Goal: Information Seeking & Learning: Learn about a topic

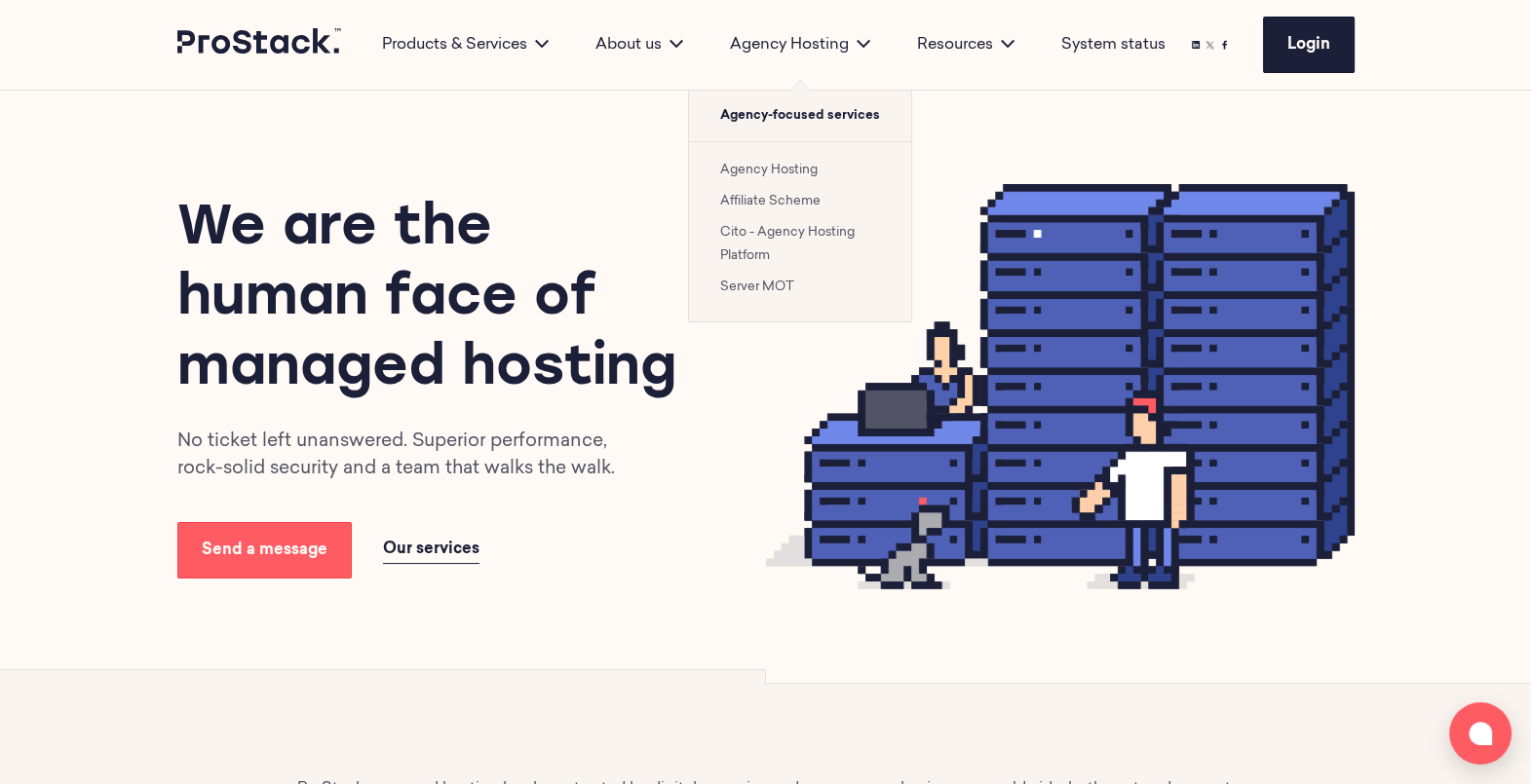
click at [777, 236] on link "Cito - Agency Hosting Platform" at bounding box center [787, 244] width 134 height 36
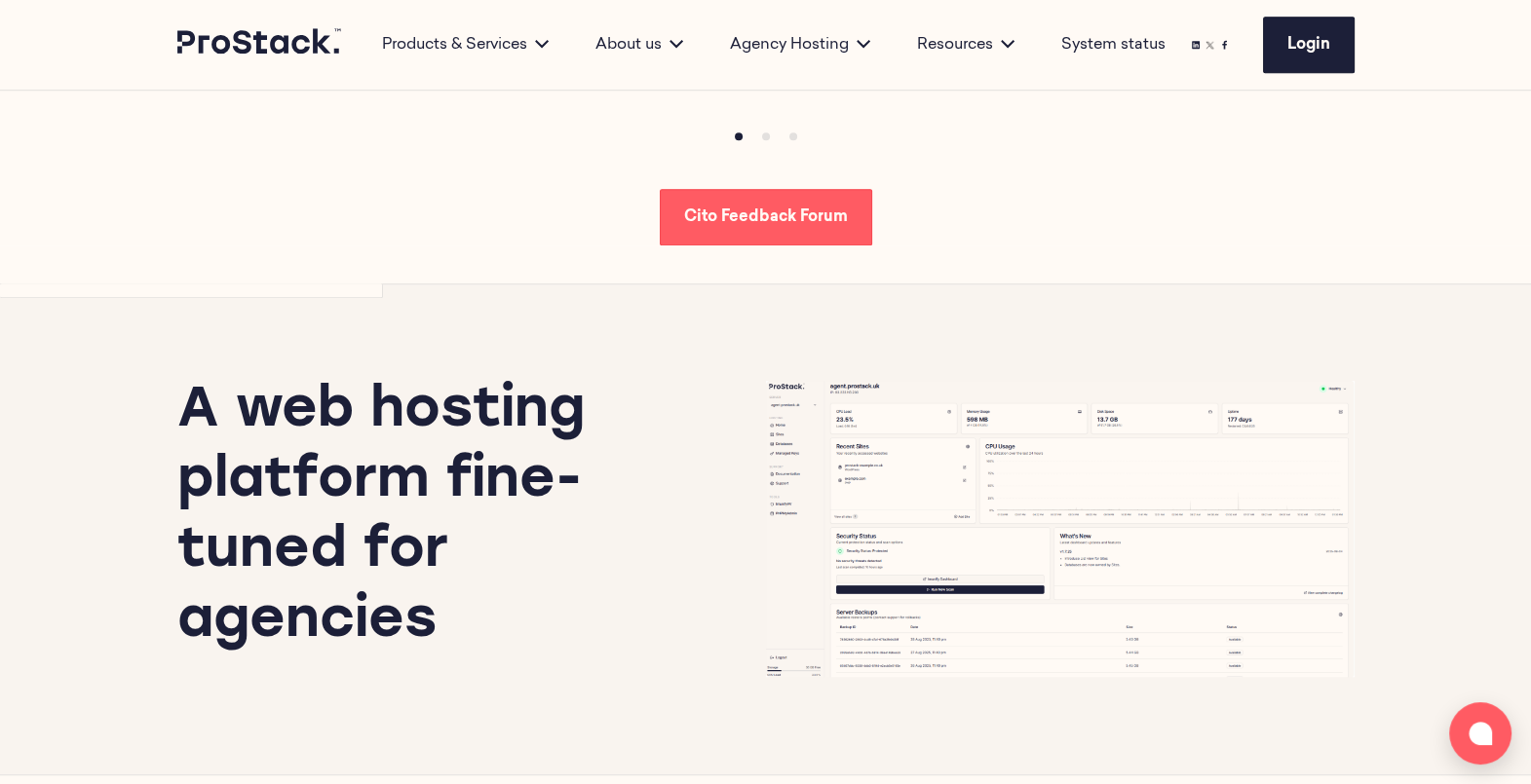
scroll to position [1529, 0]
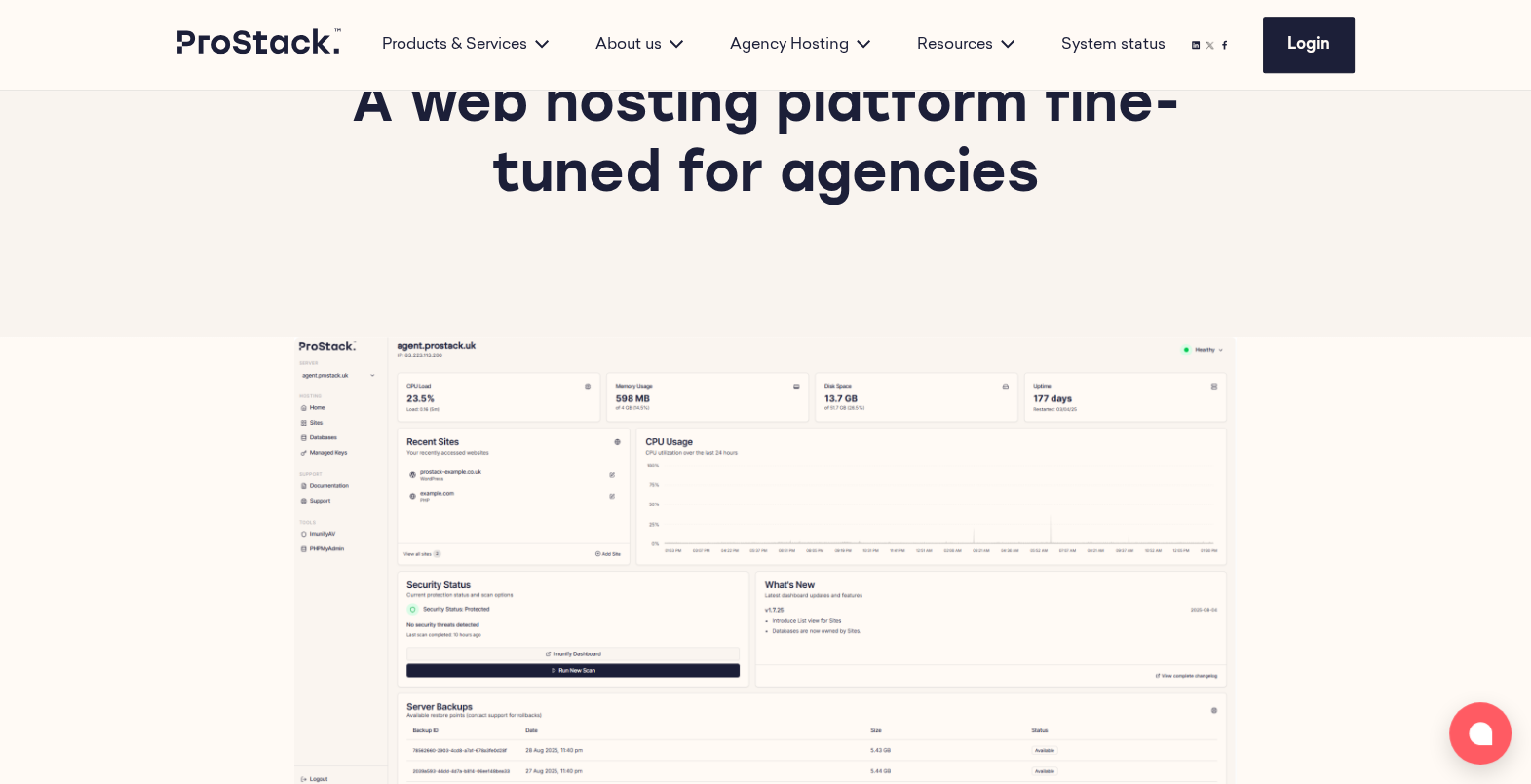
scroll to position [2069, 0]
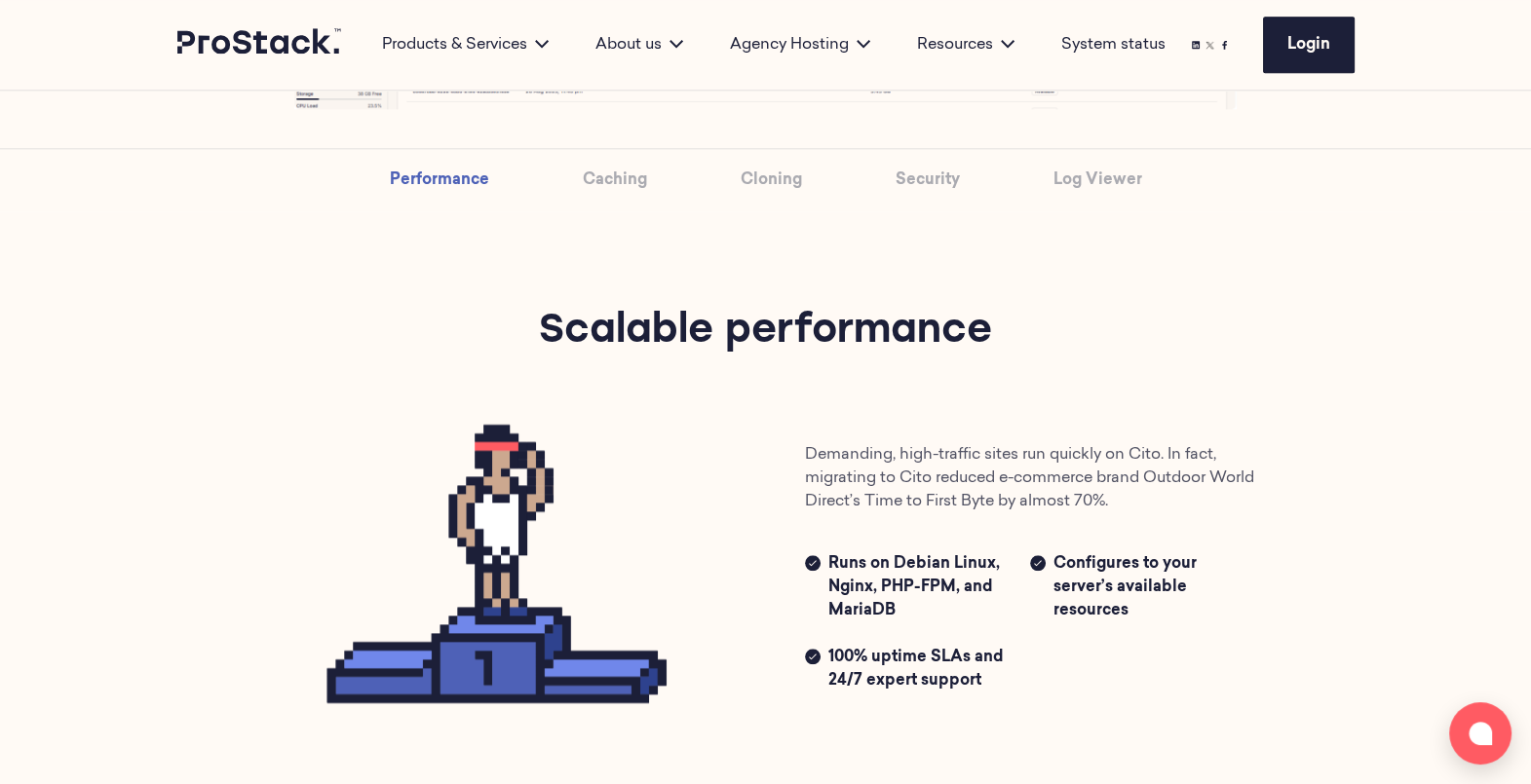
scroll to position [2776, 0]
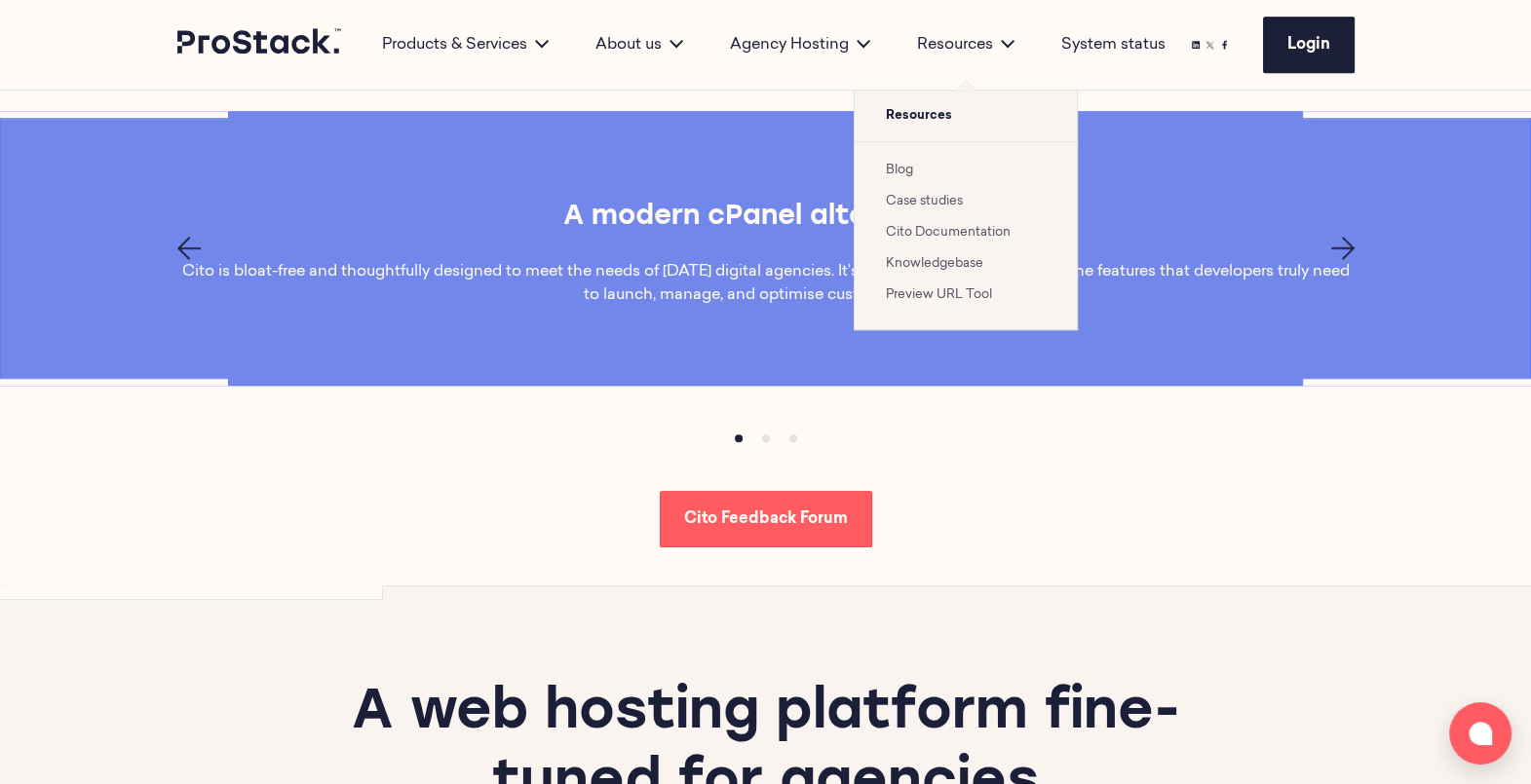
scroll to position [1470, 0]
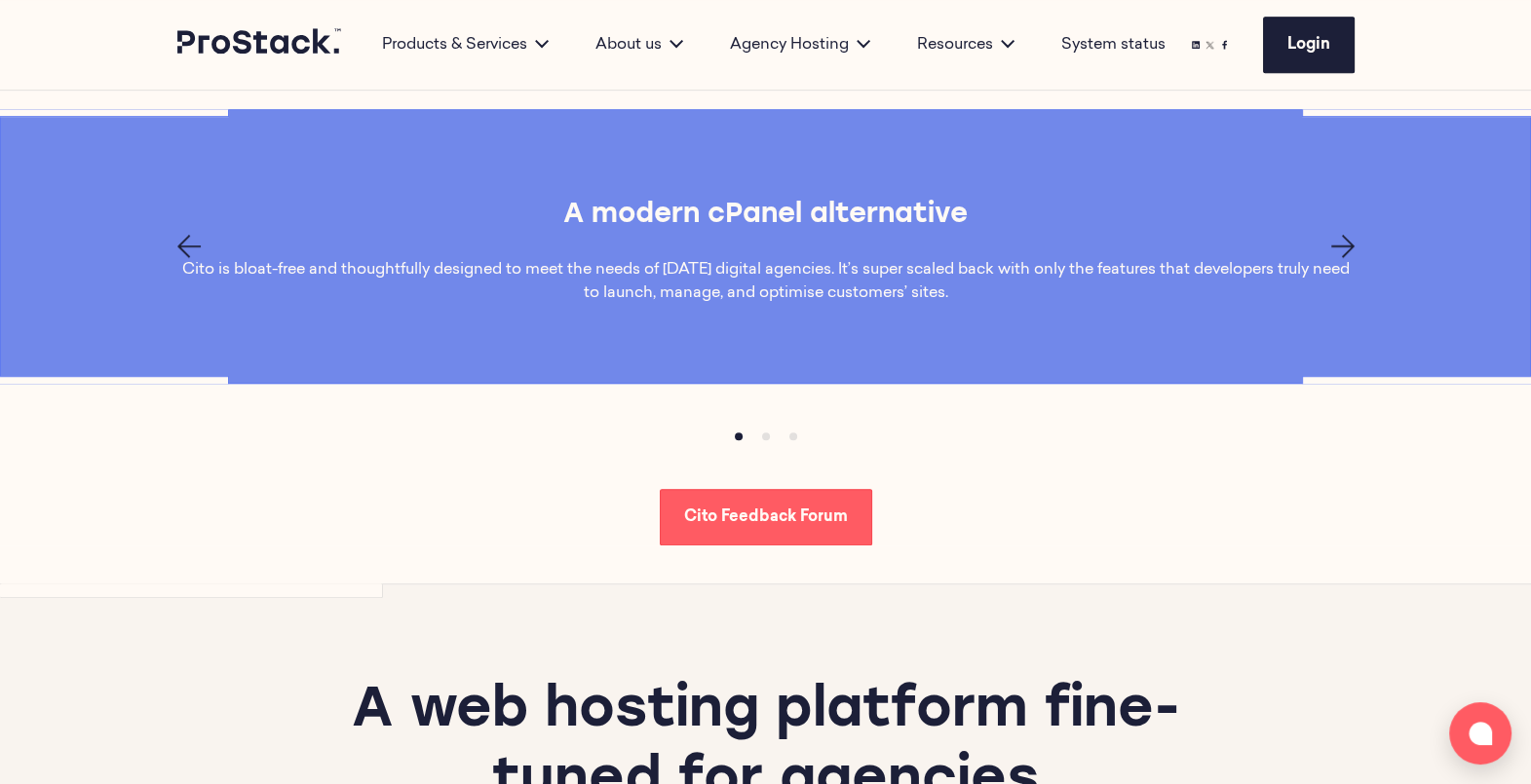
click at [486, 623] on div "A web hosting platform fine-tuned for agencies" at bounding box center [766, 763] width 1333 height 359
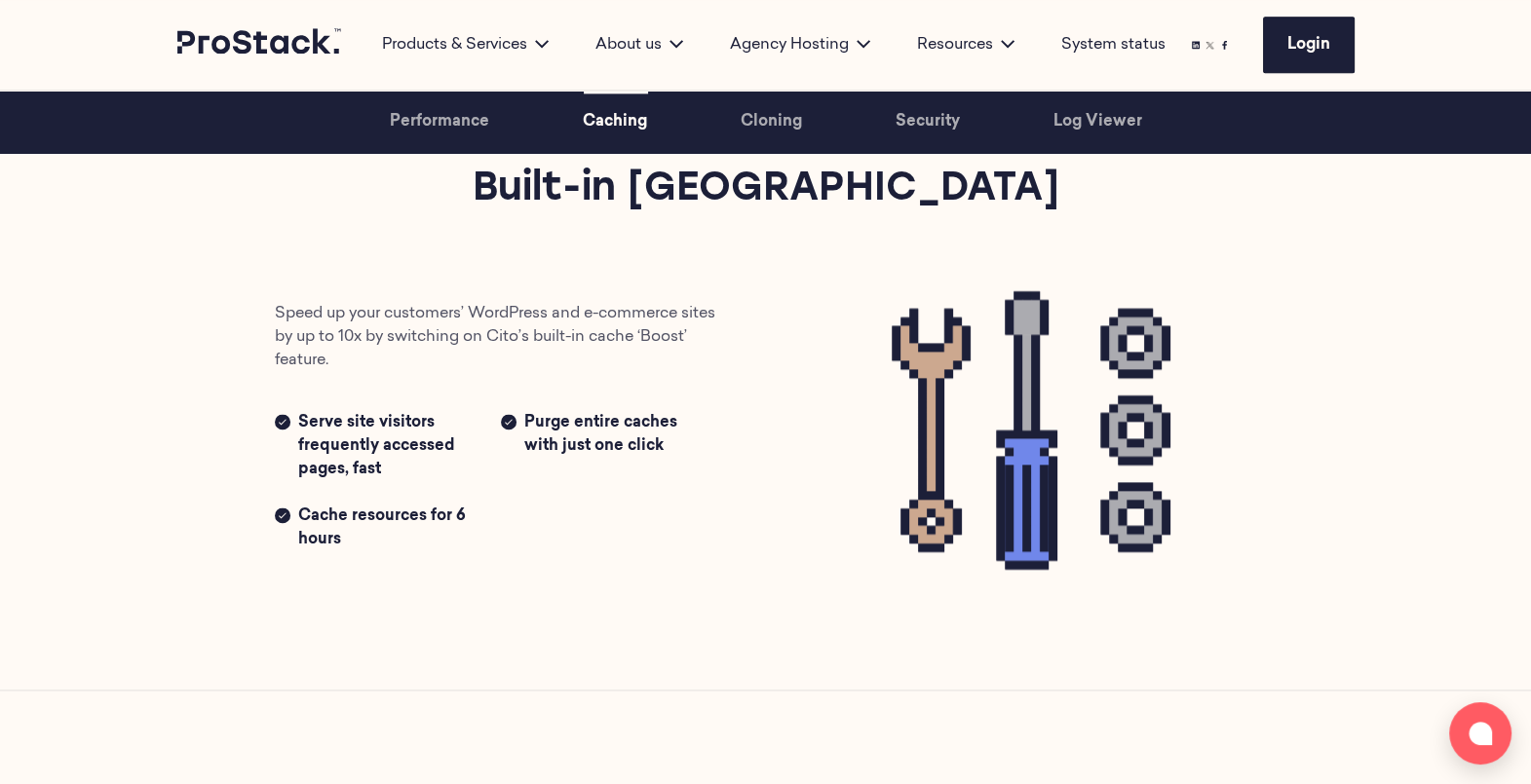
scroll to position [3073, 0]
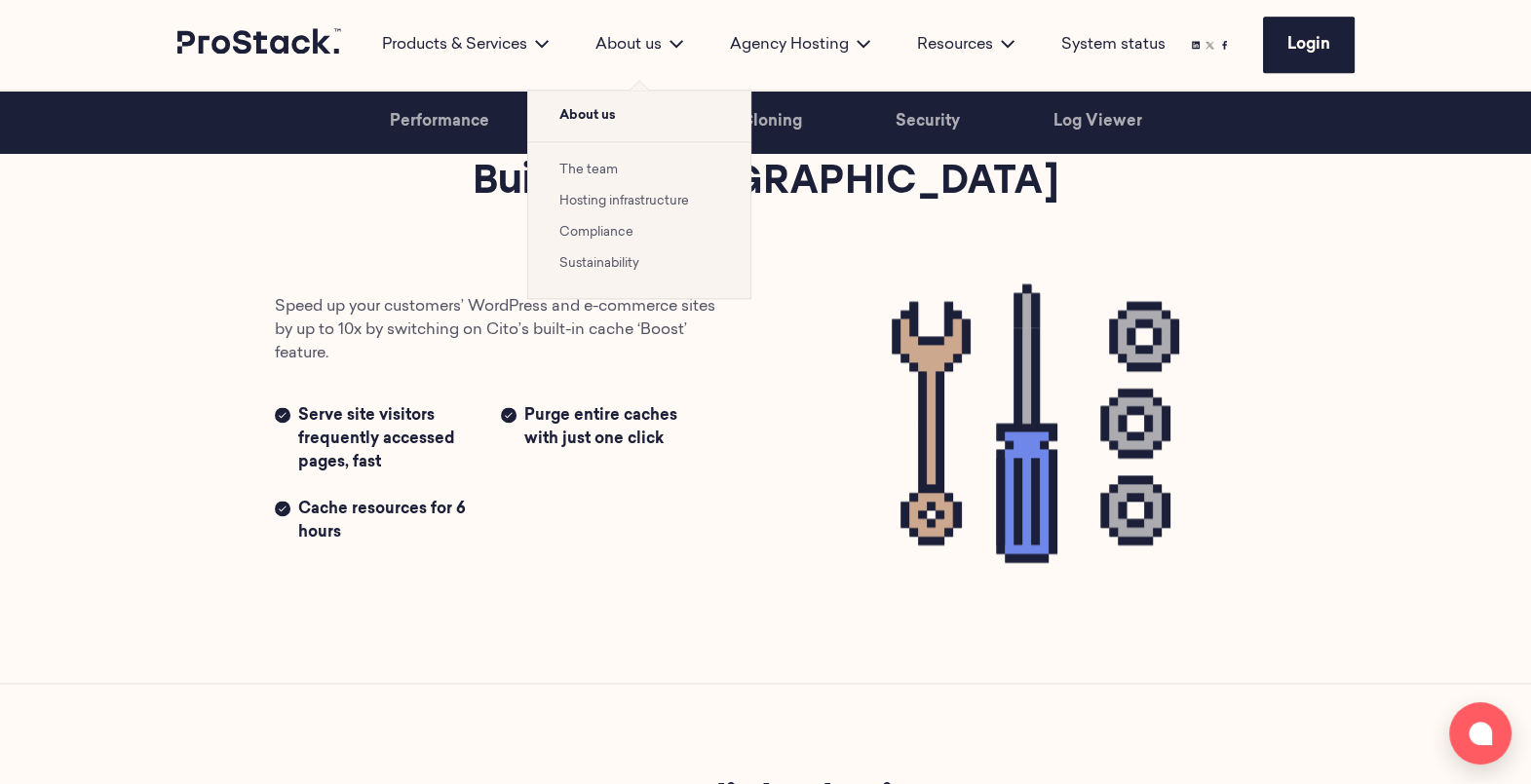
click at [608, 259] on li "Sustainability" at bounding box center [639, 264] width 160 height 24
click at [602, 220] on li "Compliance" at bounding box center [639, 232] width 160 height 24
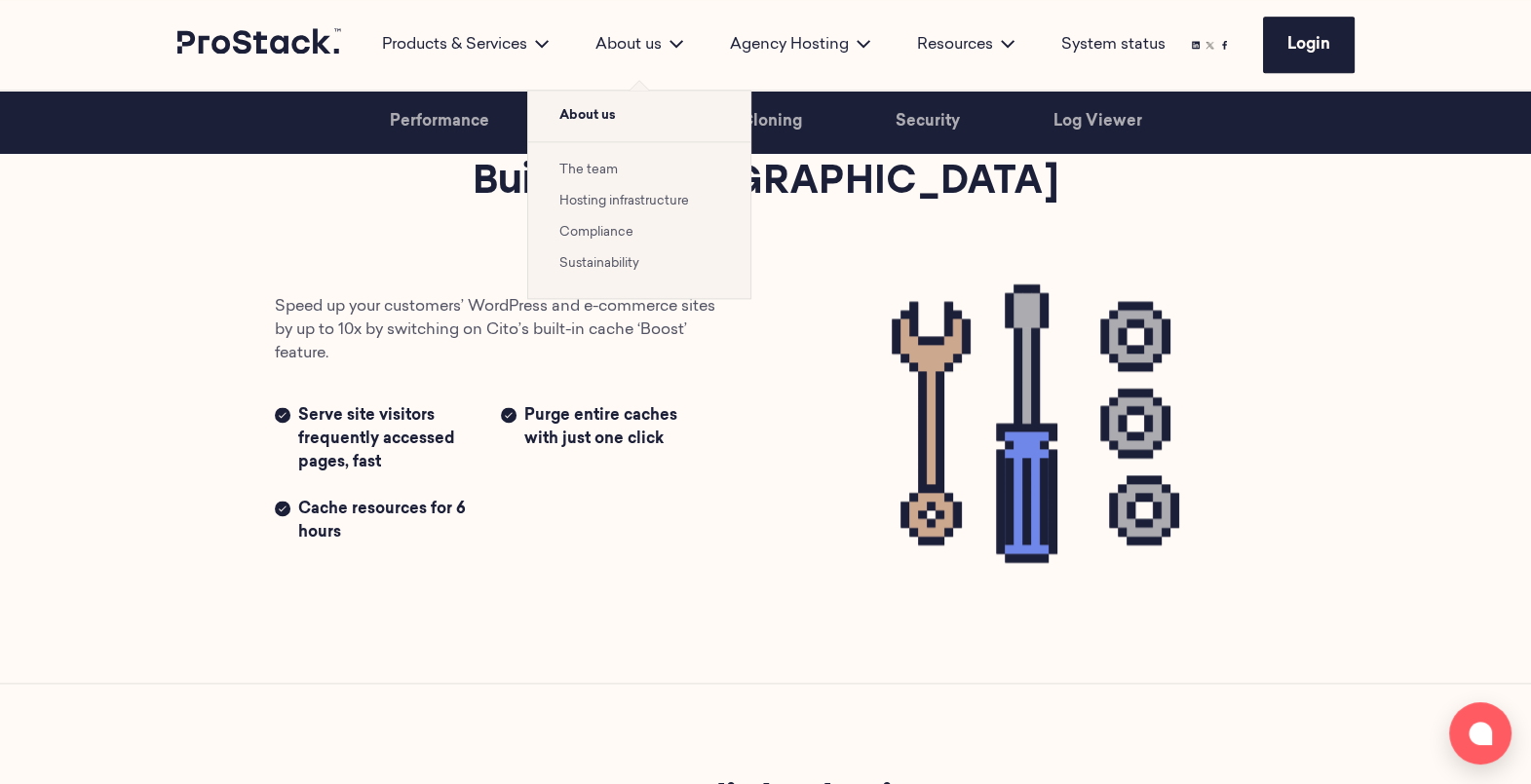
click at [599, 231] on link "Compliance" at bounding box center [597, 232] width 74 height 13
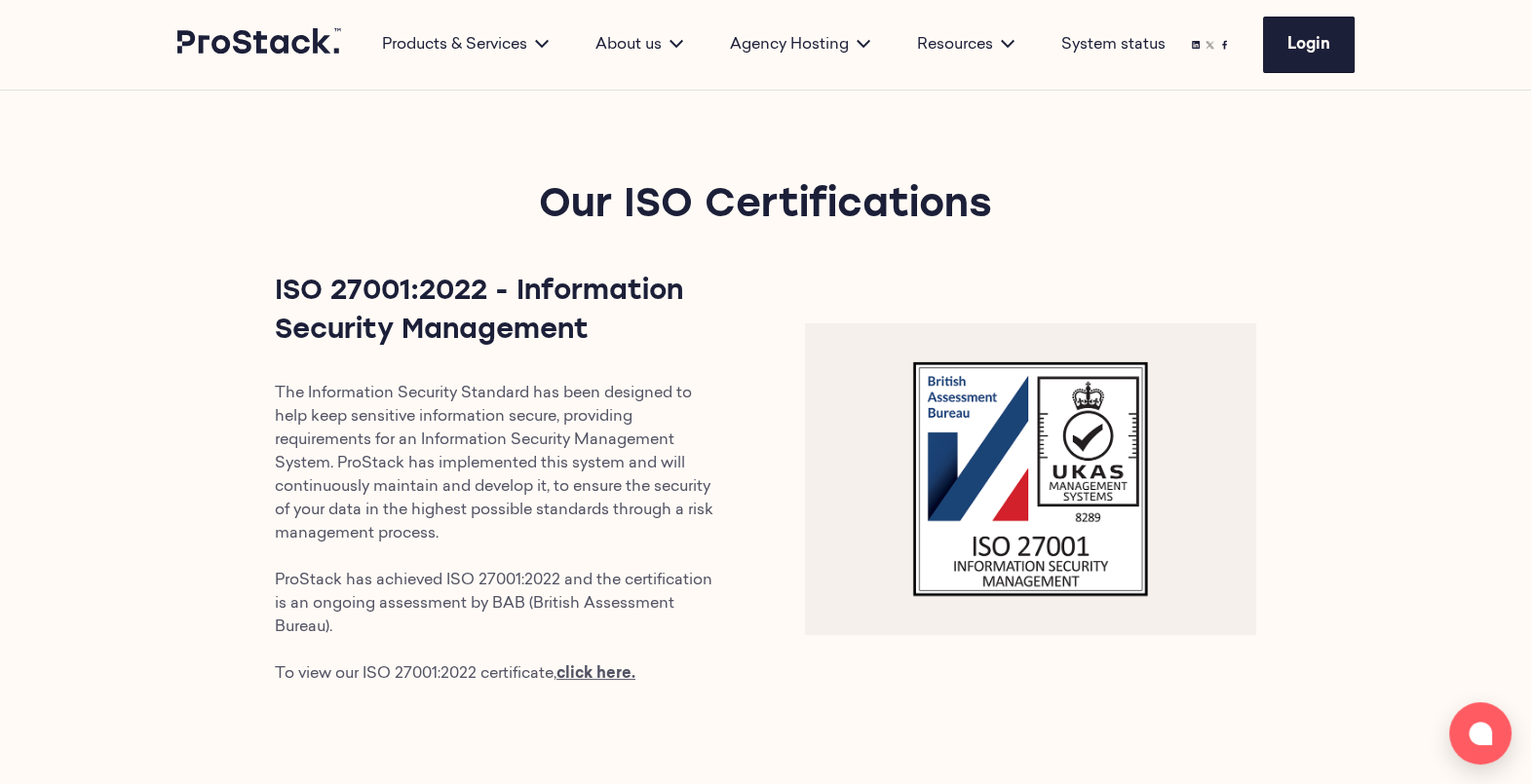
scroll to position [432, 0]
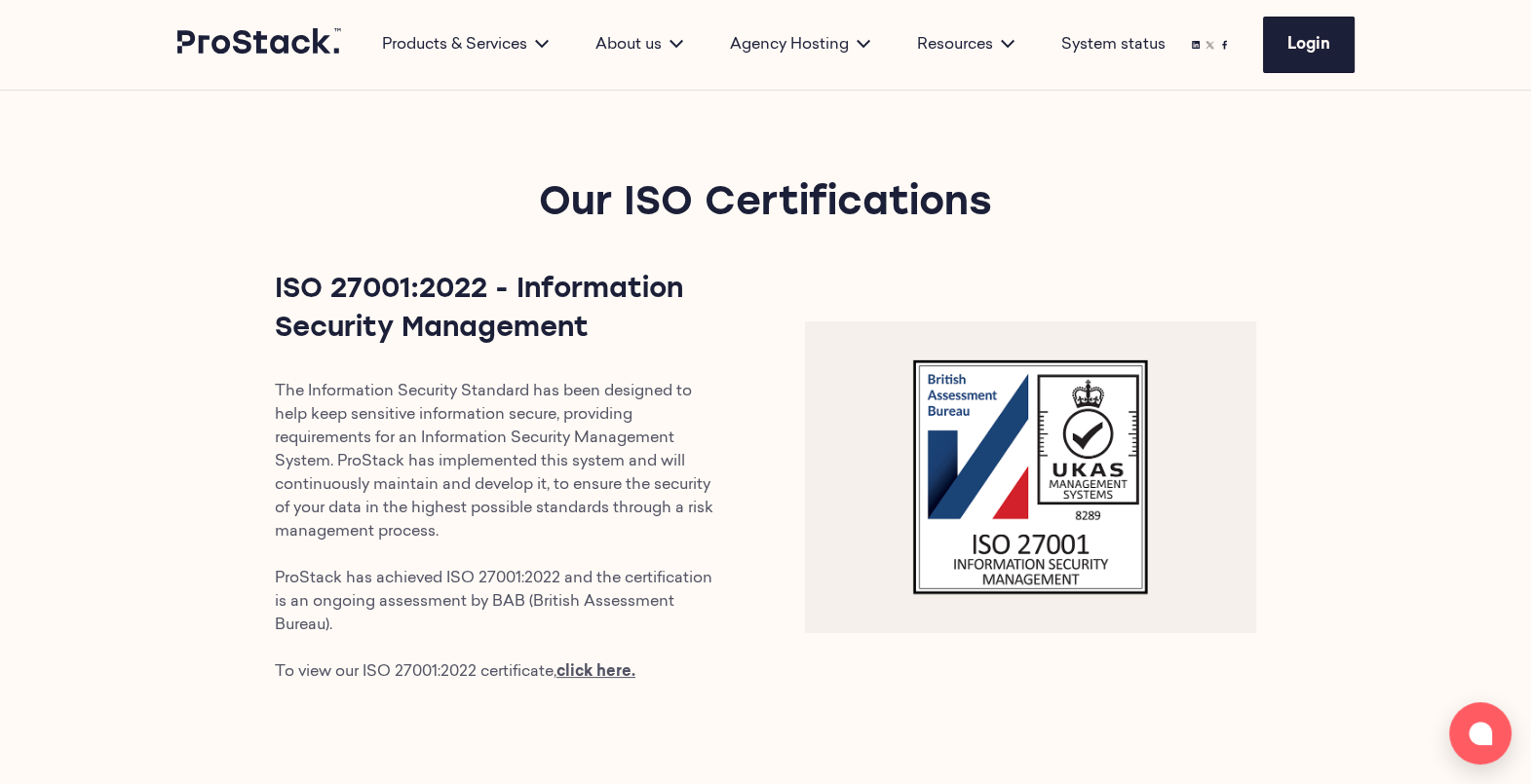
click at [863, 429] on img at bounding box center [1030, 477] width 452 height 312
click at [868, 375] on img at bounding box center [1030, 477] width 452 height 312
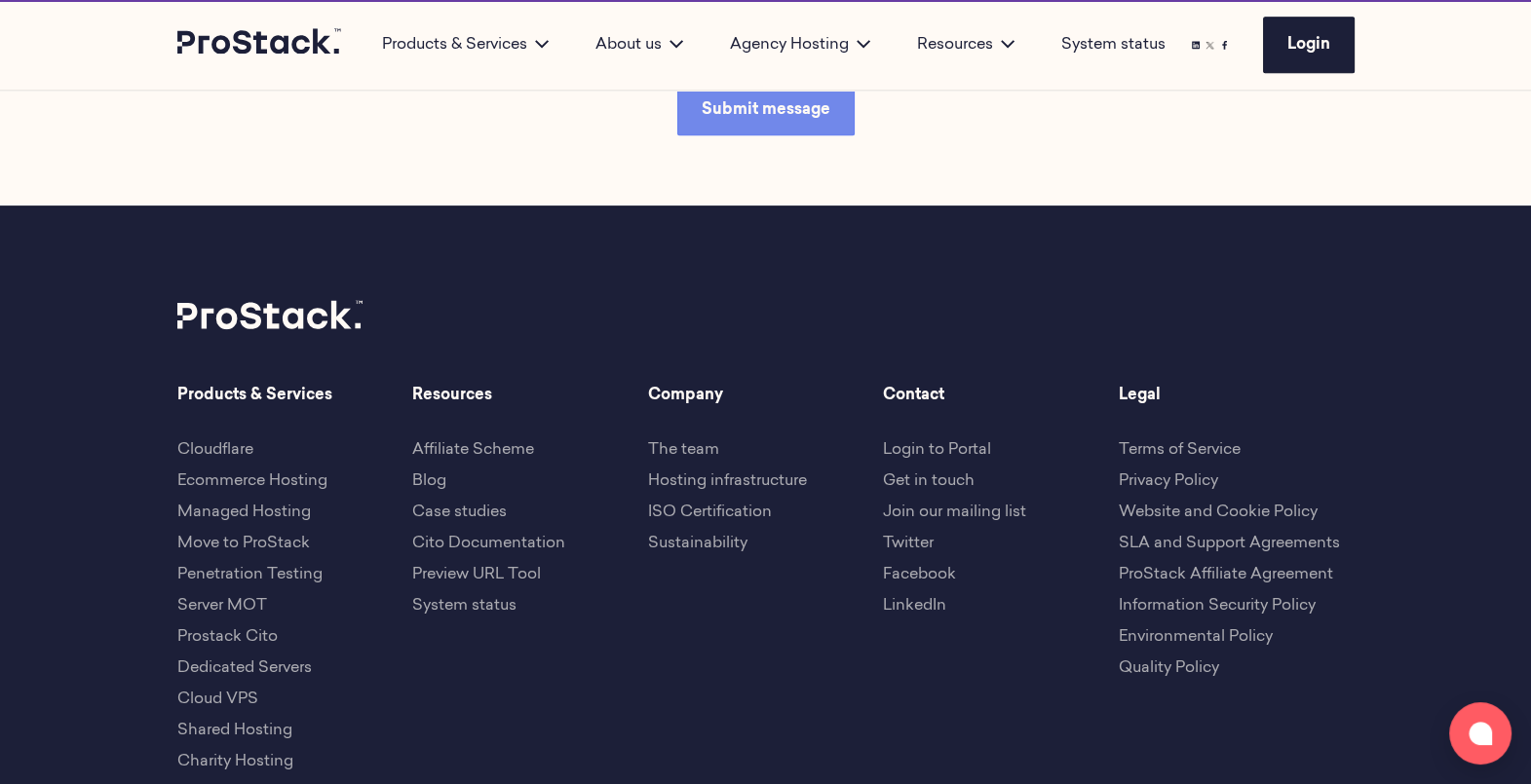
scroll to position [432, 0]
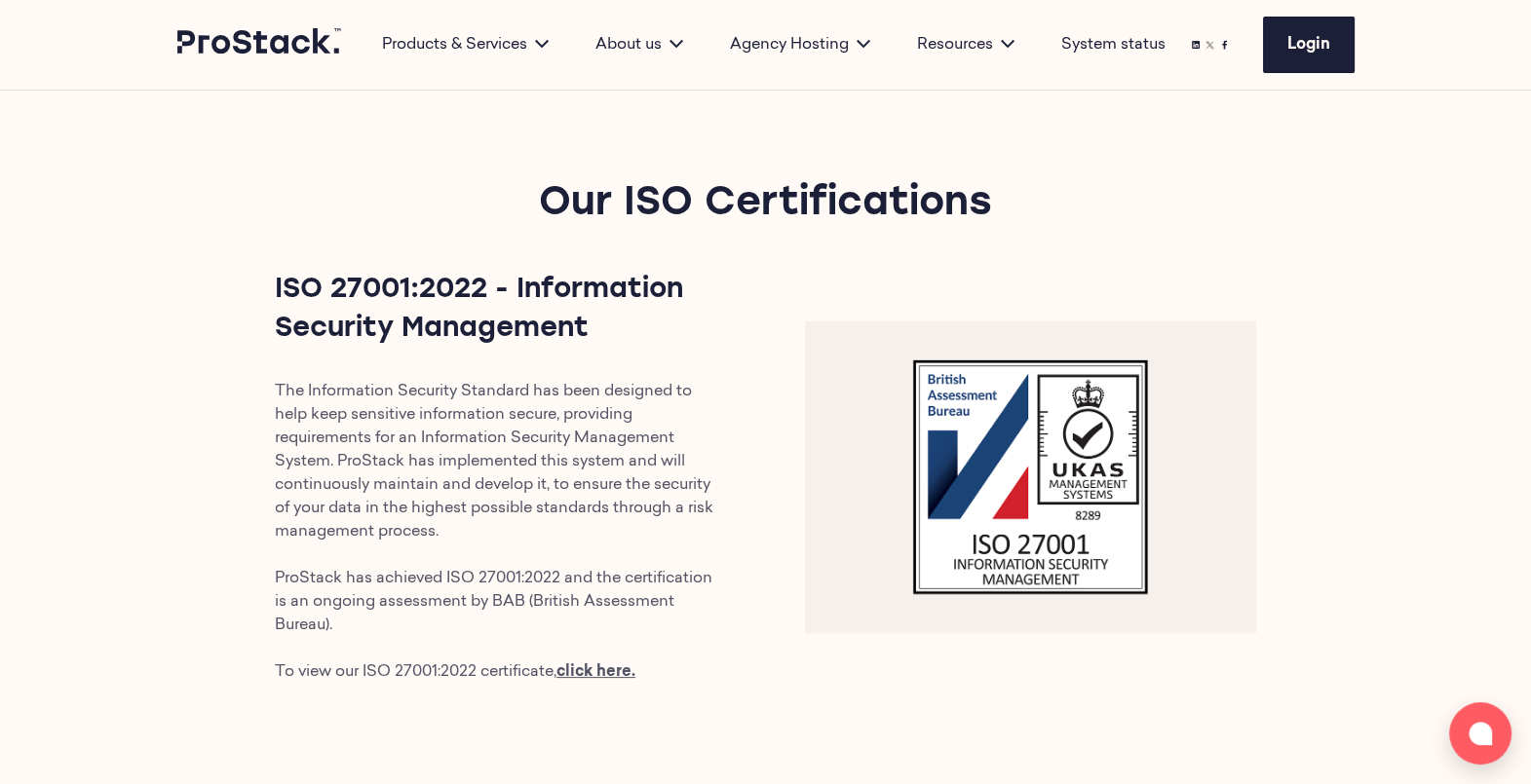
click at [892, 395] on img at bounding box center [1030, 477] width 452 height 312
click at [180, 324] on div "Our ISO Certifications ISO 27001:2022 - Information Security Management The Inf…" at bounding box center [766, 431] width 1333 height 694
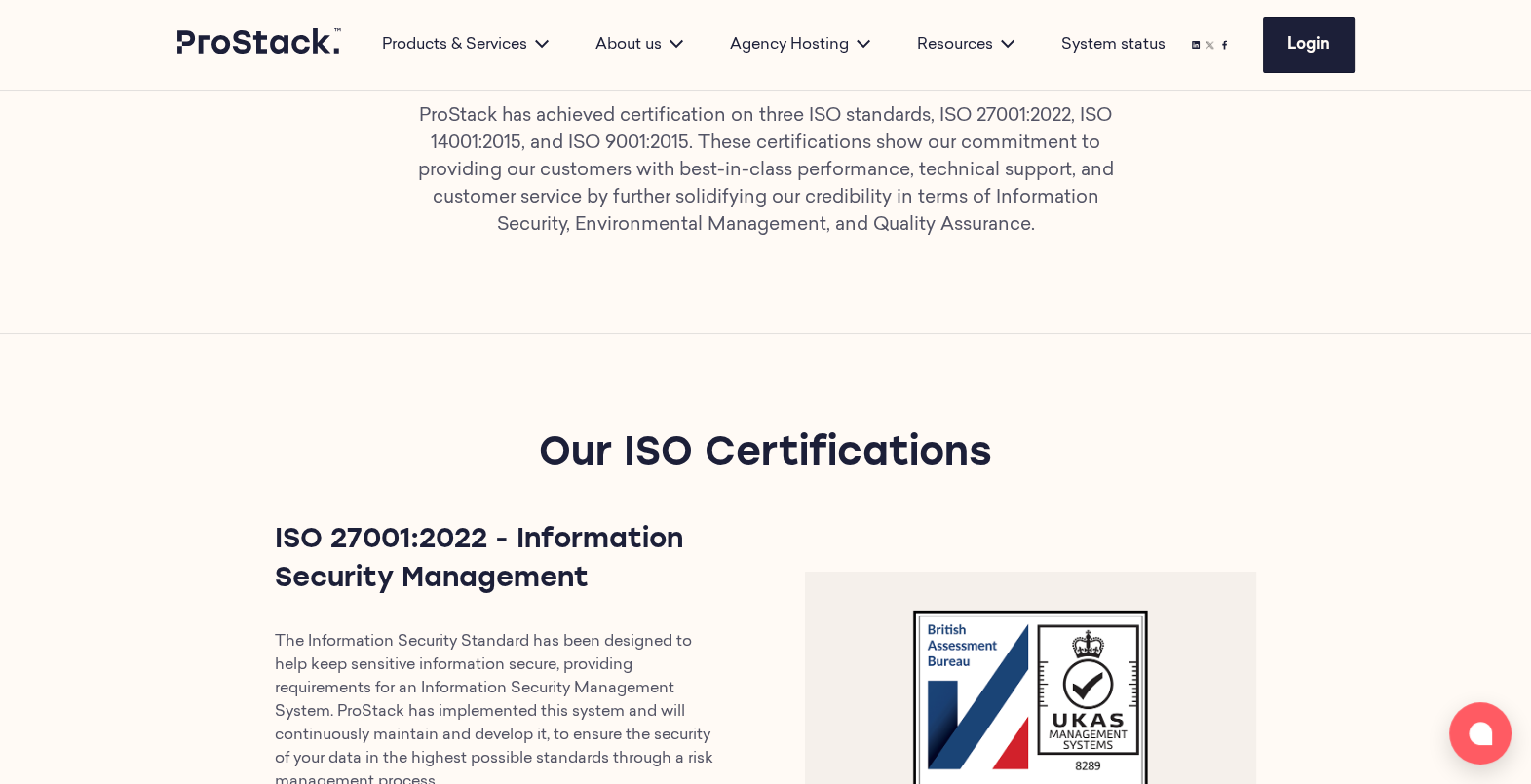
scroll to position [0, 0]
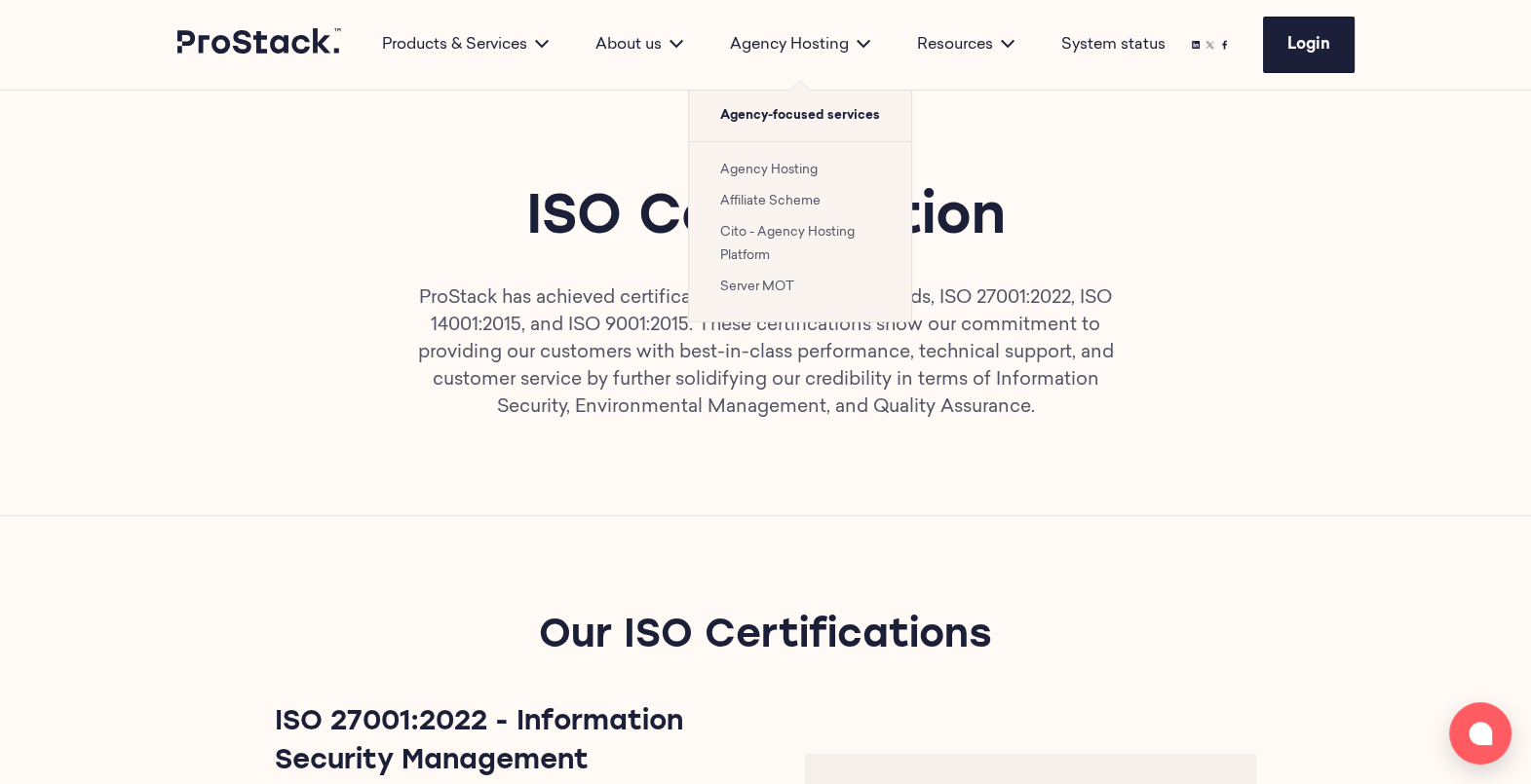
click at [810, 230] on link "Cito - Agency Hosting Platform" at bounding box center [787, 244] width 134 height 36
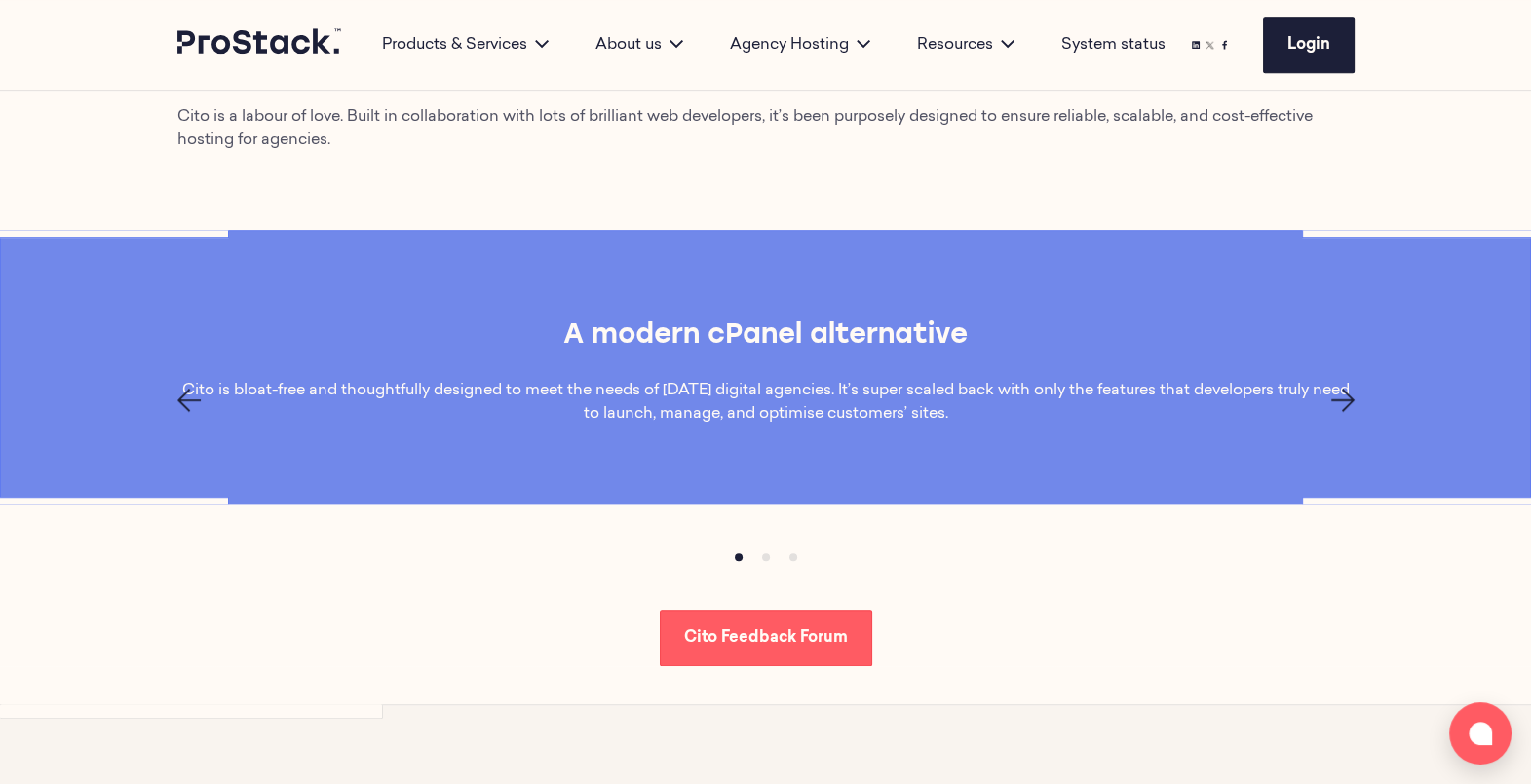
scroll to position [1302, 0]
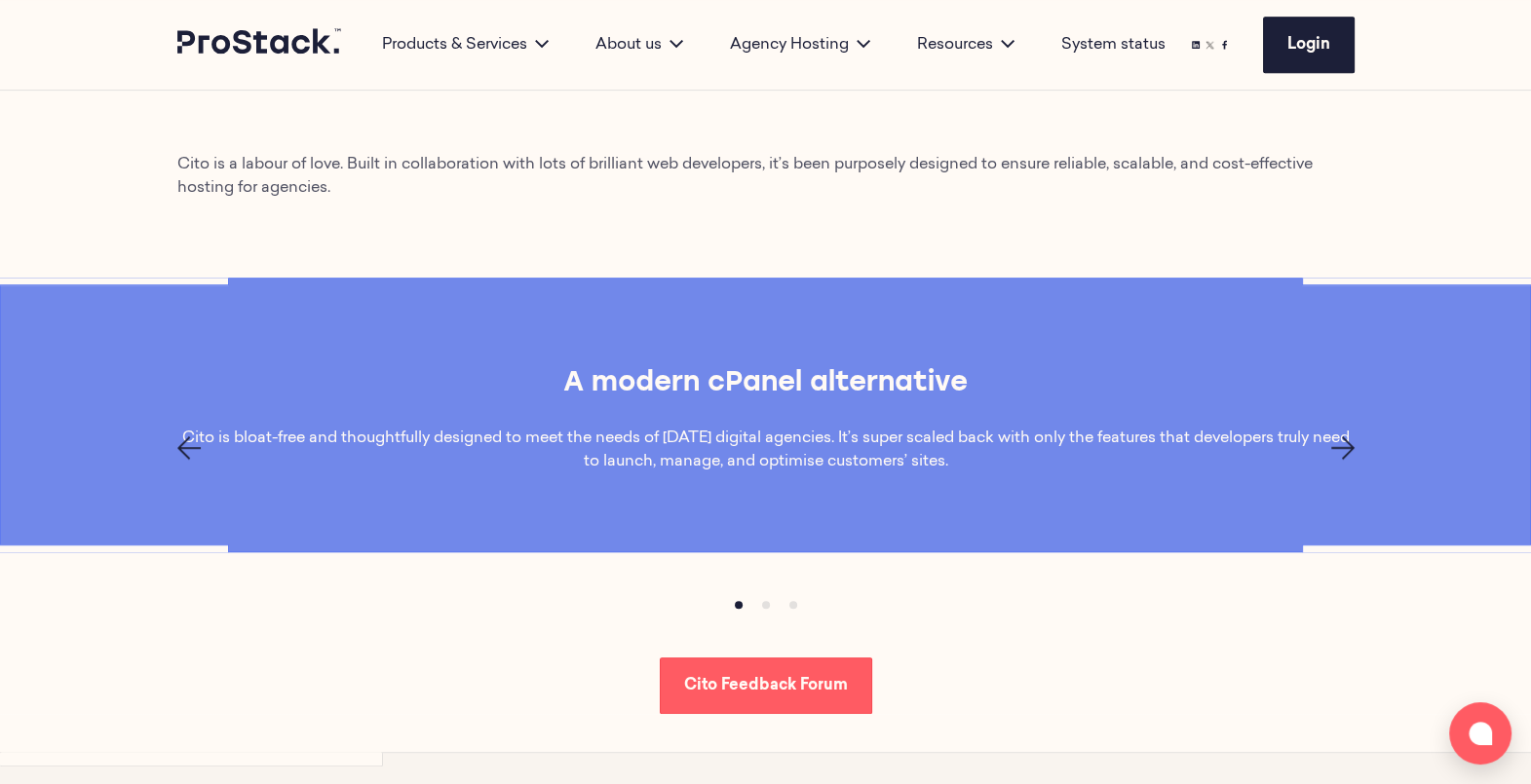
click at [1349, 438] on icon "Next page" at bounding box center [1343, 448] width 24 height 24
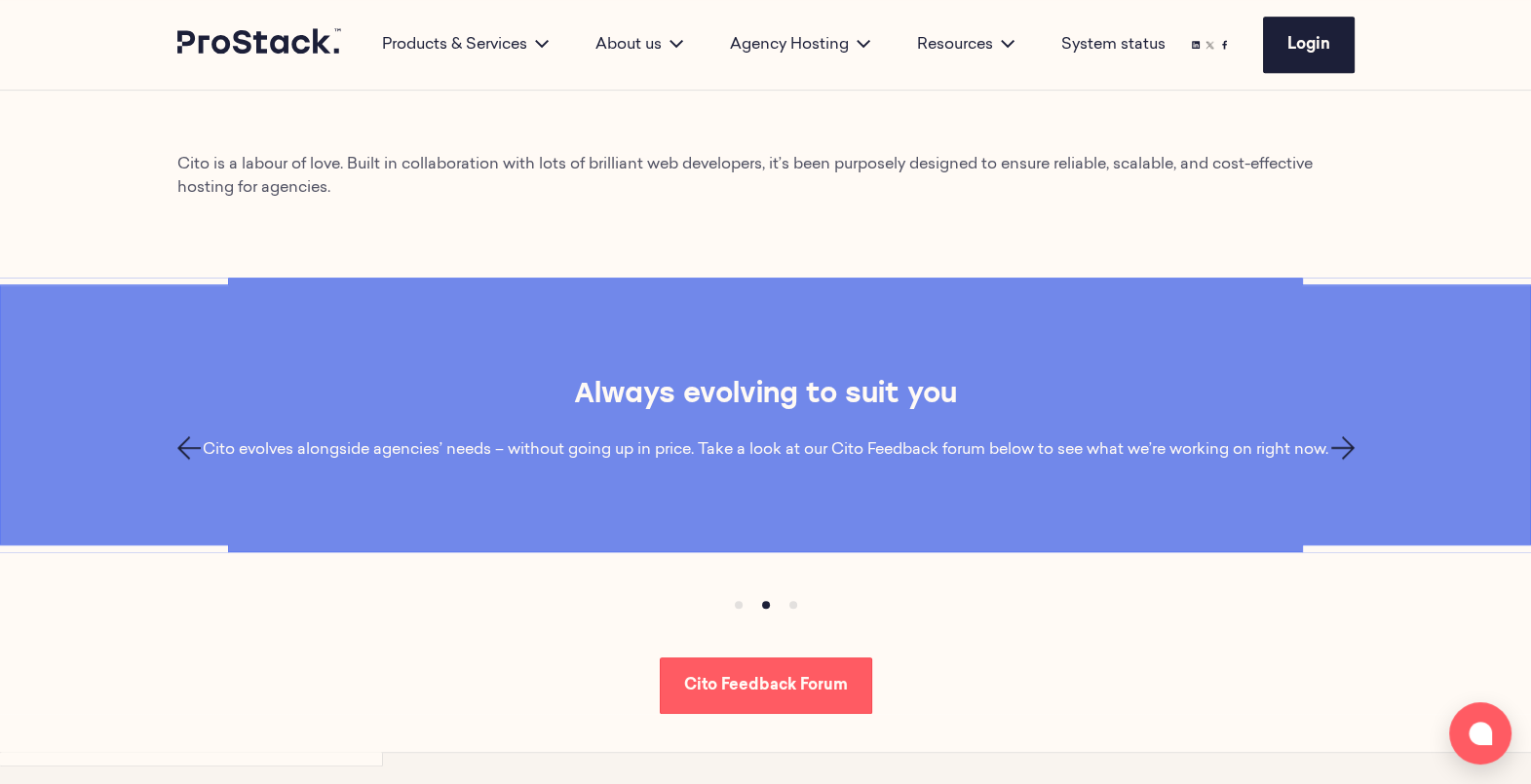
click at [1349, 438] on icon "Next page" at bounding box center [1343, 448] width 24 height 24
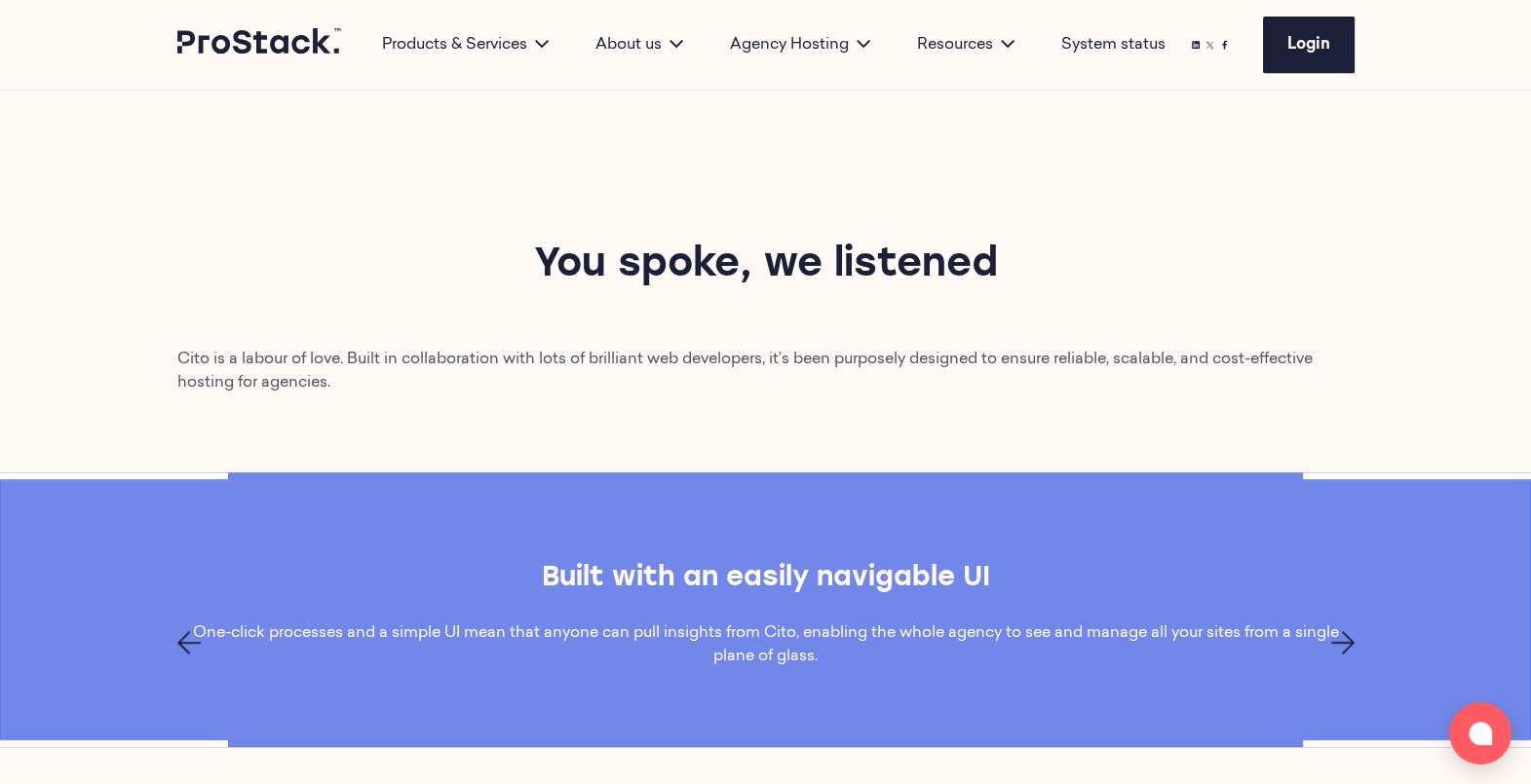
scroll to position [1109, 0]
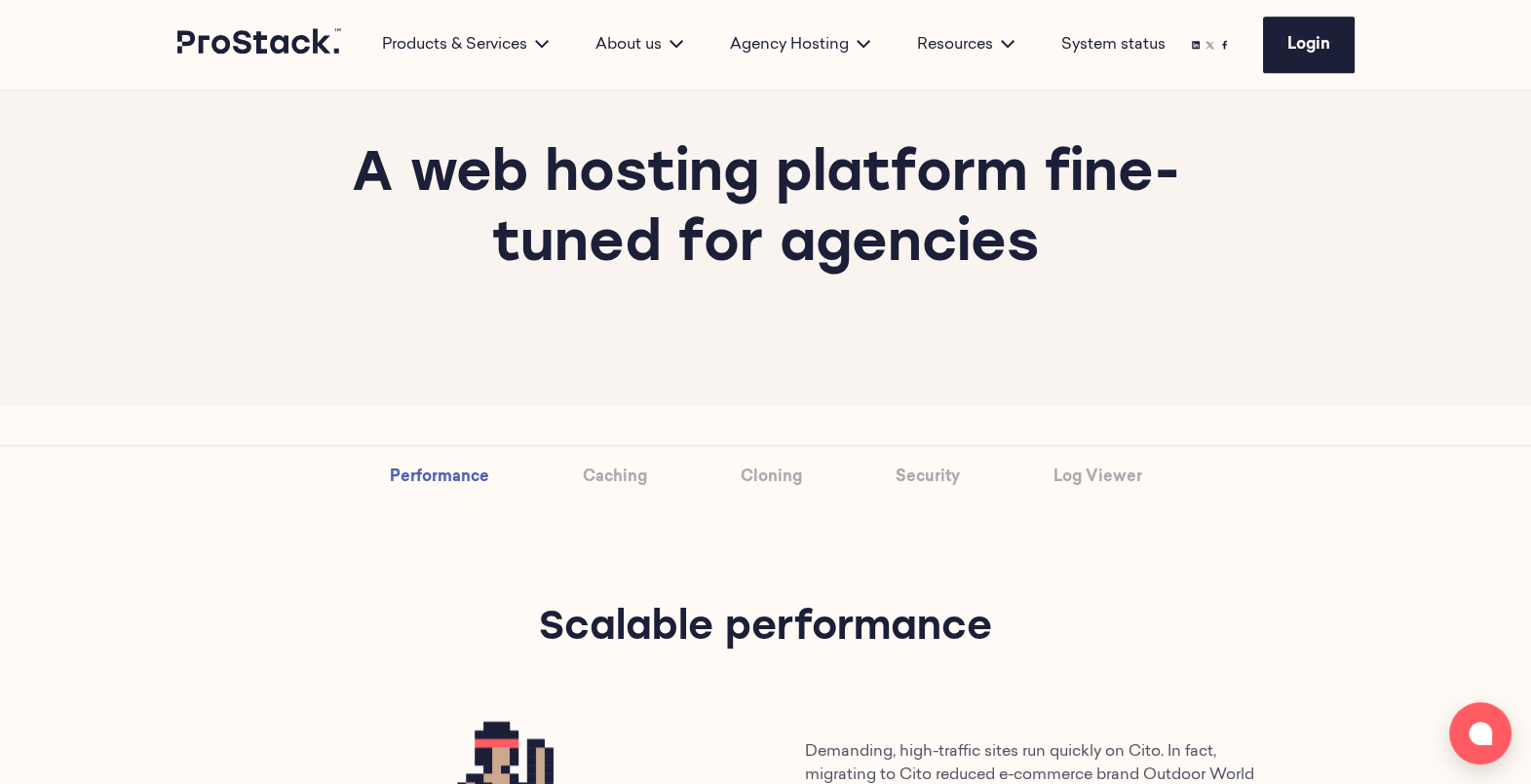
scroll to position [2013, 0]
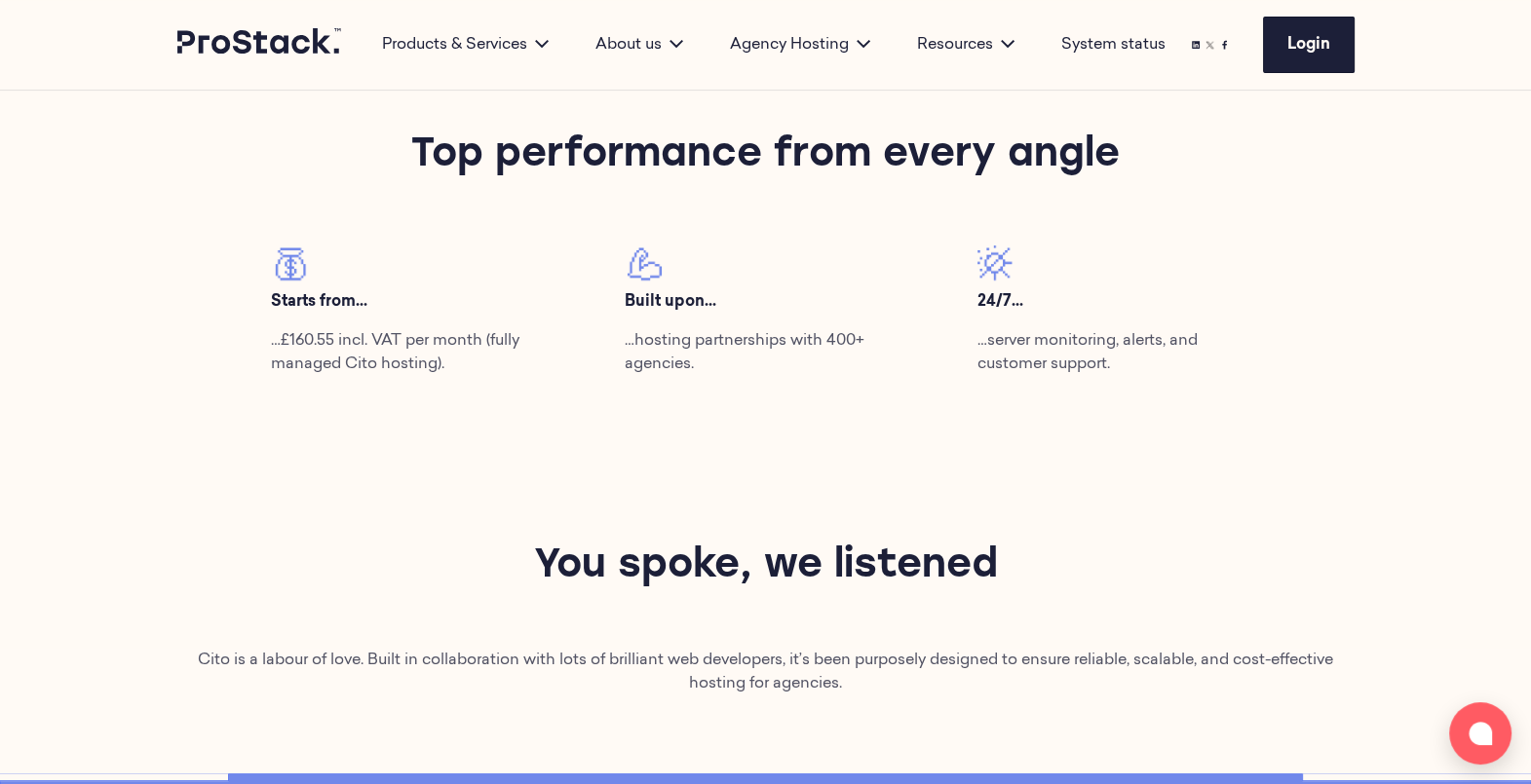
scroll to position [805, 0]
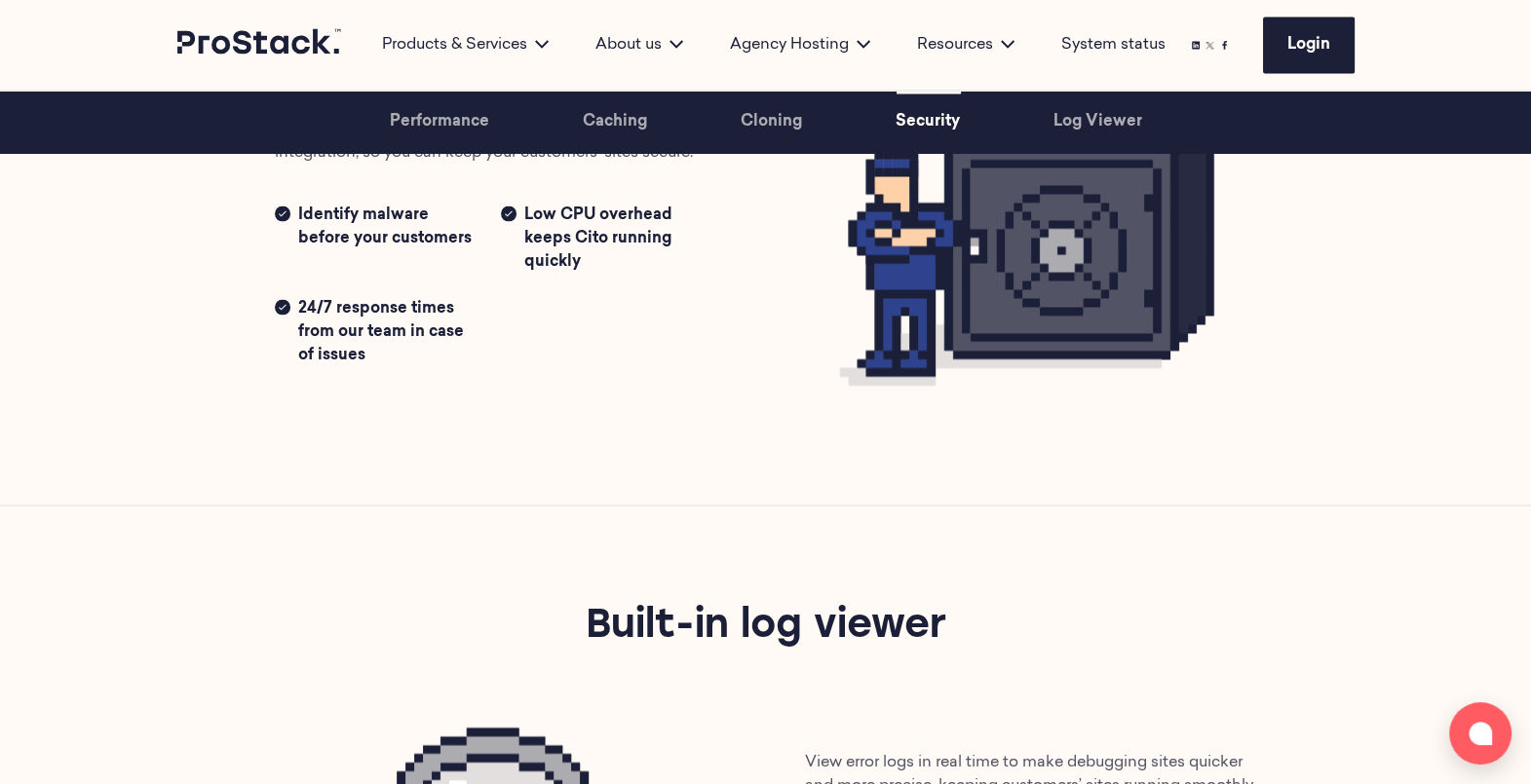
scroll to position [4437, 0]
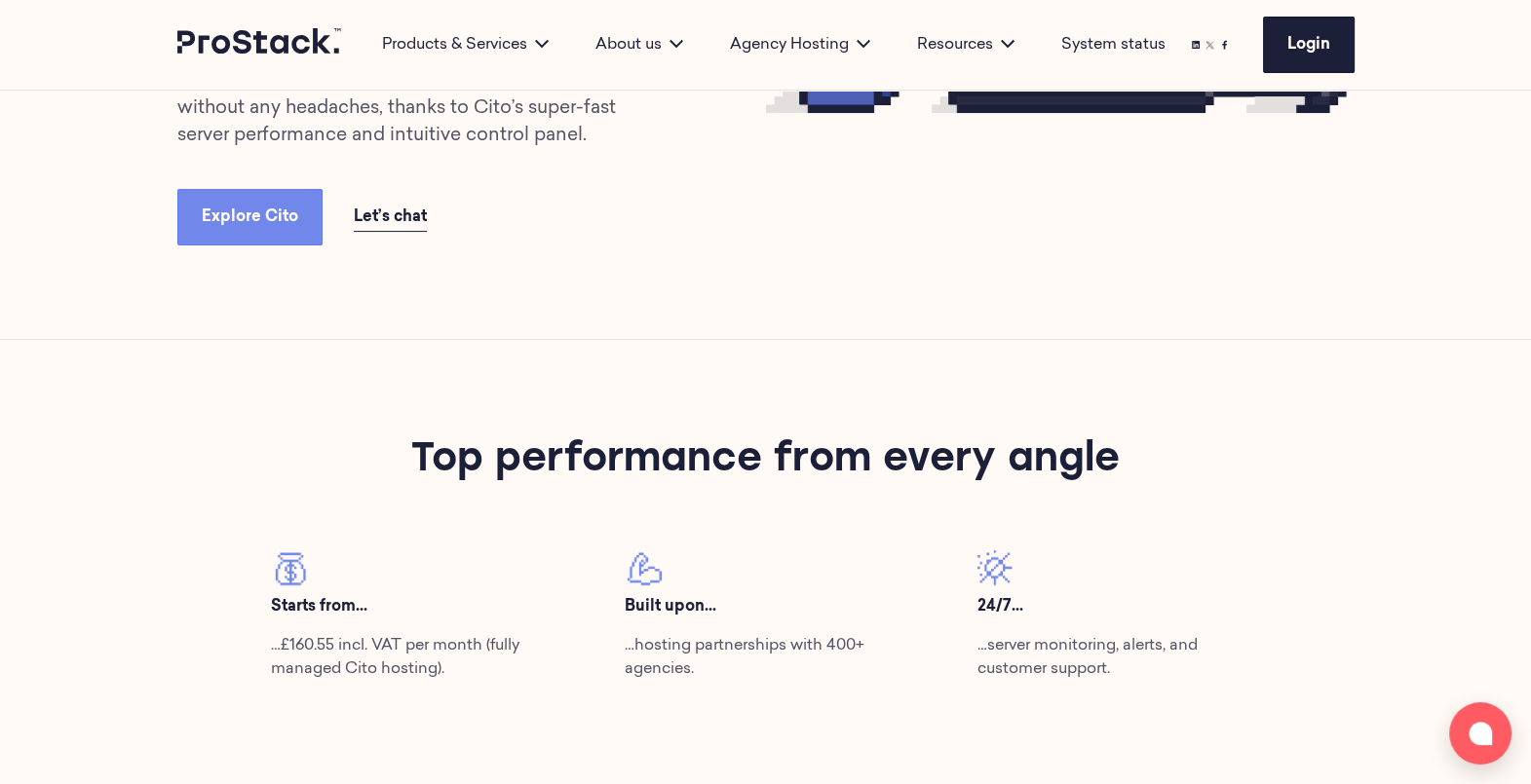
scroll to position [0, 0]
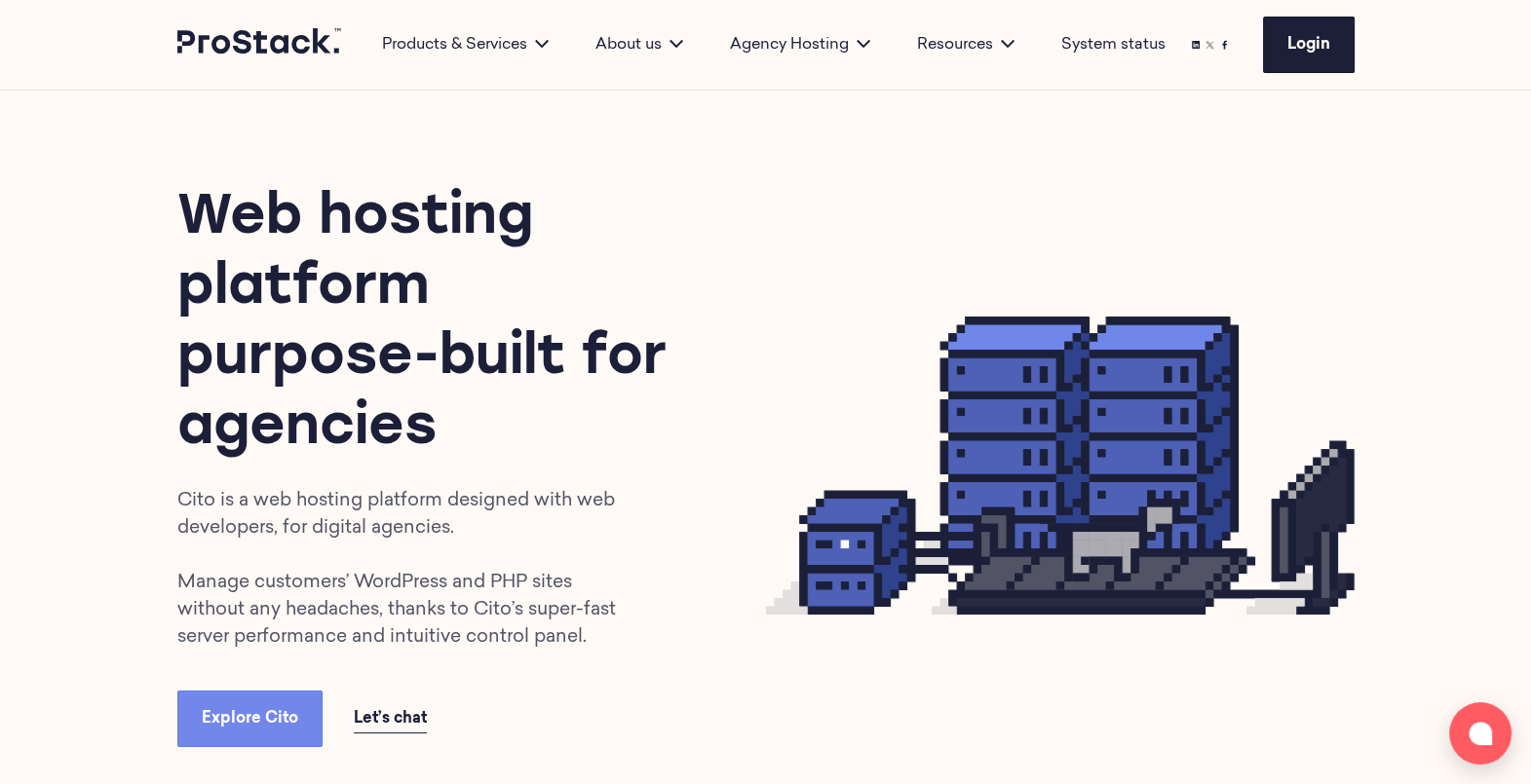
click at [695, 257] on h1 "Web hosting platform purpose-built for agencies" at bounding box center [436, 324] width 519 height 280
click at [1079, 496] on icon at bounding box center [1072, 486] width 33 height 42
click at [1369, 382] on div "Web hosting platform purpose-built for agencies Cito is a web hosting platform …" at bounding box center [766, 466] width 1333 height 751
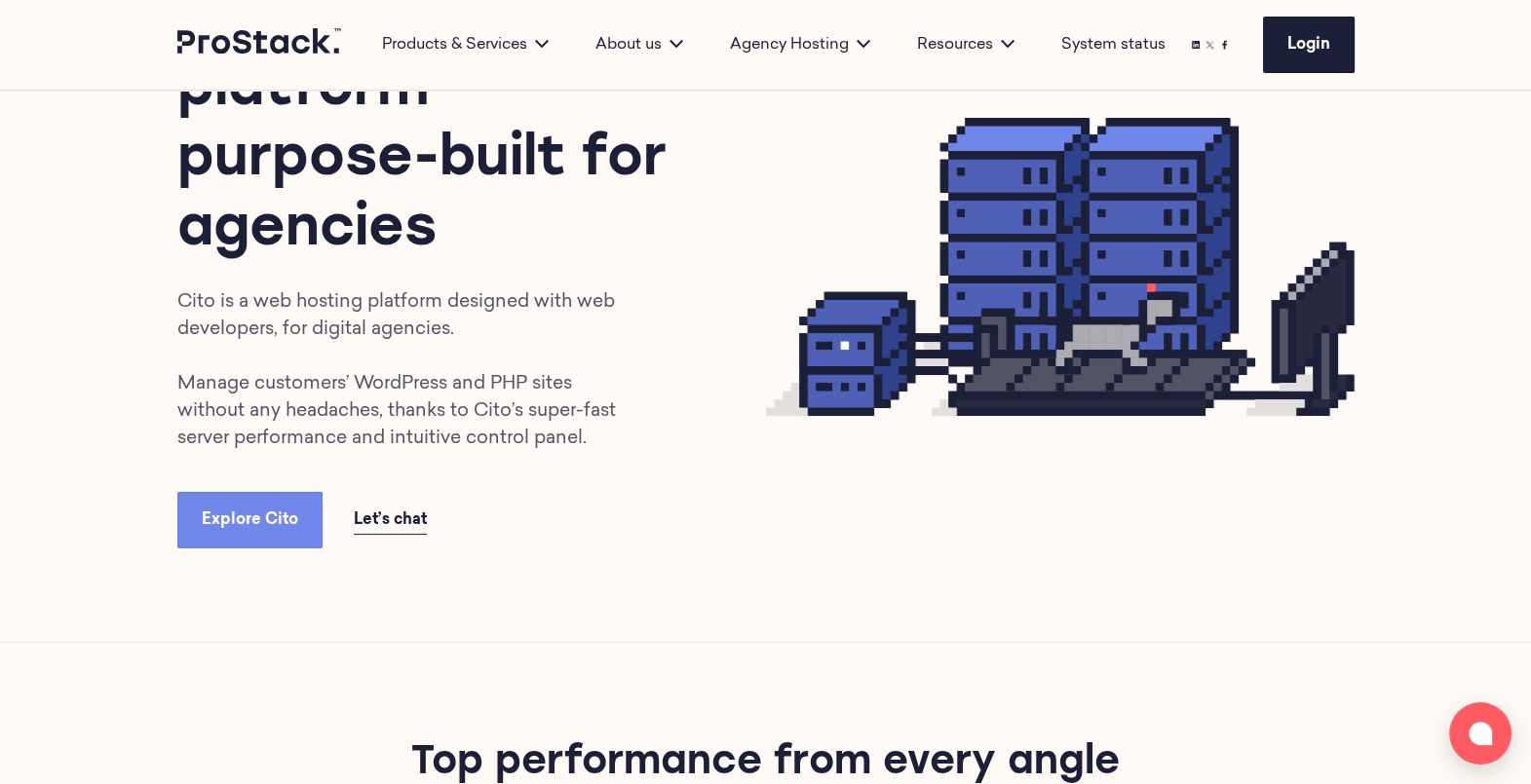
scroll to position [202, 0]
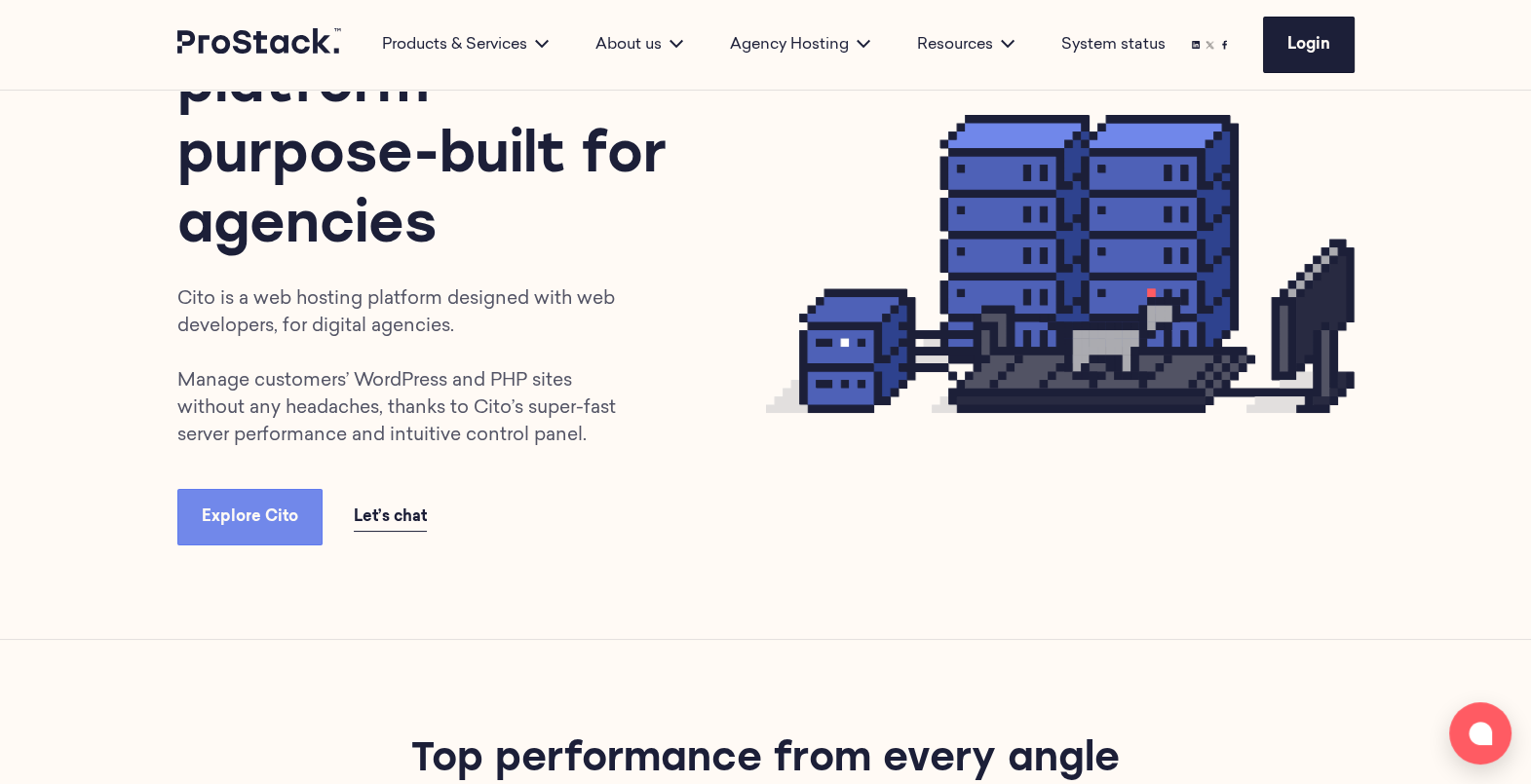
click at [1368, 526] on div "Web hosting platform purpose-built for agencies Cito is a web hosting platform …" at bounding box center [766, 265] width 1333 height 751
click at [618, 330] on p "Cito is a web hosting platform designed with web developers, for digital agenci…" at bounding box center [411, 368] width 467 height 164
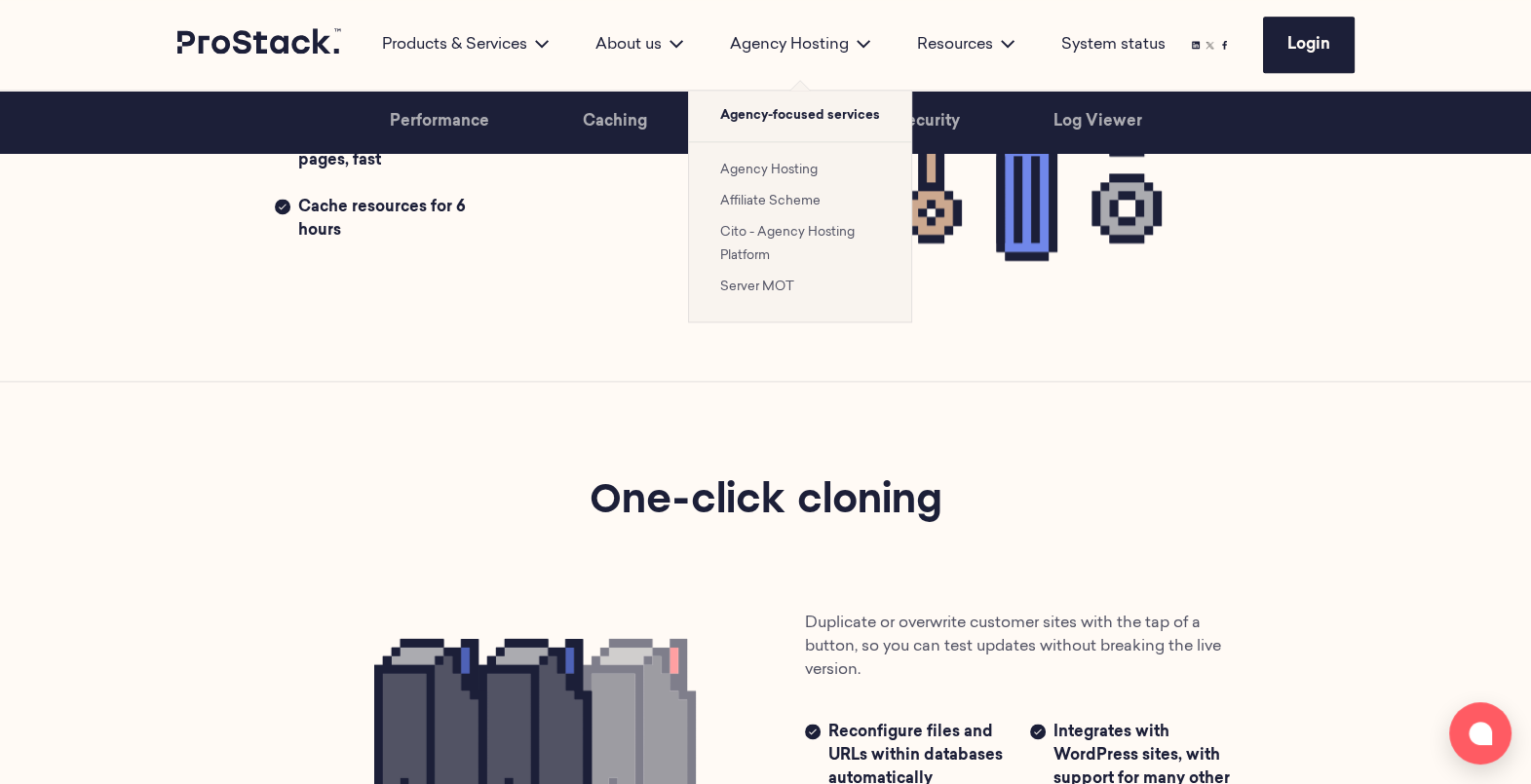
scroll to position [3336, 0]
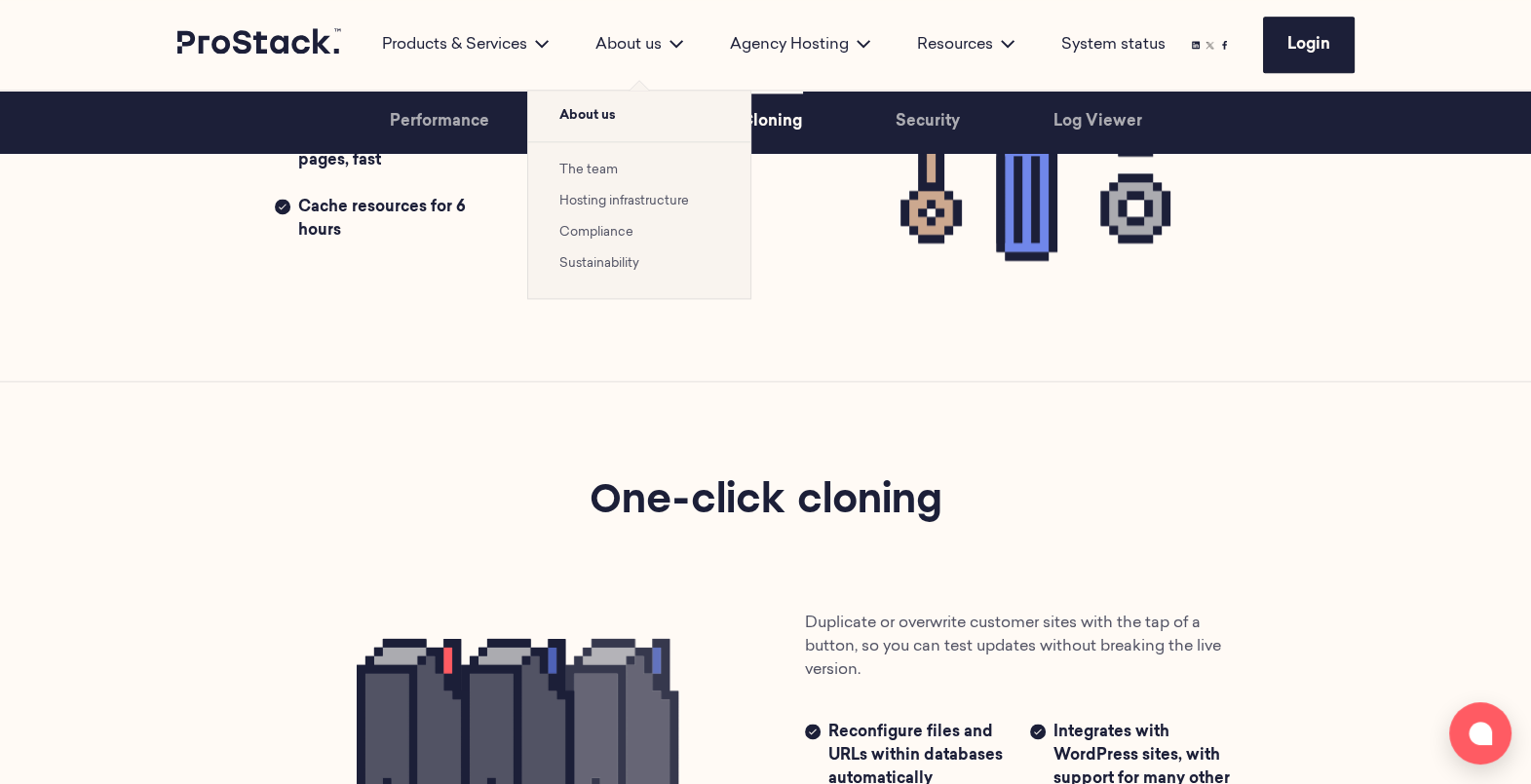
click at [564, 172] on link "The team" at bounding box center [589, 170] width 59 height 13
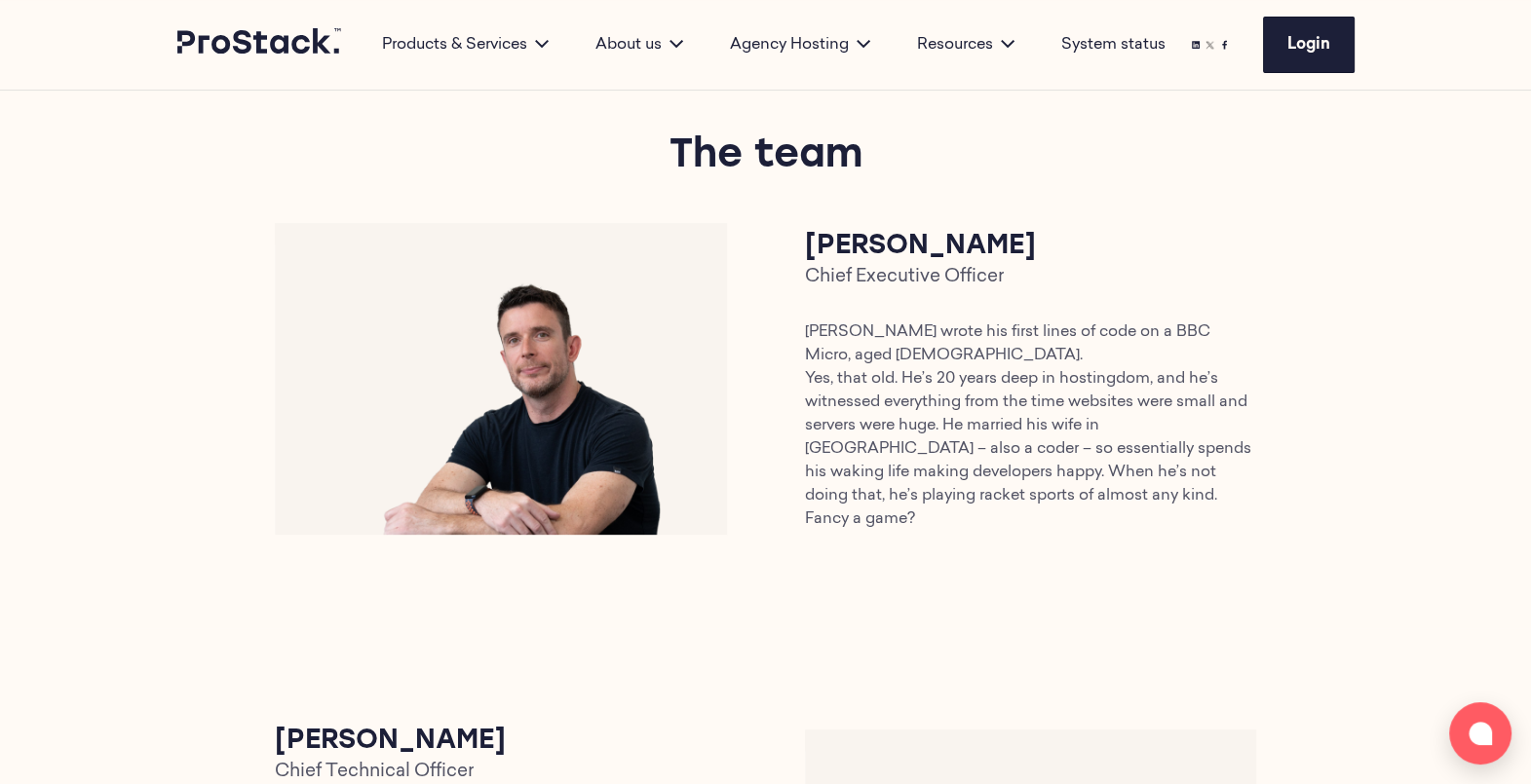
scroll to position [881, 0]
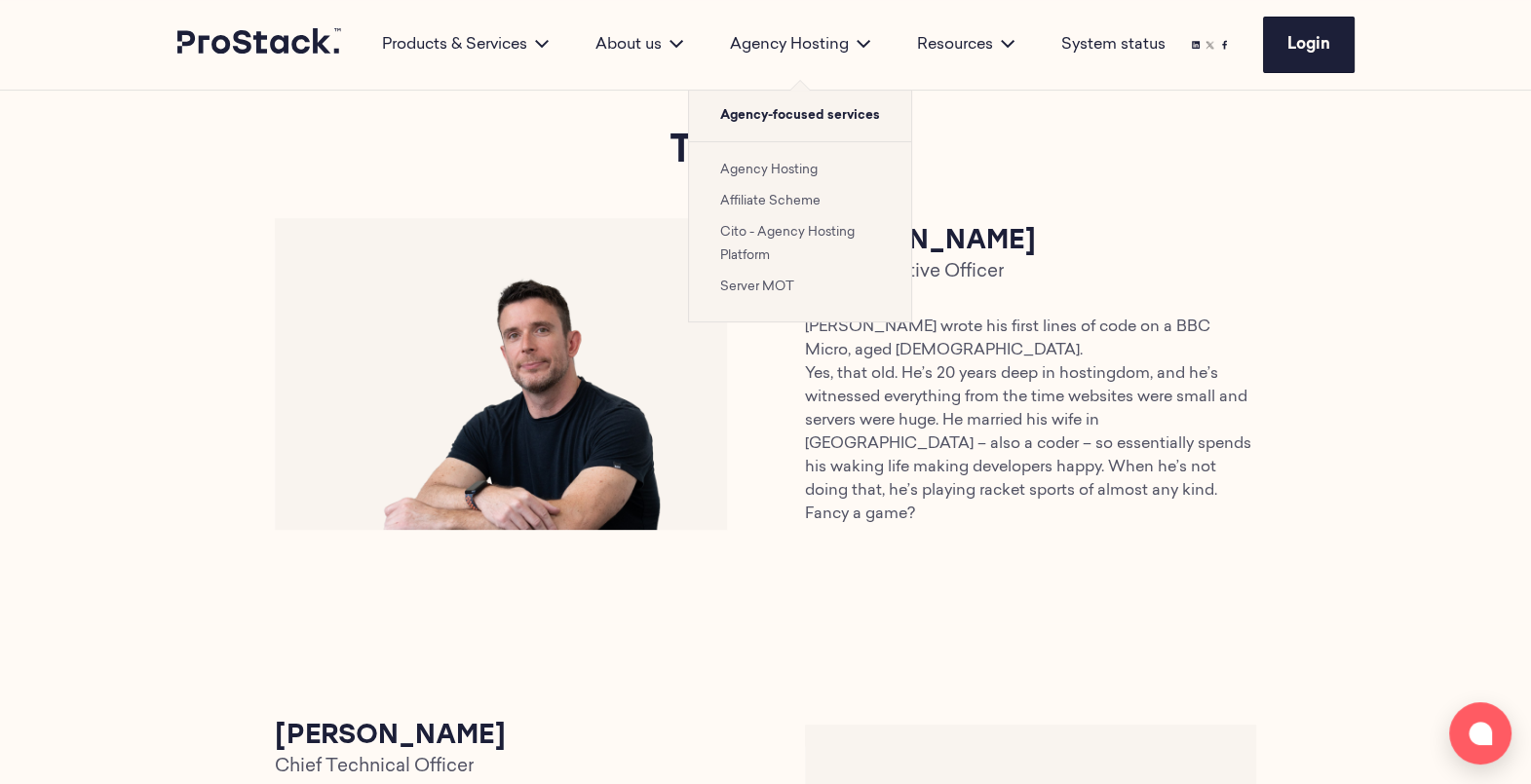
click at [773, 252] on li "Cito - Agency Hosting Platform" at bounding box center [800, 244] width 160 height 47
click at [753, 241] on li "Cito - Agency Hosting Platform" at bounding box center [800, 244] width 160 height 47
click at [741, 233] on link "Cito - Agency Hosting Platform" at bounding box center [787, 244] width 134 height 36
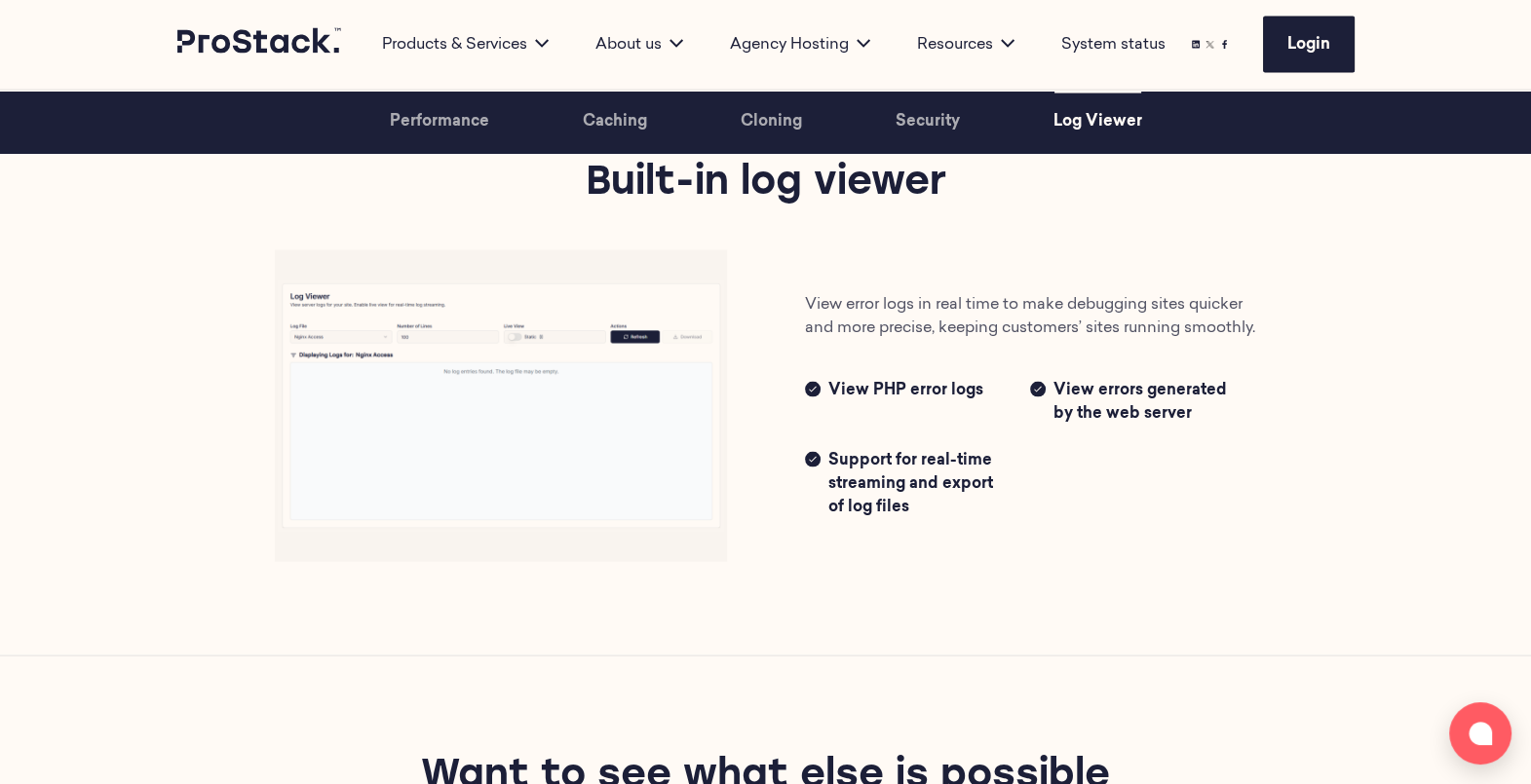
scroll to position [4898, 0]
click at [505, 340] on img at bounding box center [500, 405] width 452 height 312
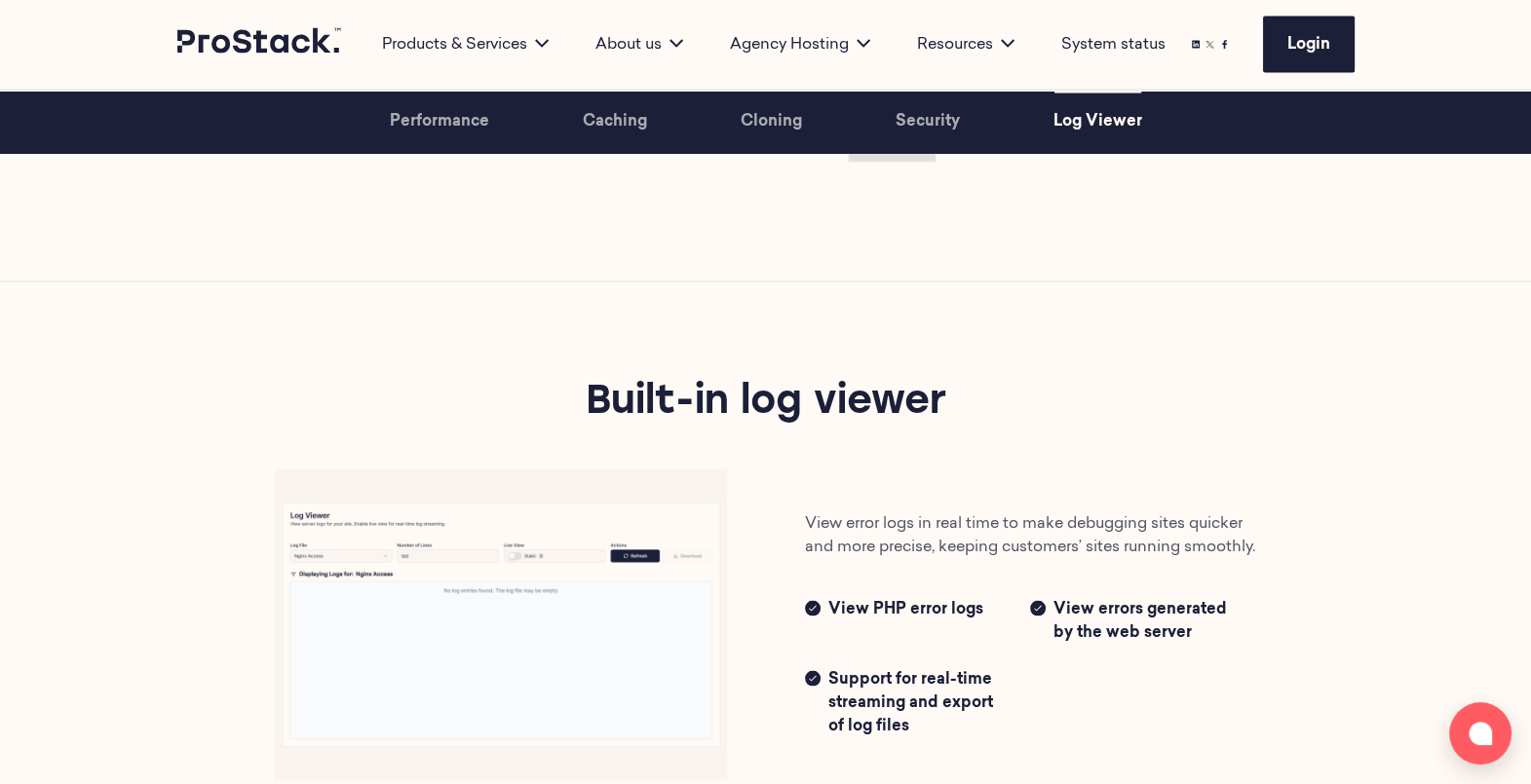
scroll to position [4676, 0]
click at [689, 605] on img at bounding box center [500, 626] width 452 height 312
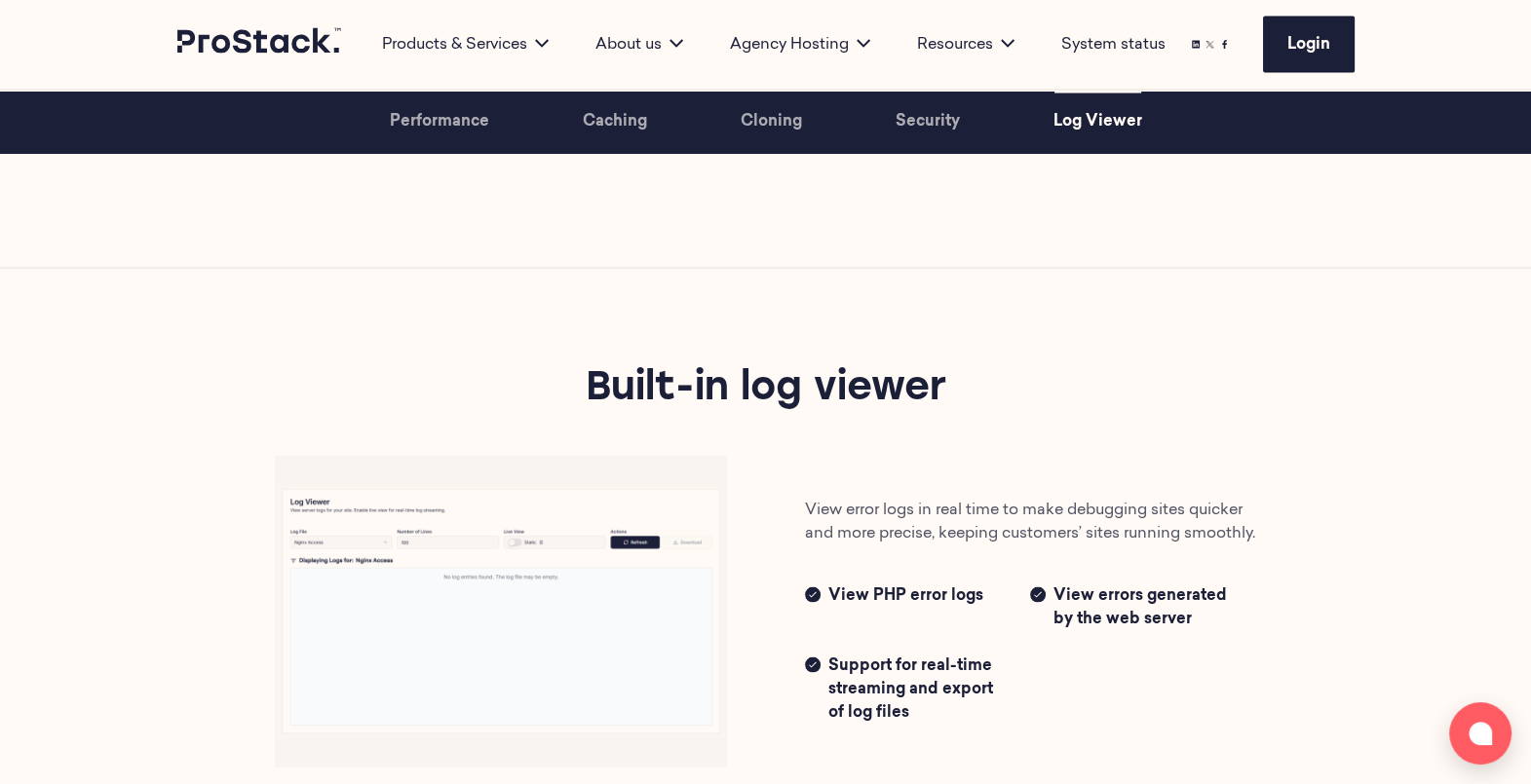
click at [21, 383] on section "Log Viewer Built-in log viewer View error logs in real time to make debugging s…" at bounding box center [766, 564] width 1531 height 593
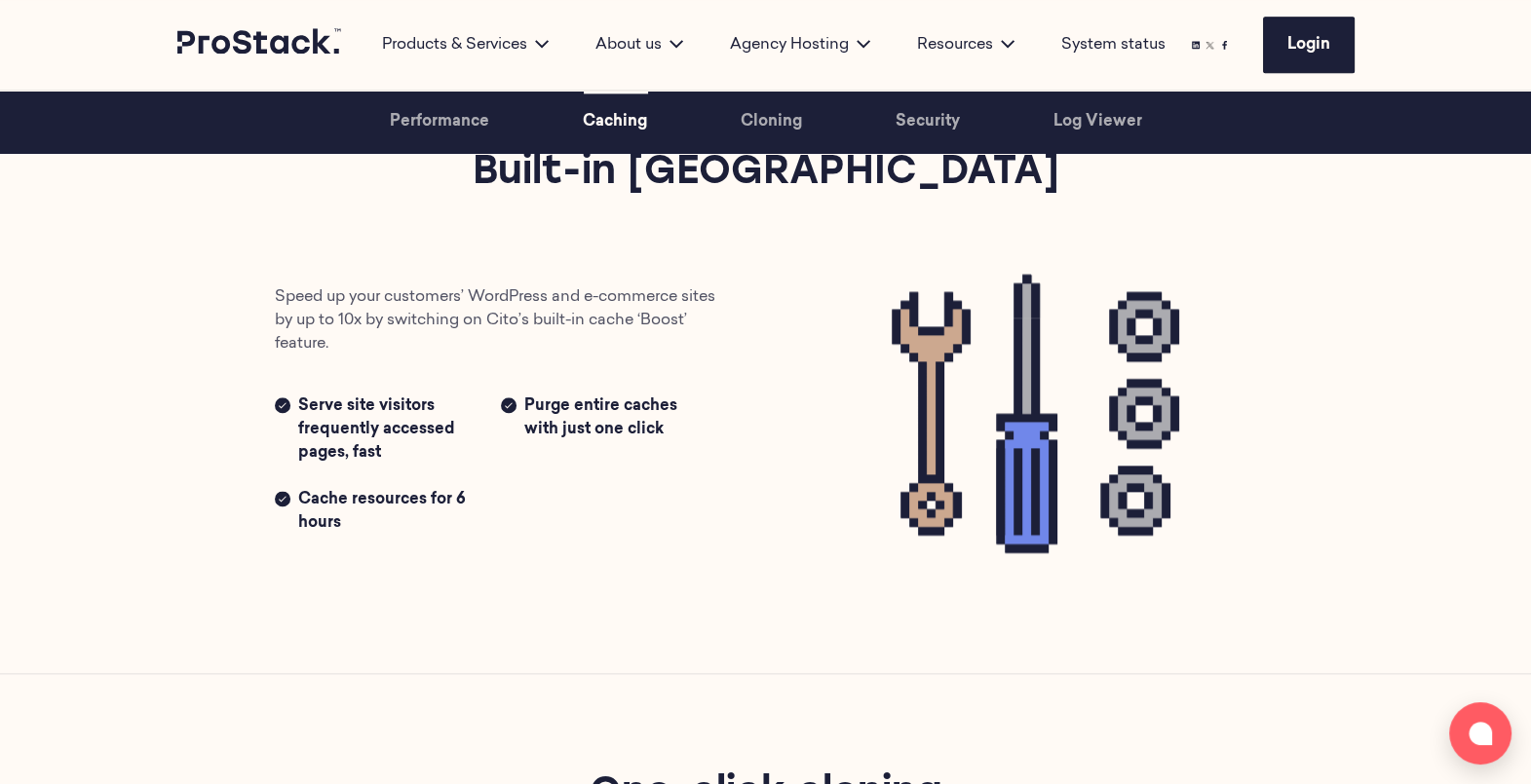
scroll to position [3593, 0]
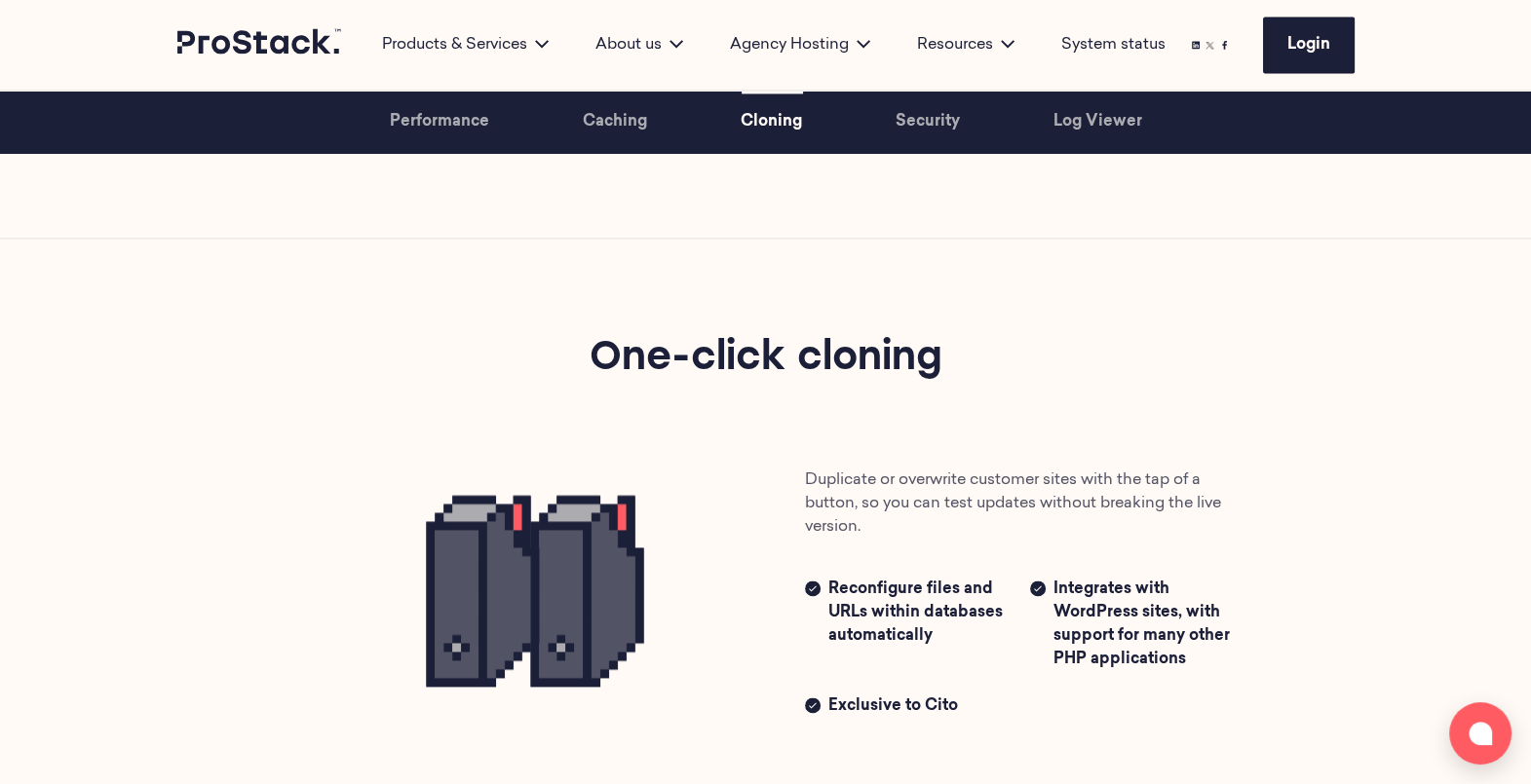
scroll to position [3477, 0]
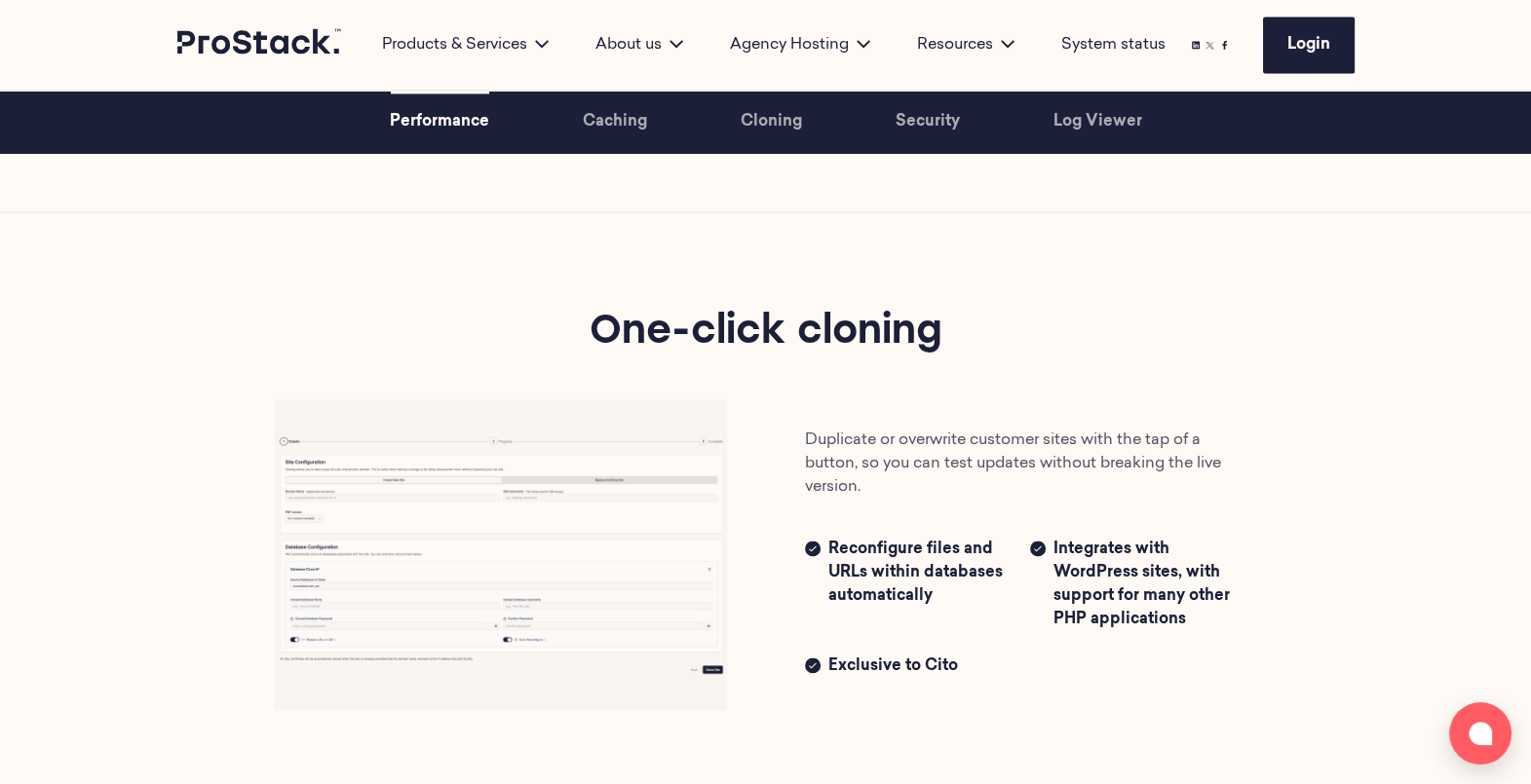
click at [551, 620] on img at bounding box center [500, 556] width 452 height 312
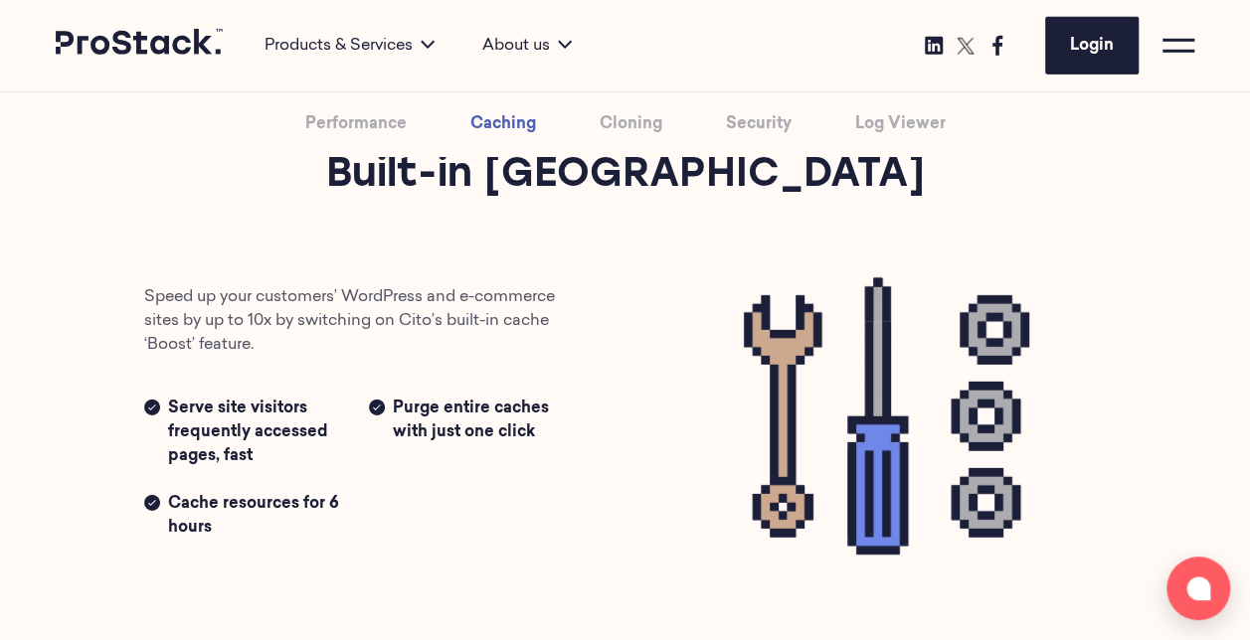
scroll to position [3005, 0]
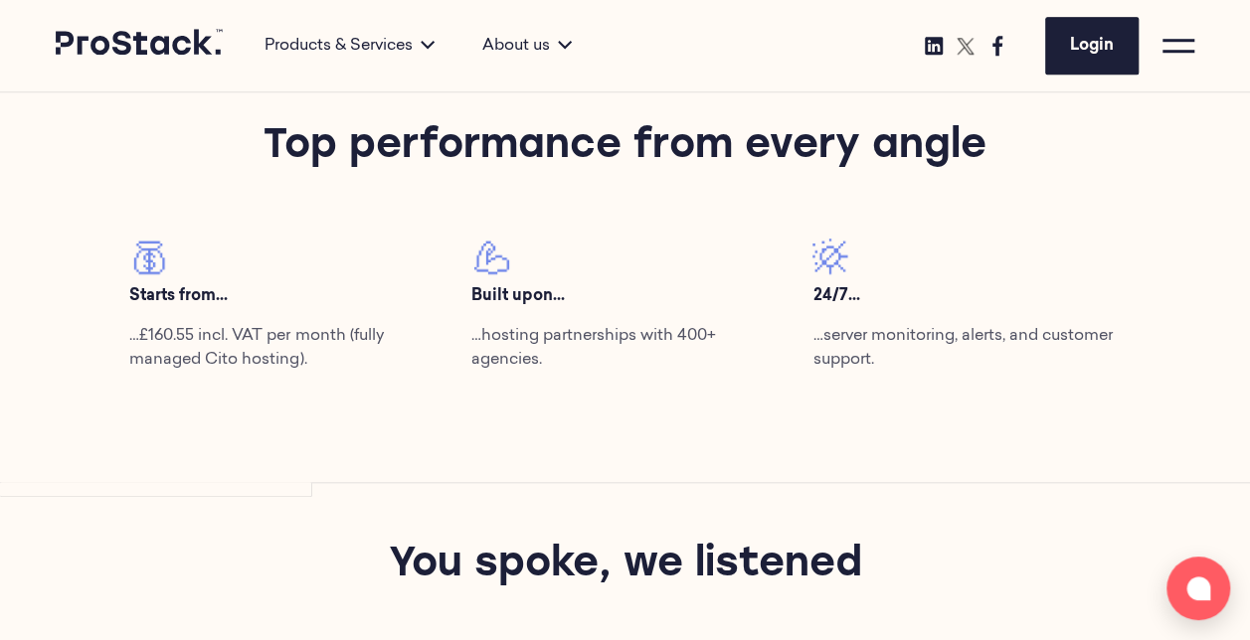
drag, startPoint x: 26, startPoint y: 123, endPoint x: 441, endPoint y: -96, distance: 470.1
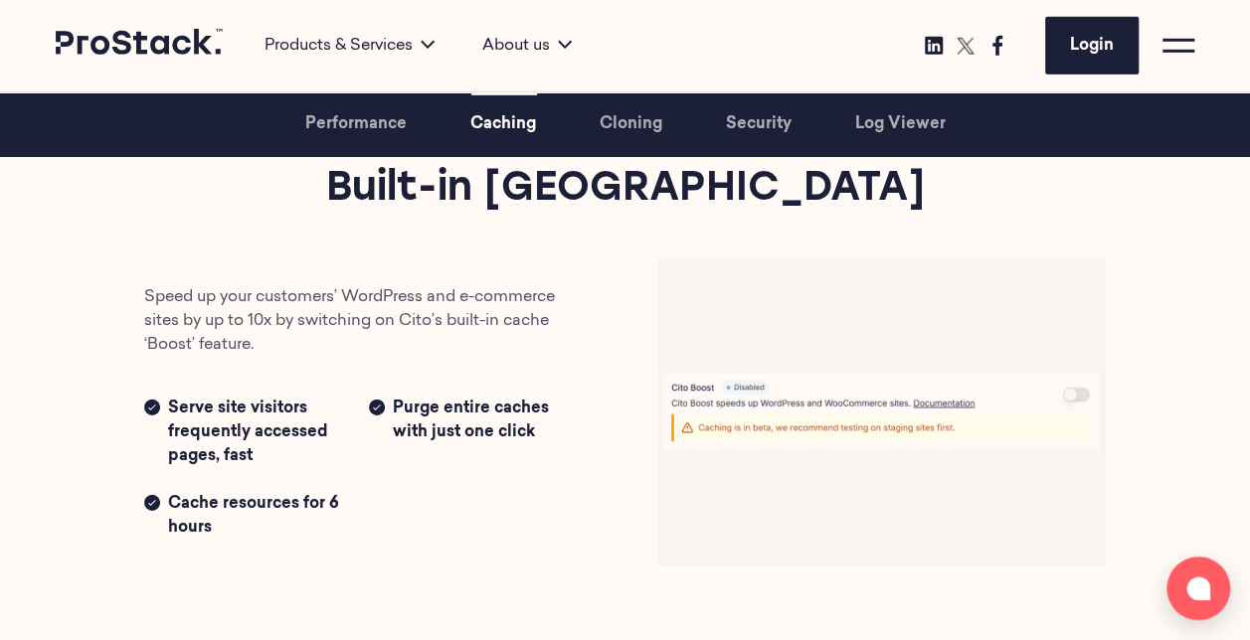
scroll to position [2948, 0]
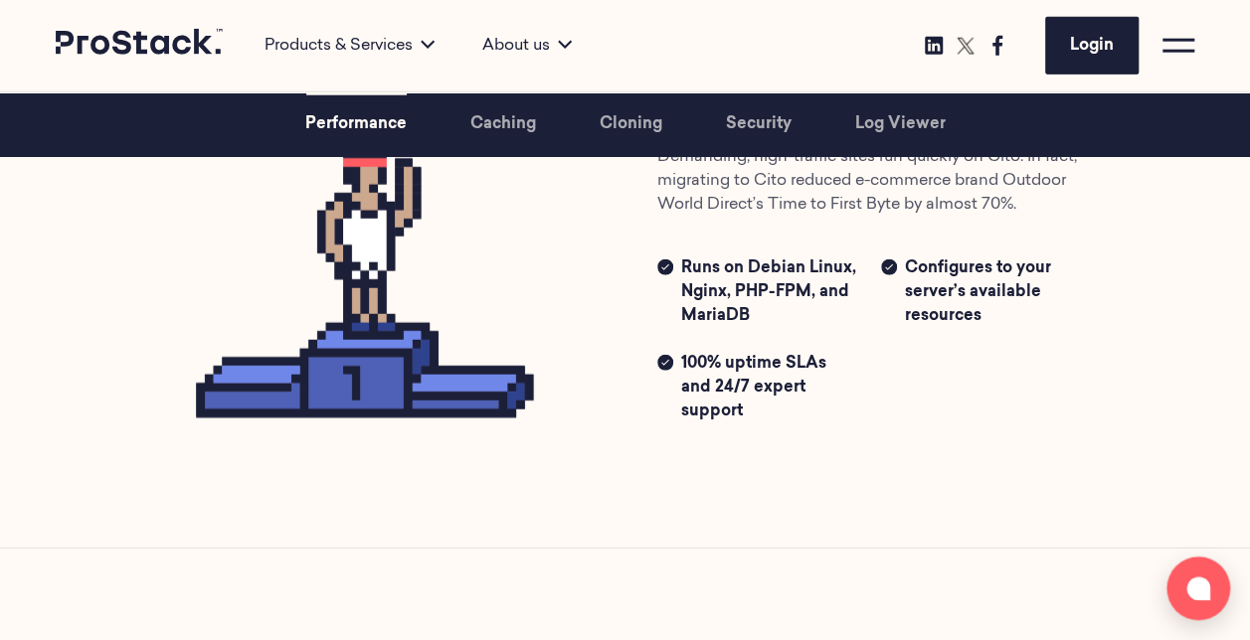
click at [545, 449] on div "Performance Scalable performance Demanding, high-traffic sites run quickly on C…" at bounding box center [625, 235] width 1250 height 623
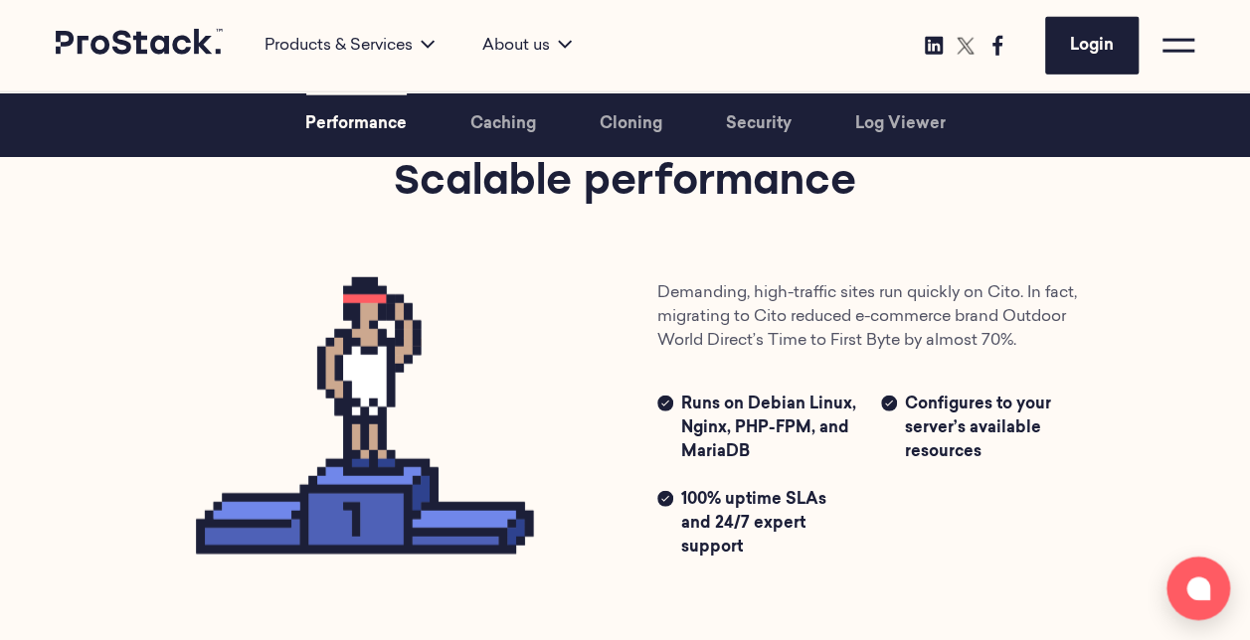
scroll to position [2318, 0]
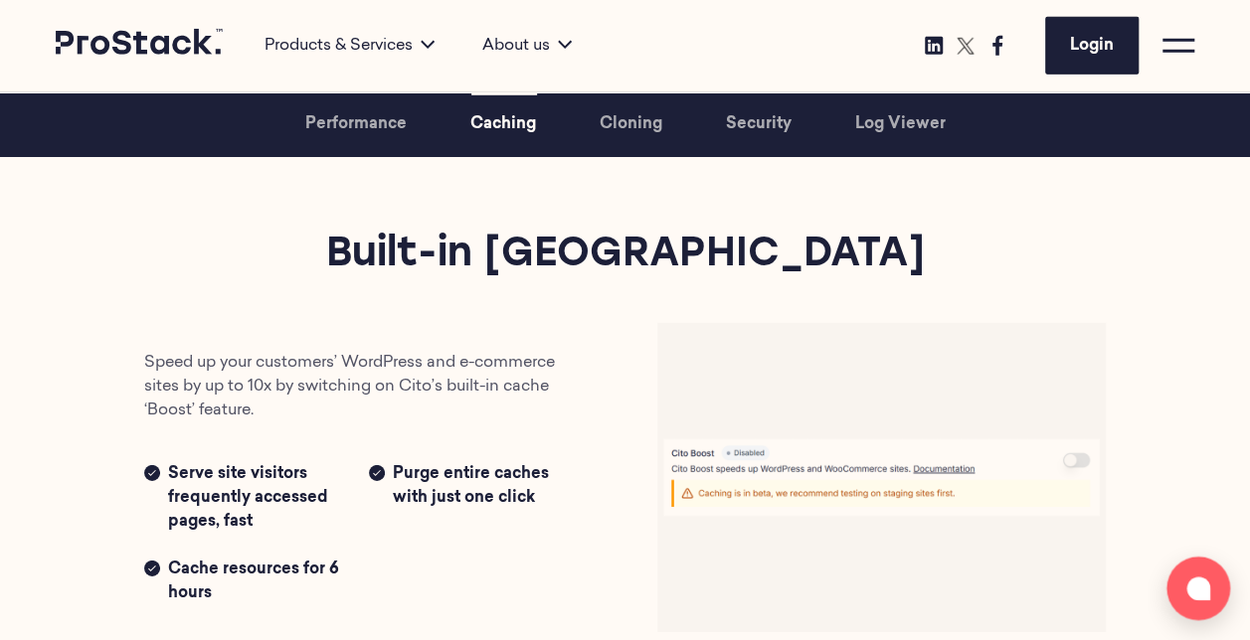
scroll to position [2933, 0]
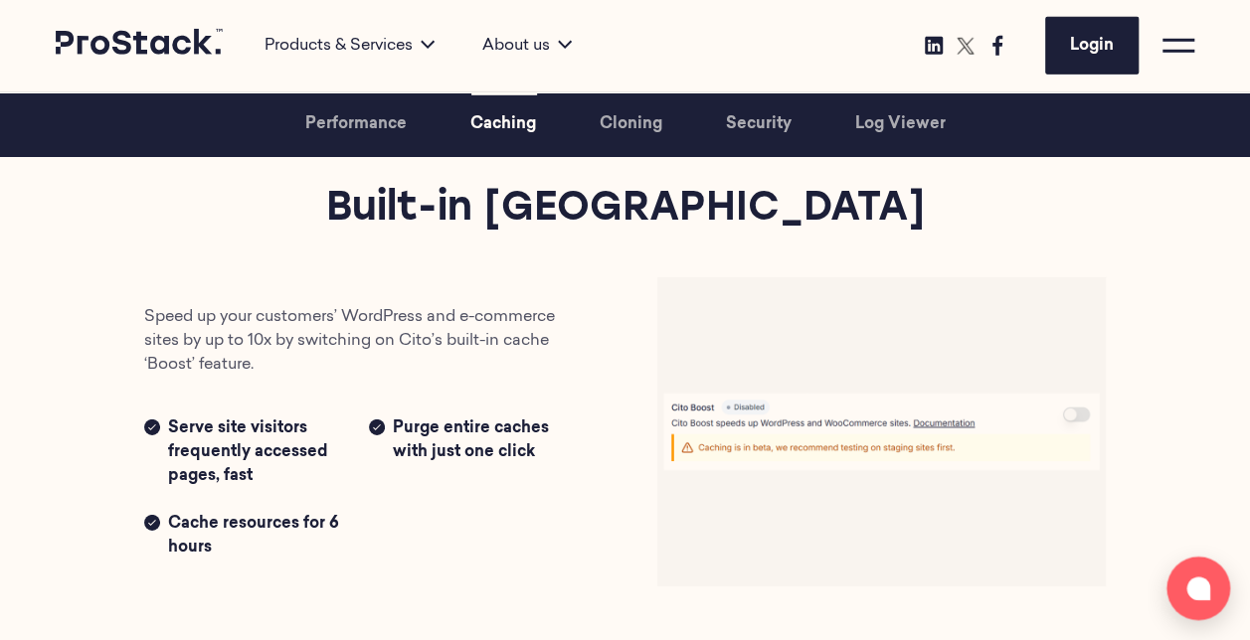
click at [80, 418] on div "Caching Built-in caching Speed up your customers’ WordPress and e-commerce site…" at bounding box center [625, 384] width 1250 height 596
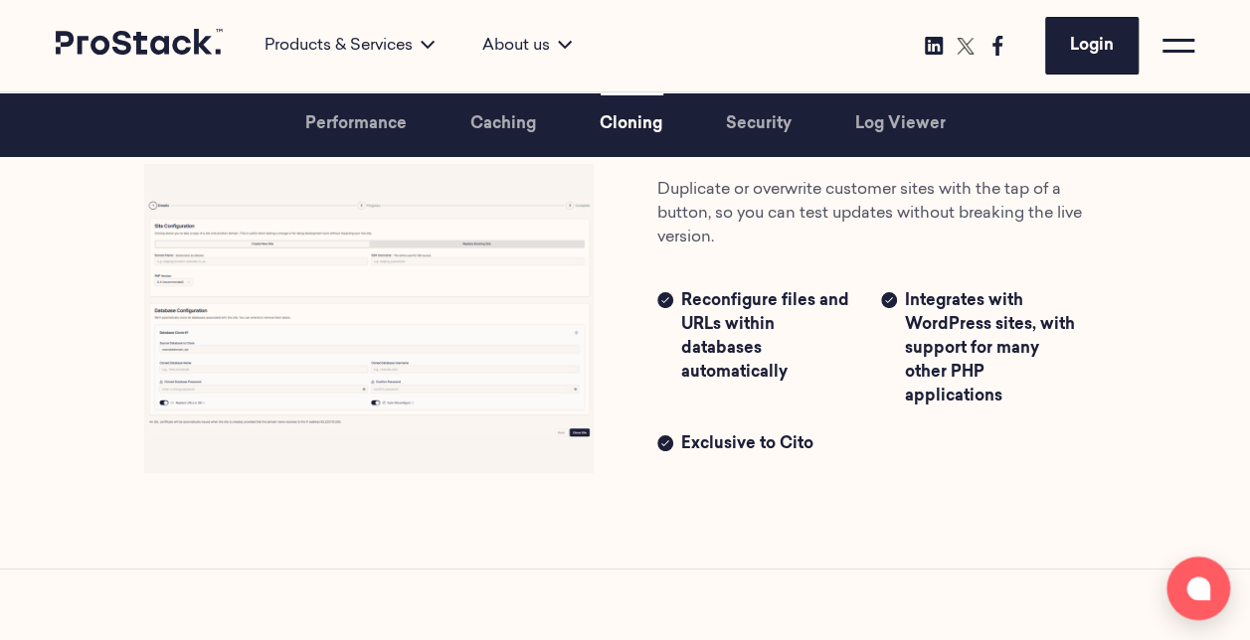
scroll to position [3644, 0]
click at [1064, 516] on div "Cloning One-click cloning Duplicate or overwrite customer sites with the tap of…" at bounding box center [625, 270] width 1250 height 596
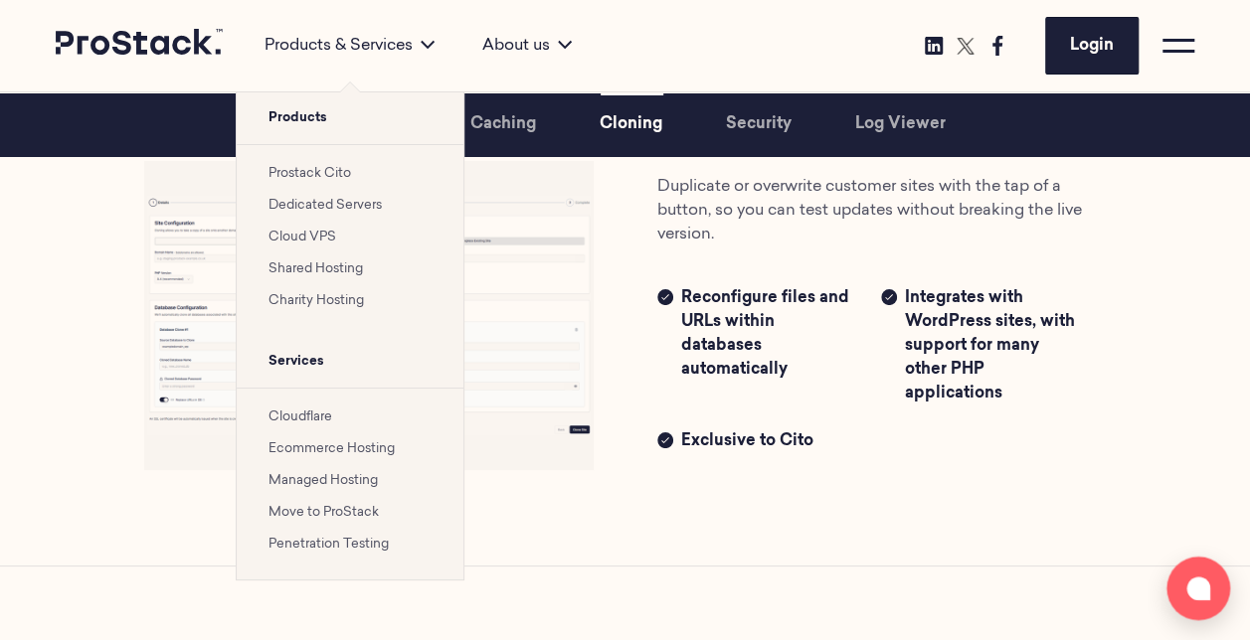
scroll to position [3560, 0]
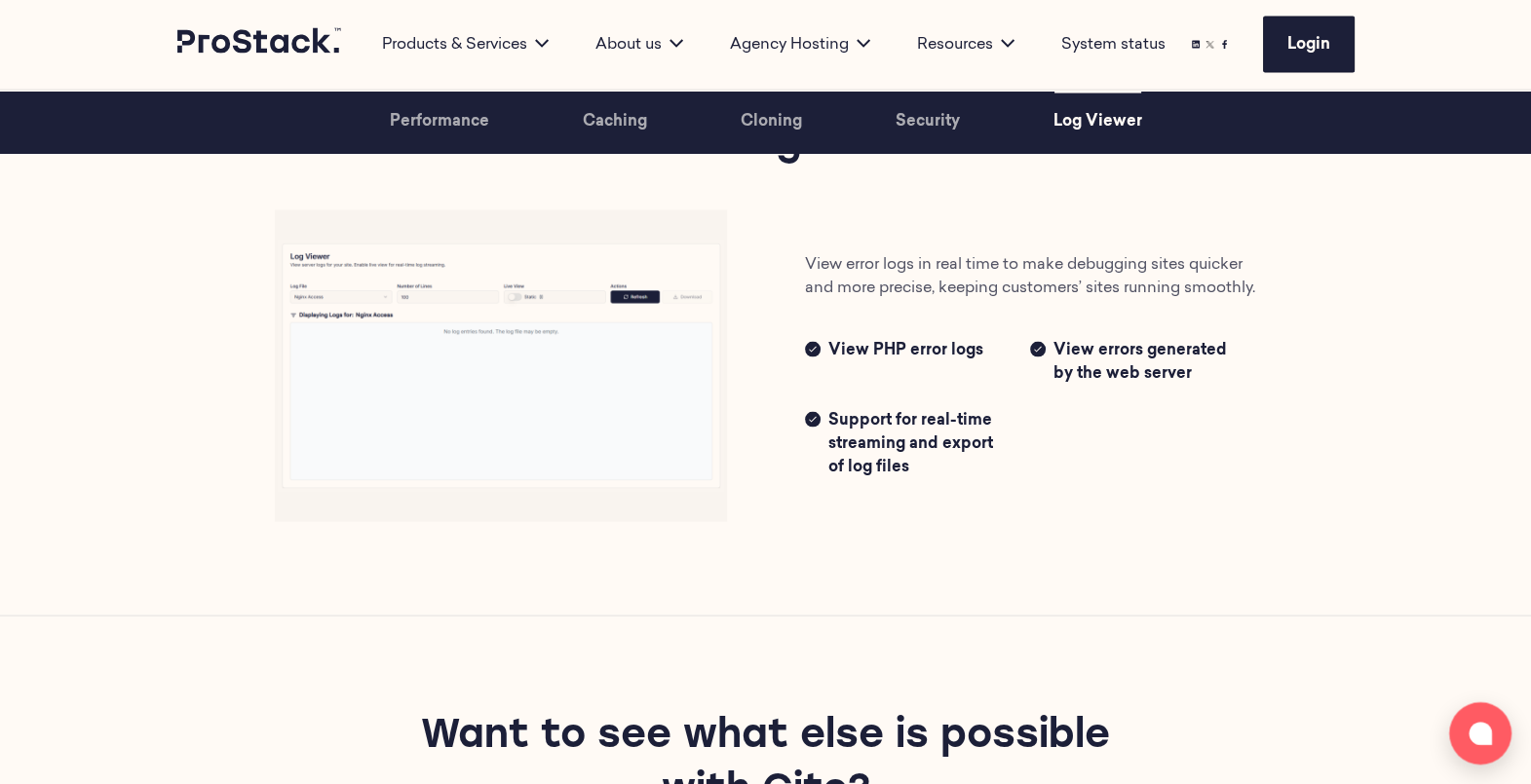
scroll to position [4825, 0]
click at [773, 401] on div "View error logs in real time to make debugging sites quicker and more precise, …" at bounding box center [1030, 366] width 530 height 226
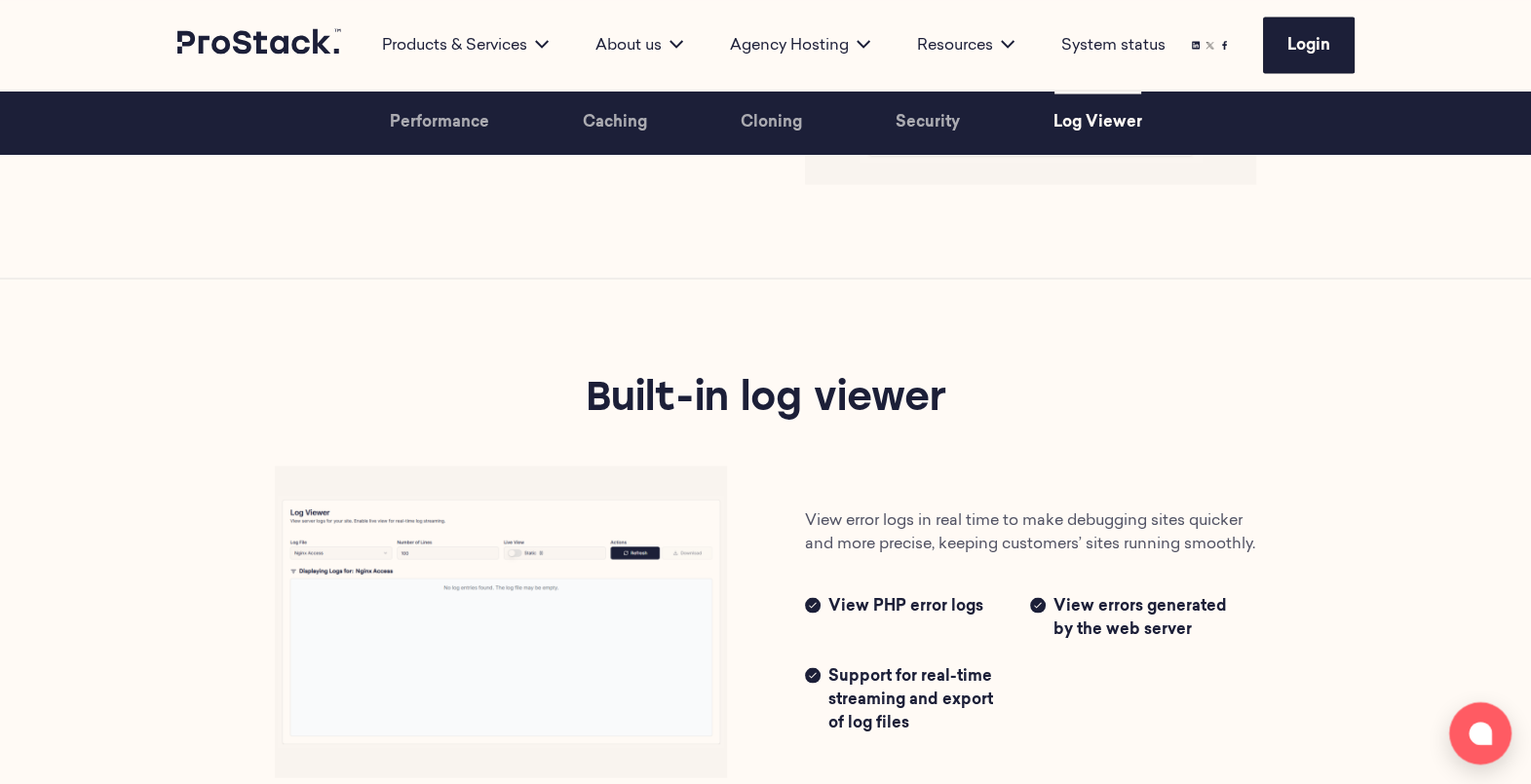
scroll to position [4567, 0]
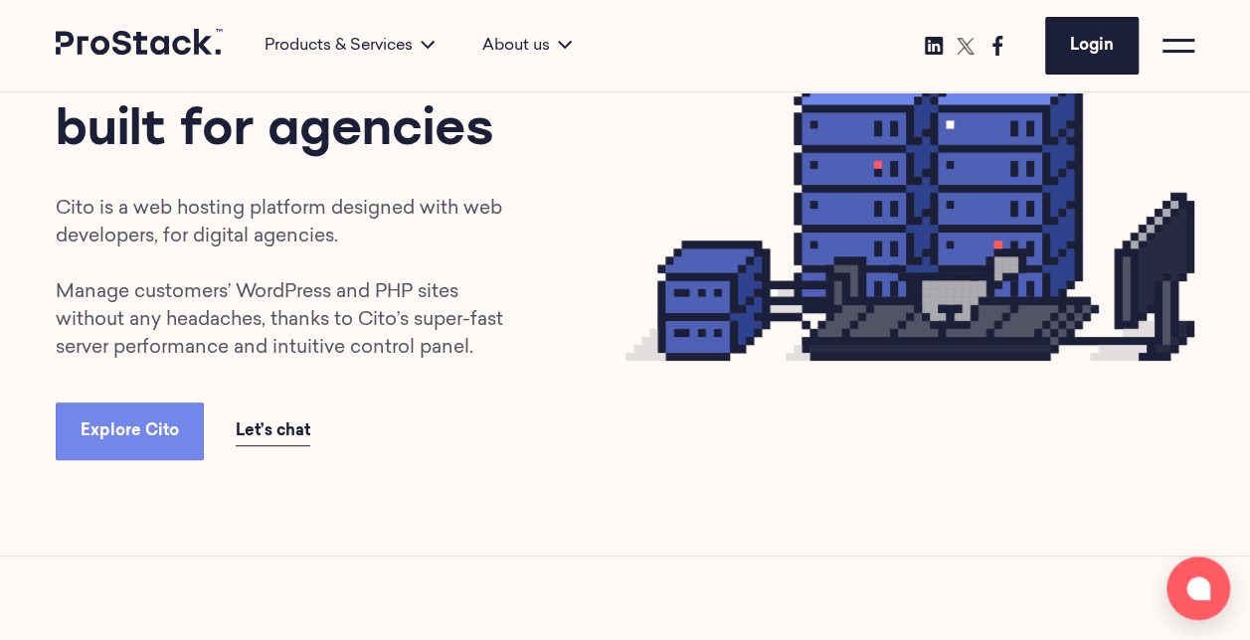
scroll to position [216, 0]
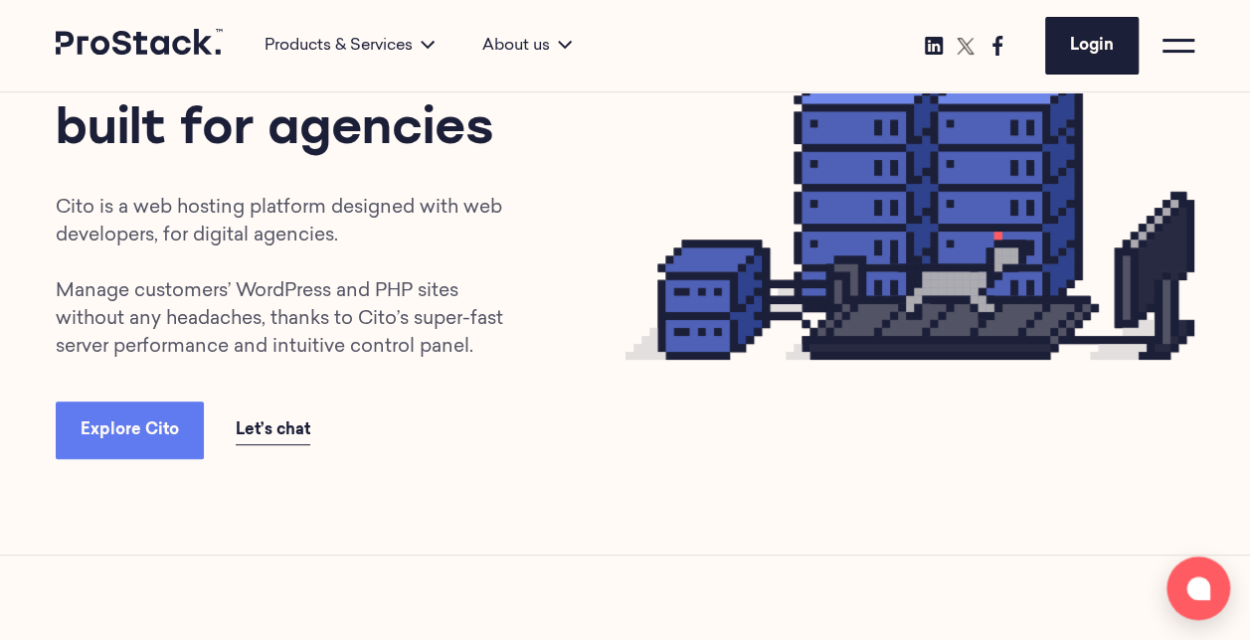
click at [143, 427] on span "Explore Cito" at bounding box center [130, 431] width 98 height 16
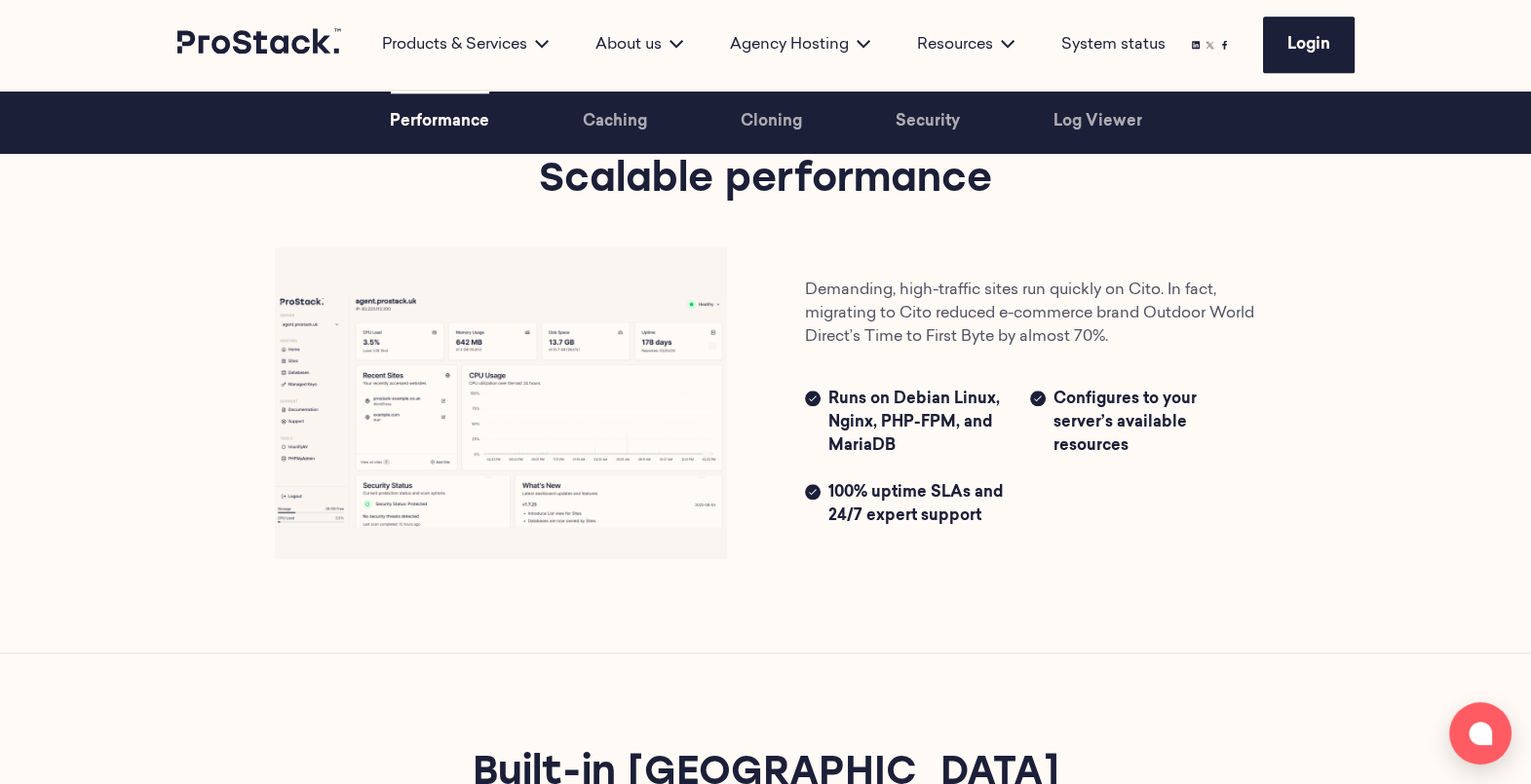
scroll to position [2412, 0]
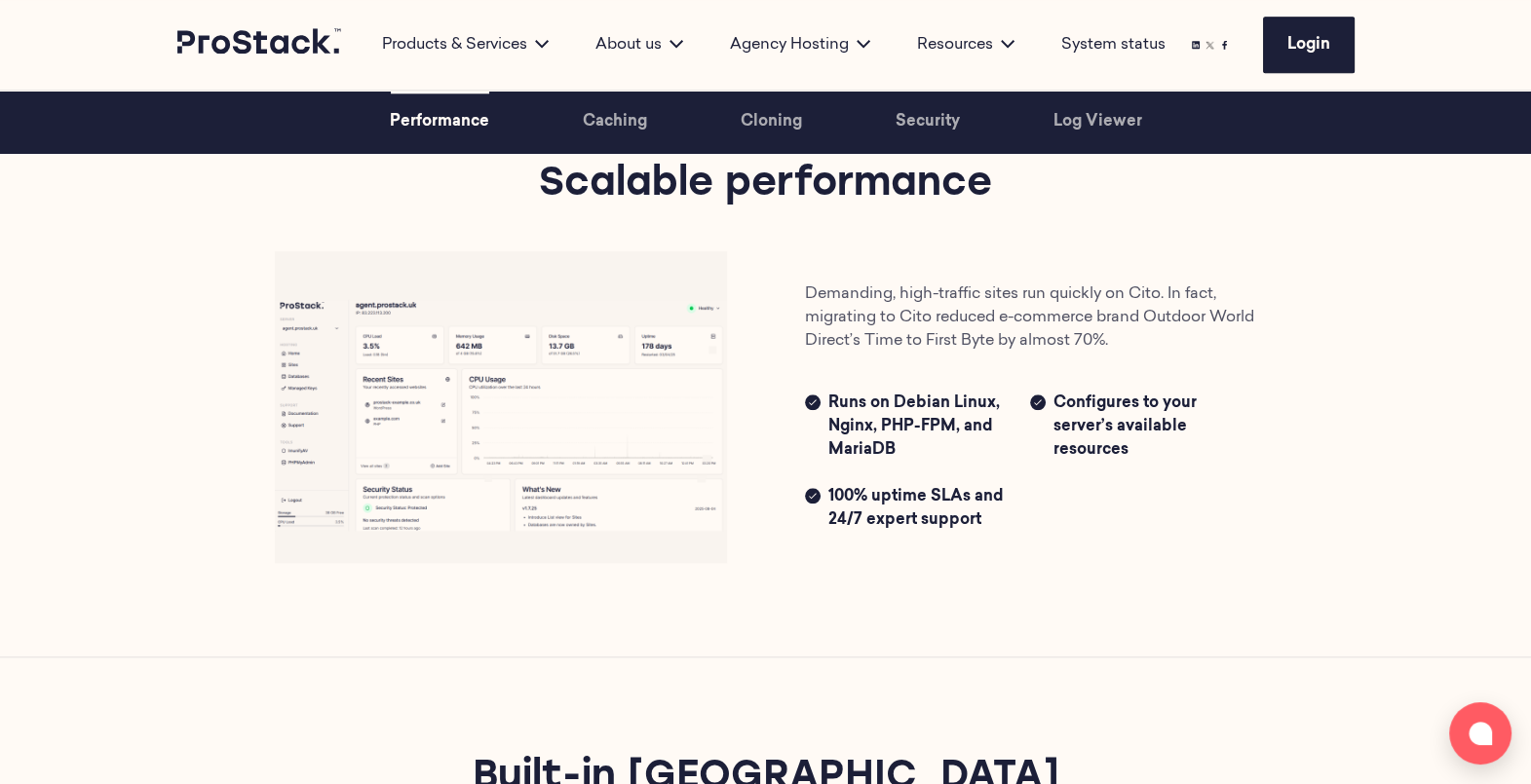
click at [1293, 258] on div "Demanding, high-traffic sites run quickly on Cito. In fact, migrating to Cito r…" at bounding box center [766, 408] width 1060 height 312
click at [332, 344] on img at bounding box center [500, 408] width 452 height 312
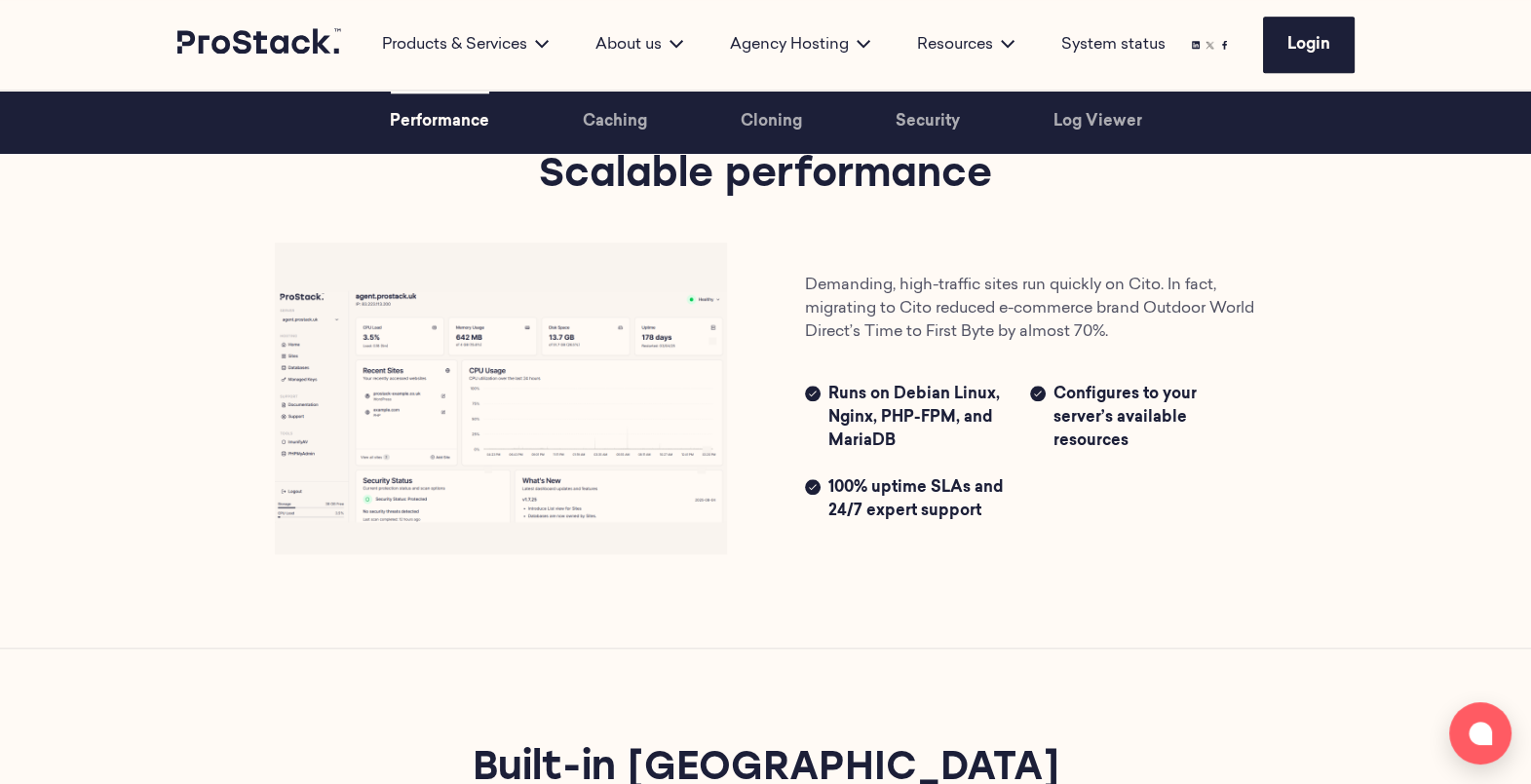
scroll to position [2422, 0]
click at [509, 448] on img at bounding box center [500, 398] width 452 height 312
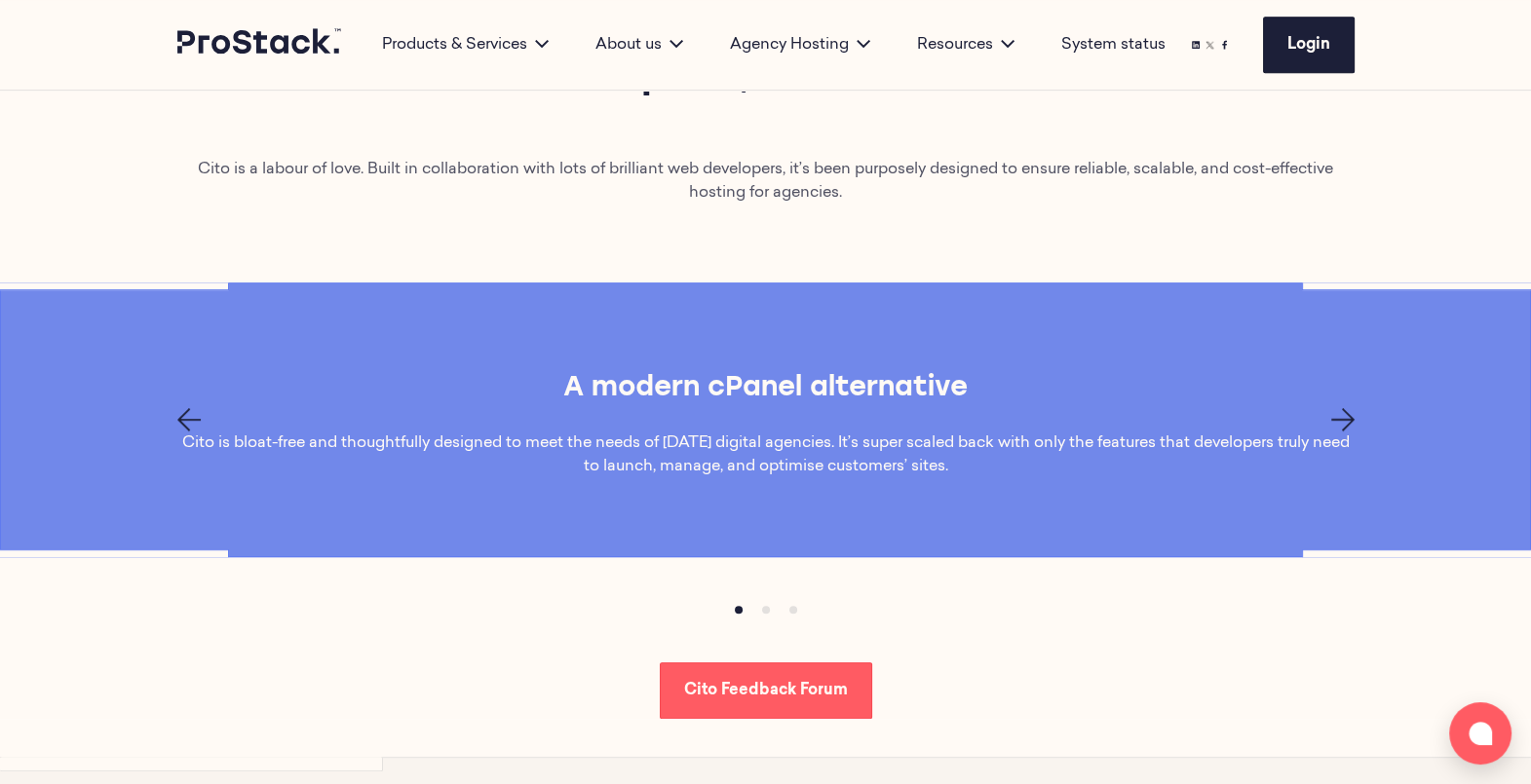
scroll to position [1258, 0]
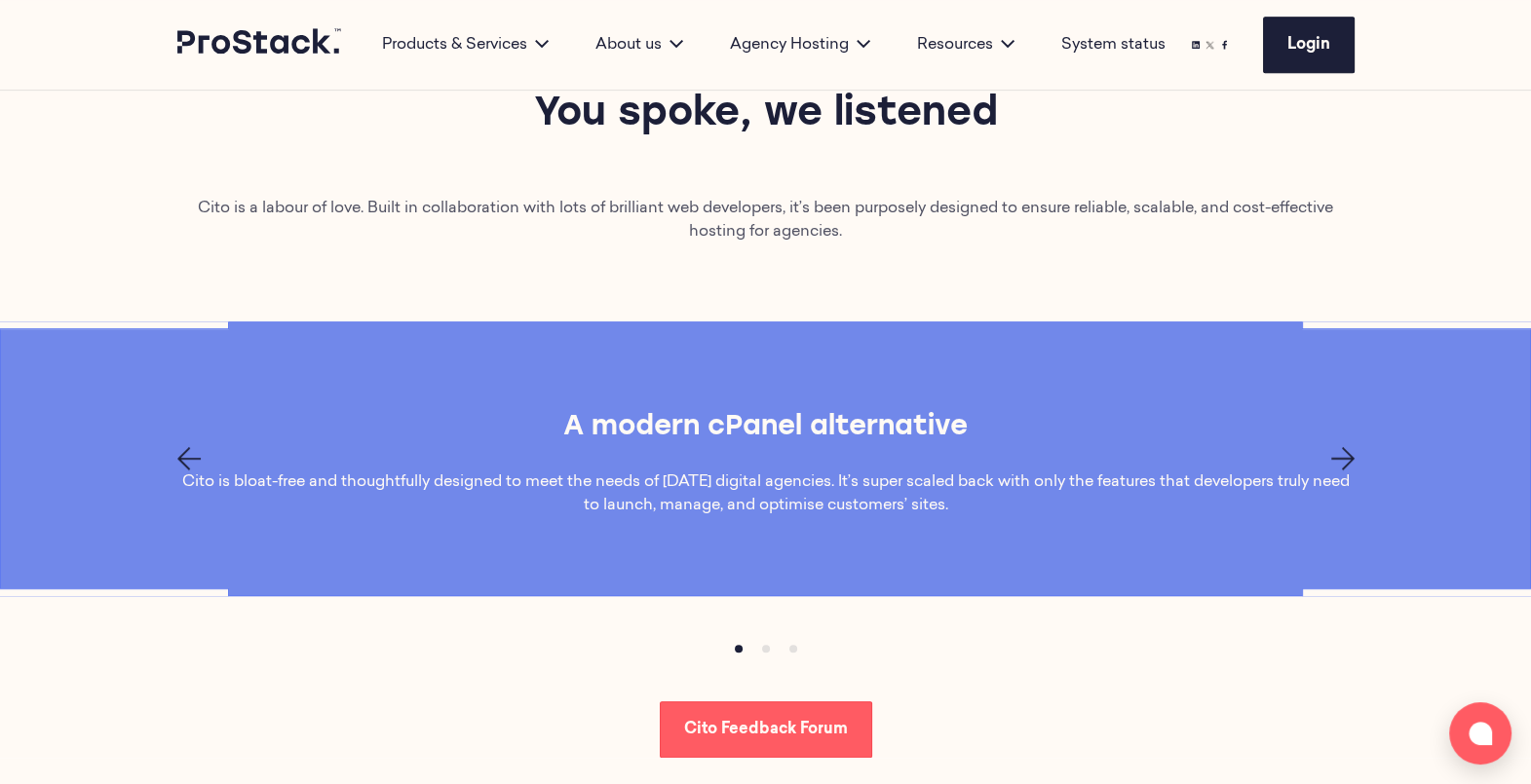
click at [1336, 453] on icon "Next page" at bounding box center [1343, 459] width 24 height 24
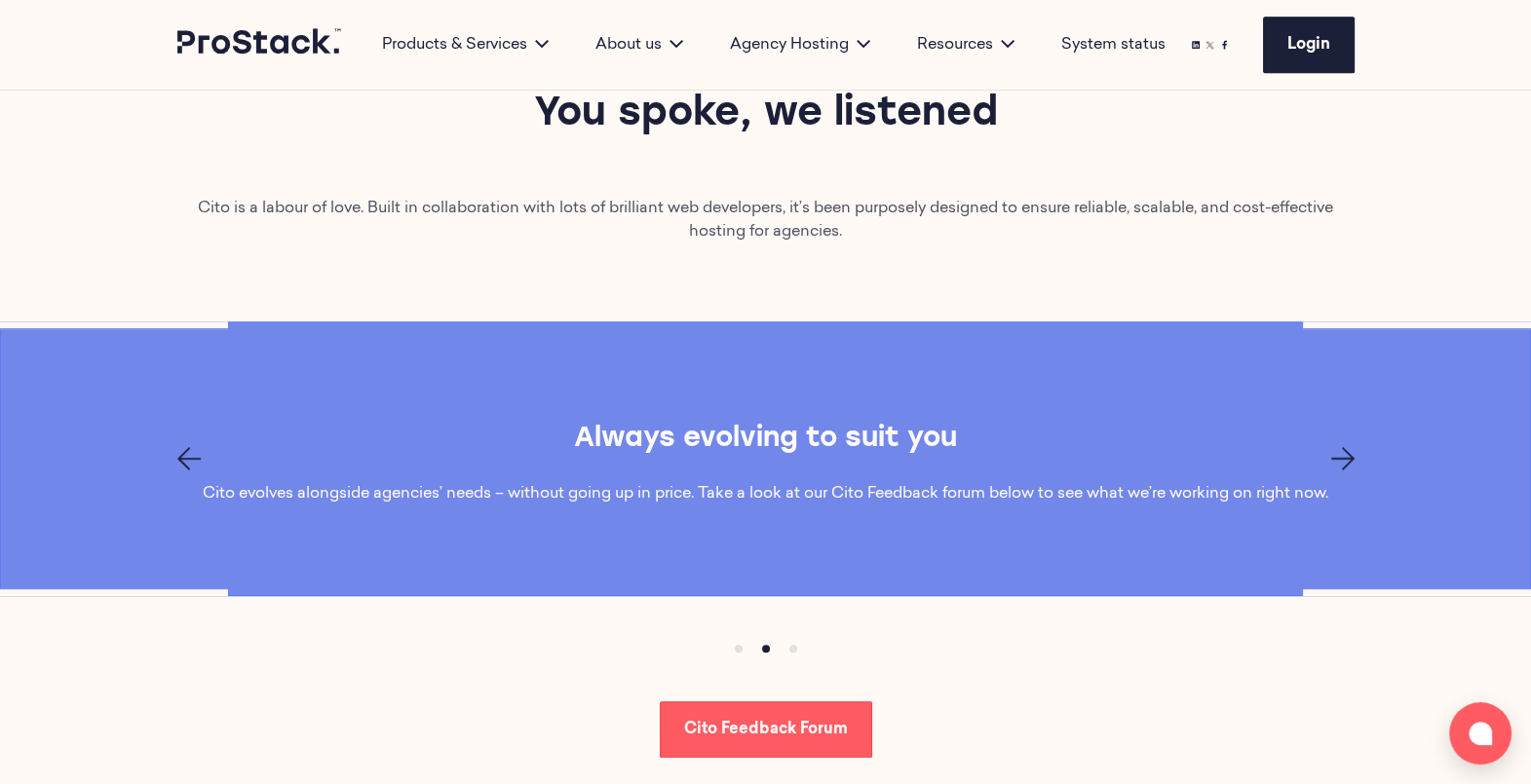
click at [1336, 453] on icon "Next page" at bounding box center [1343, 459] width 24 height 24
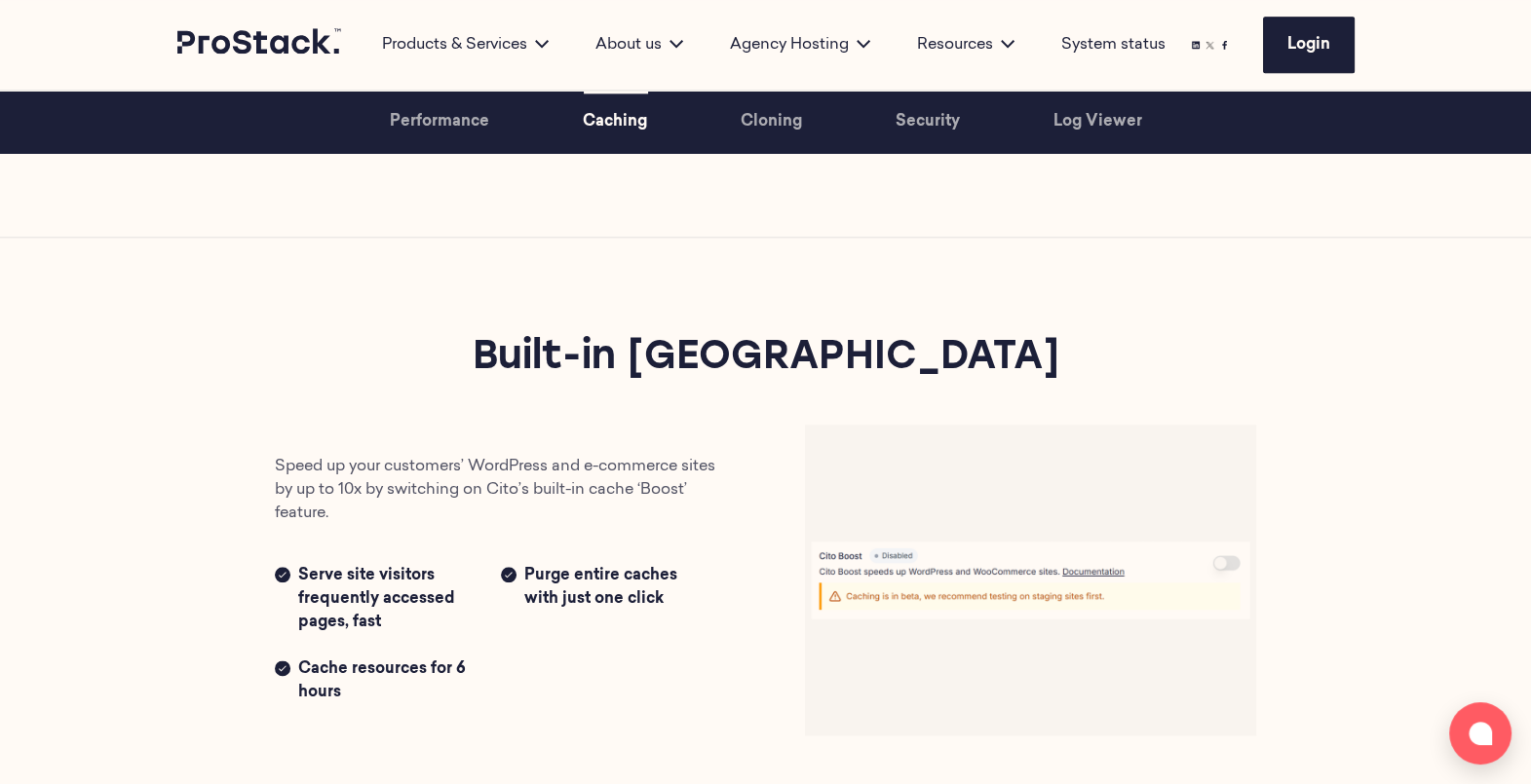
scroll to position [2813, 0]
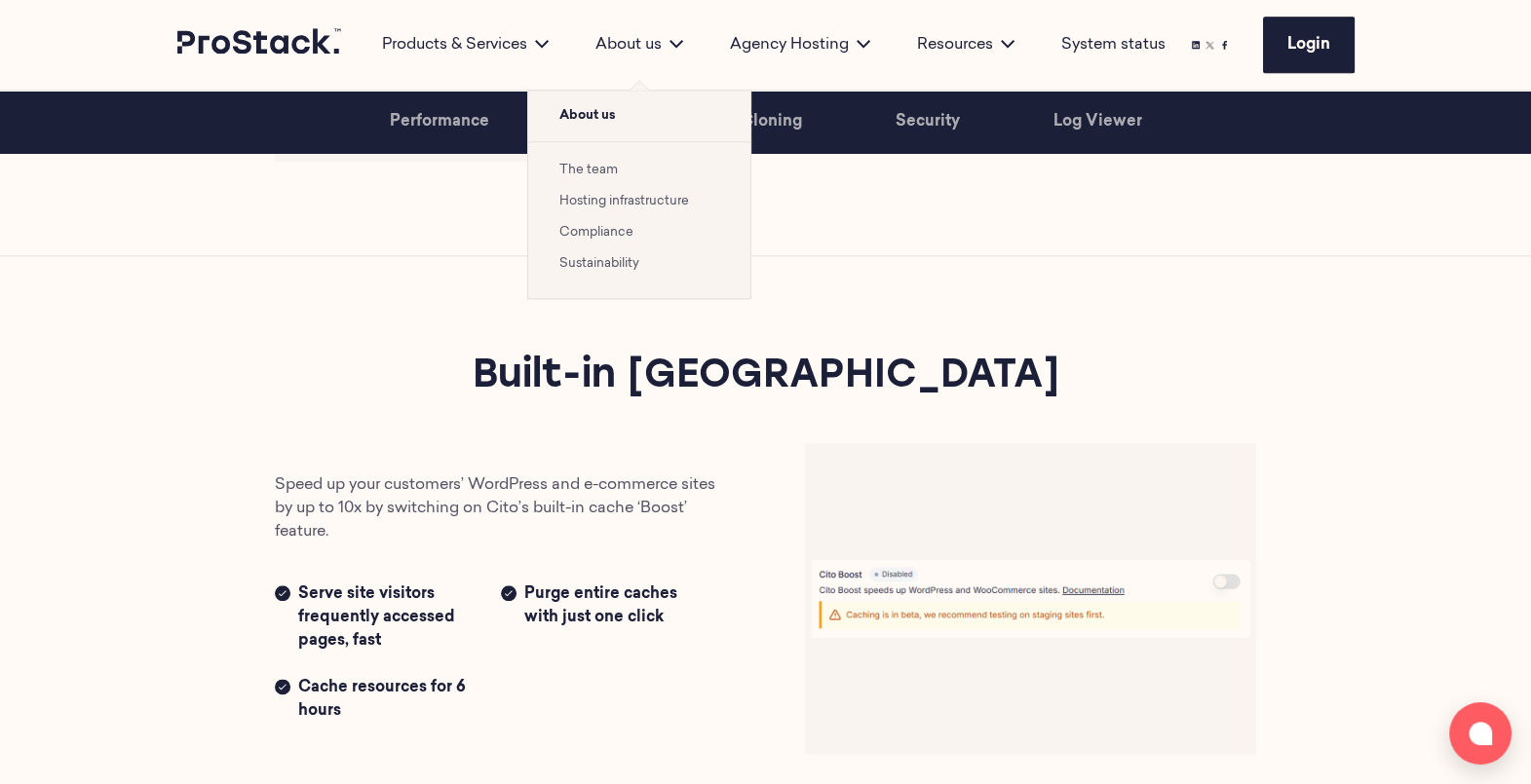
click at [593, 233] on link "Compliance" at bounding box center [597, 232] width 74 height 13
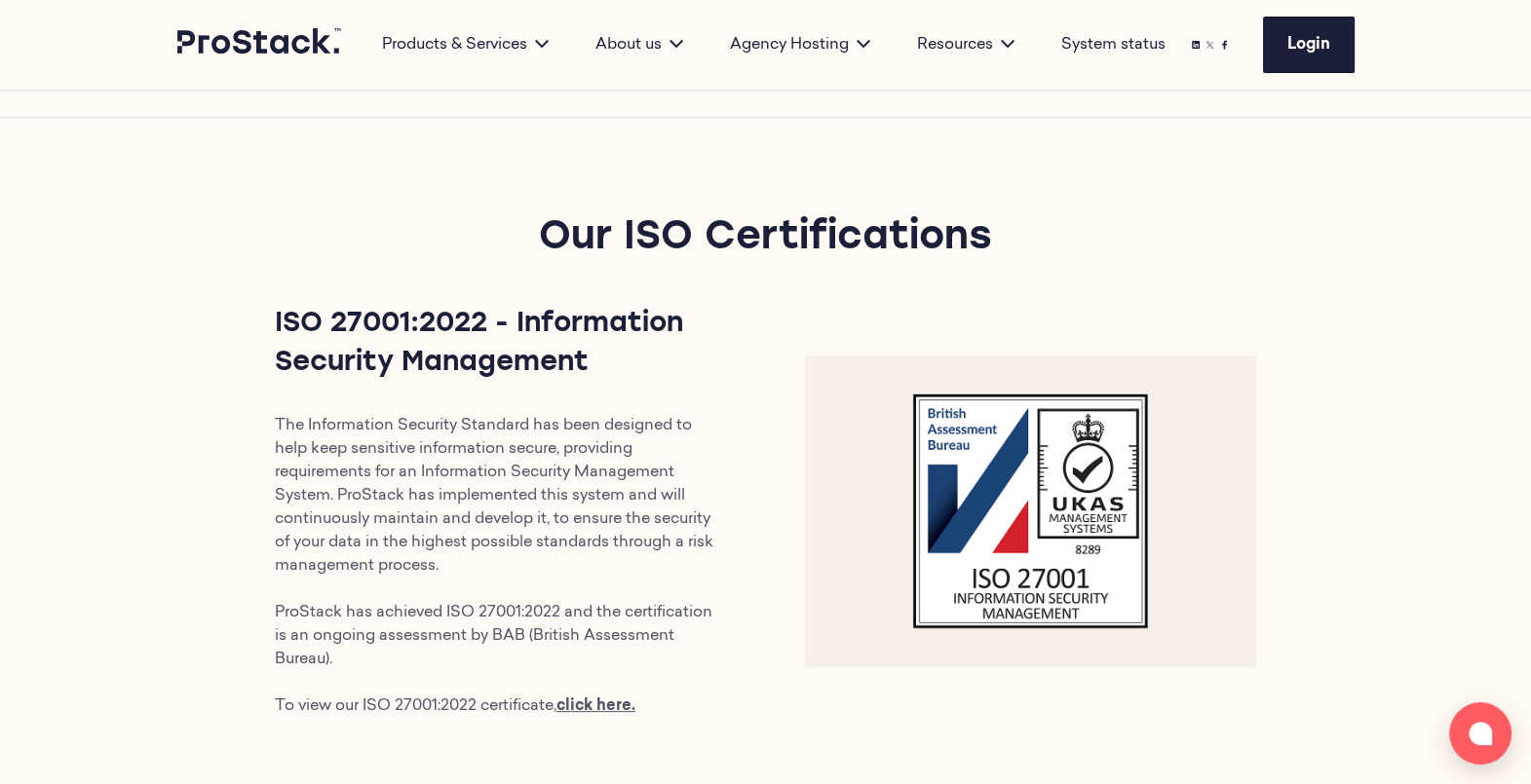
scroll to position [901, 0]
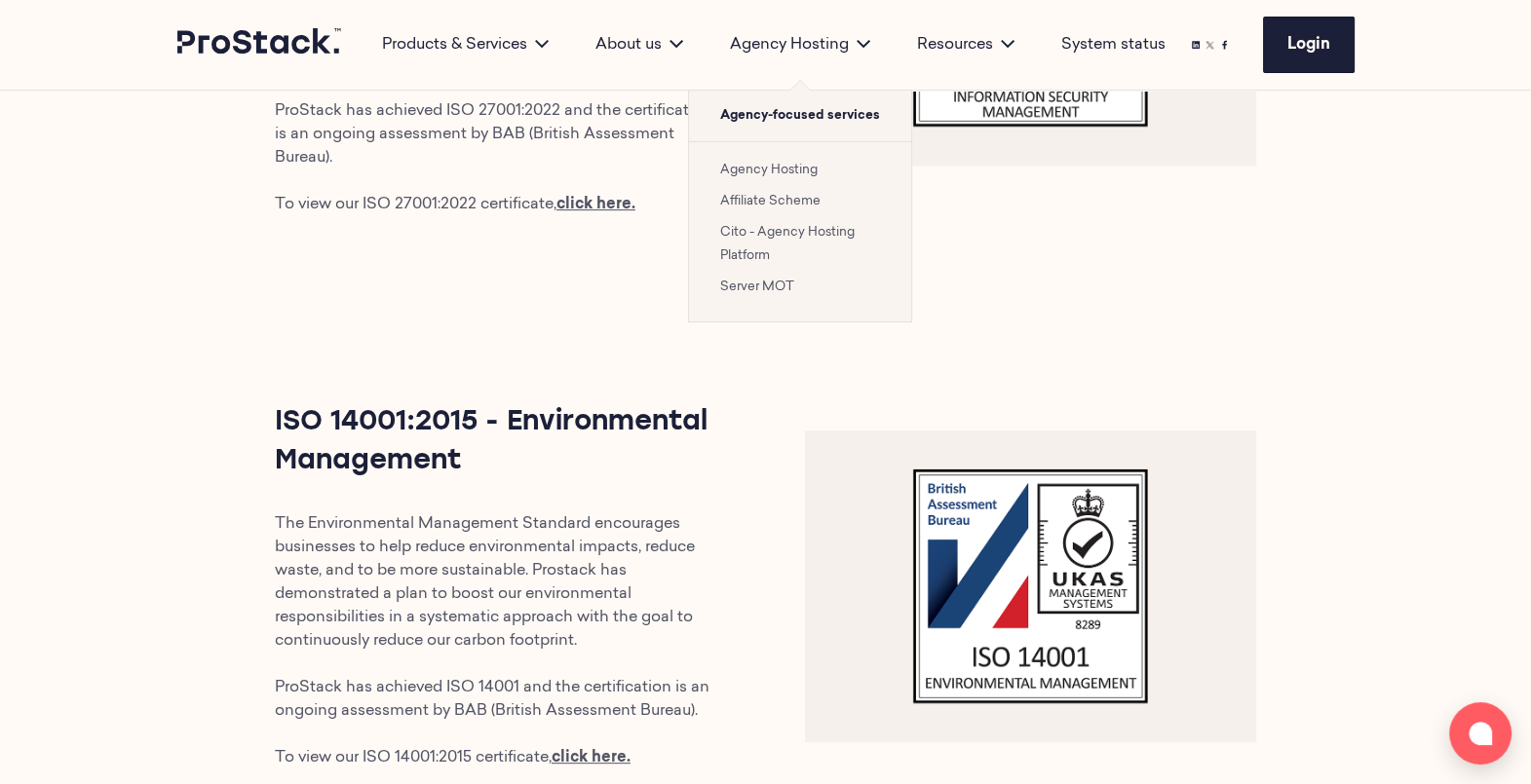
click at [745, 235] on link "Cito - Agency Hosting Platform" at bounding box center [787, 244] width 134 height 36
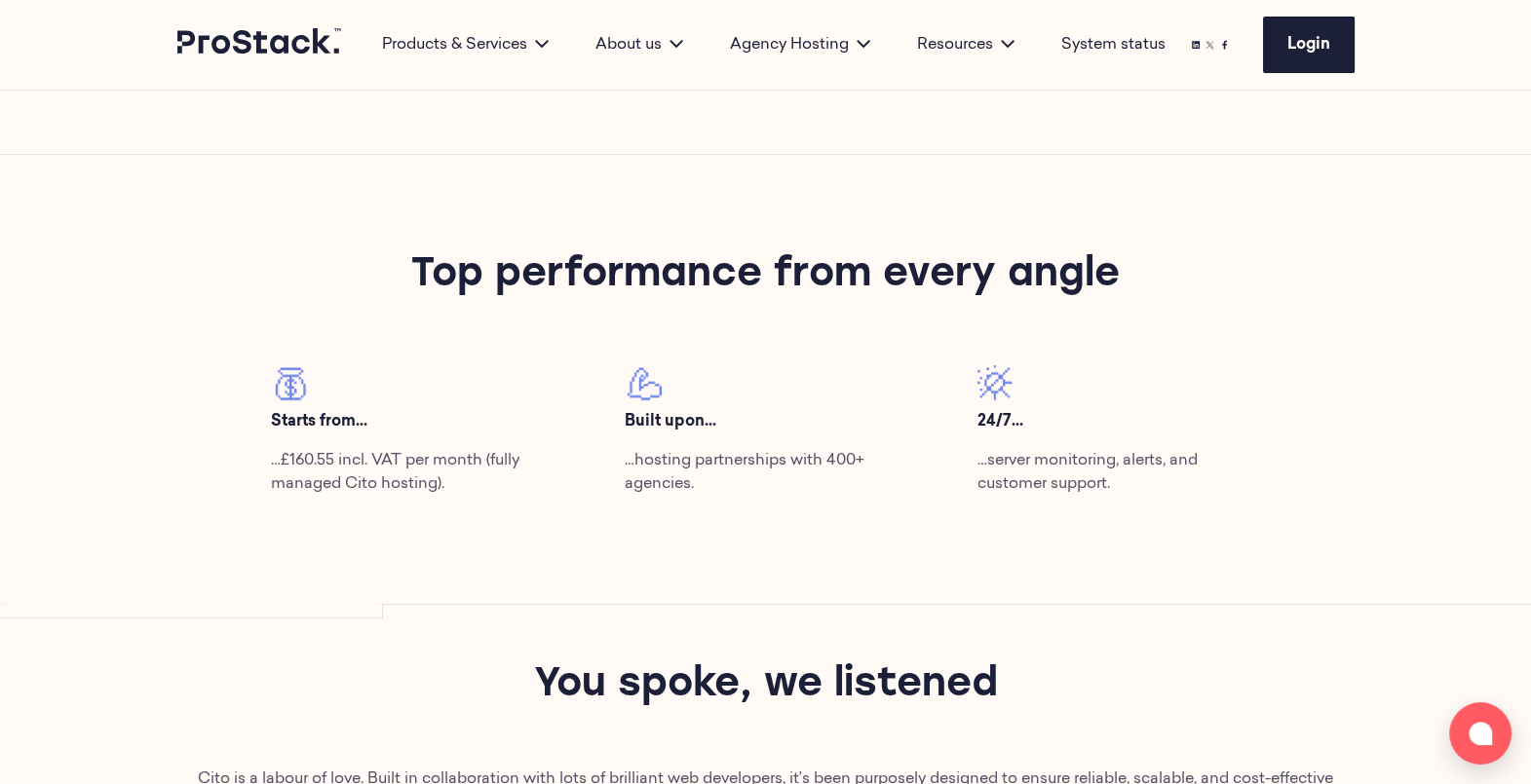
scroll to position [1141, 0]
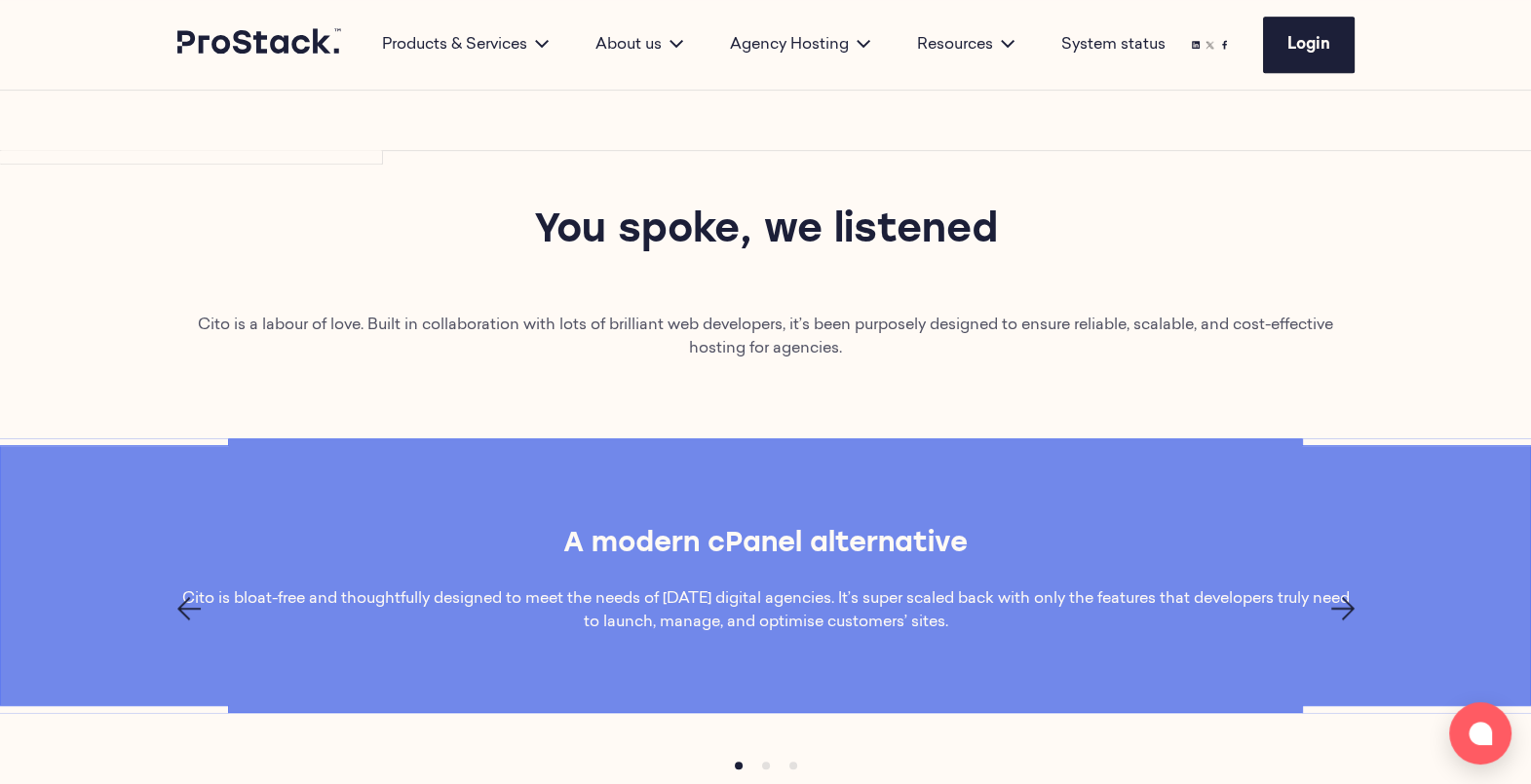
click at [913, 360] on div "Cito is a labour of love. Built in collaboration with lots of brilliant web dev…" at bounding box center [766, 375] width 1531 height 124
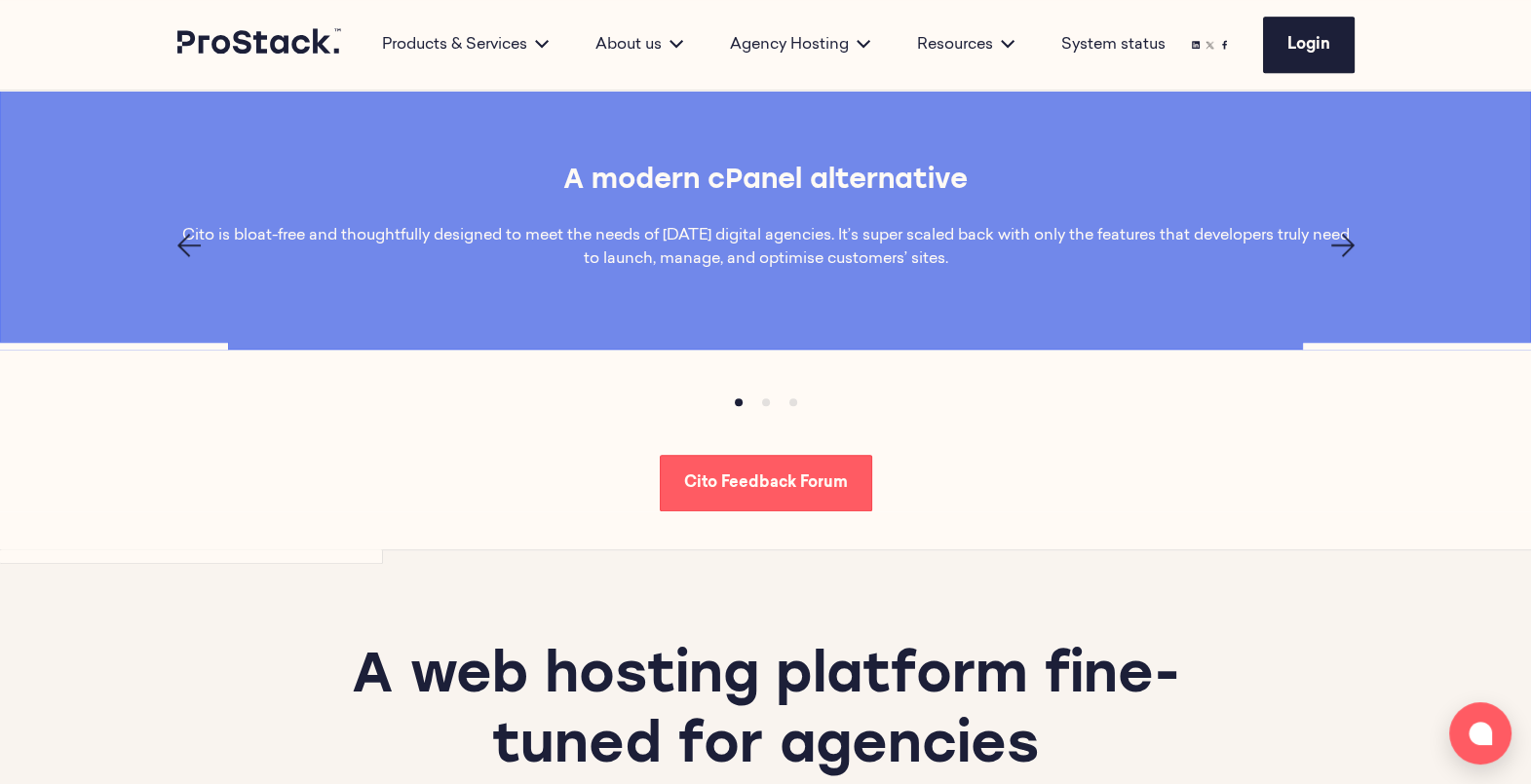
scroll to position [1506, 0]
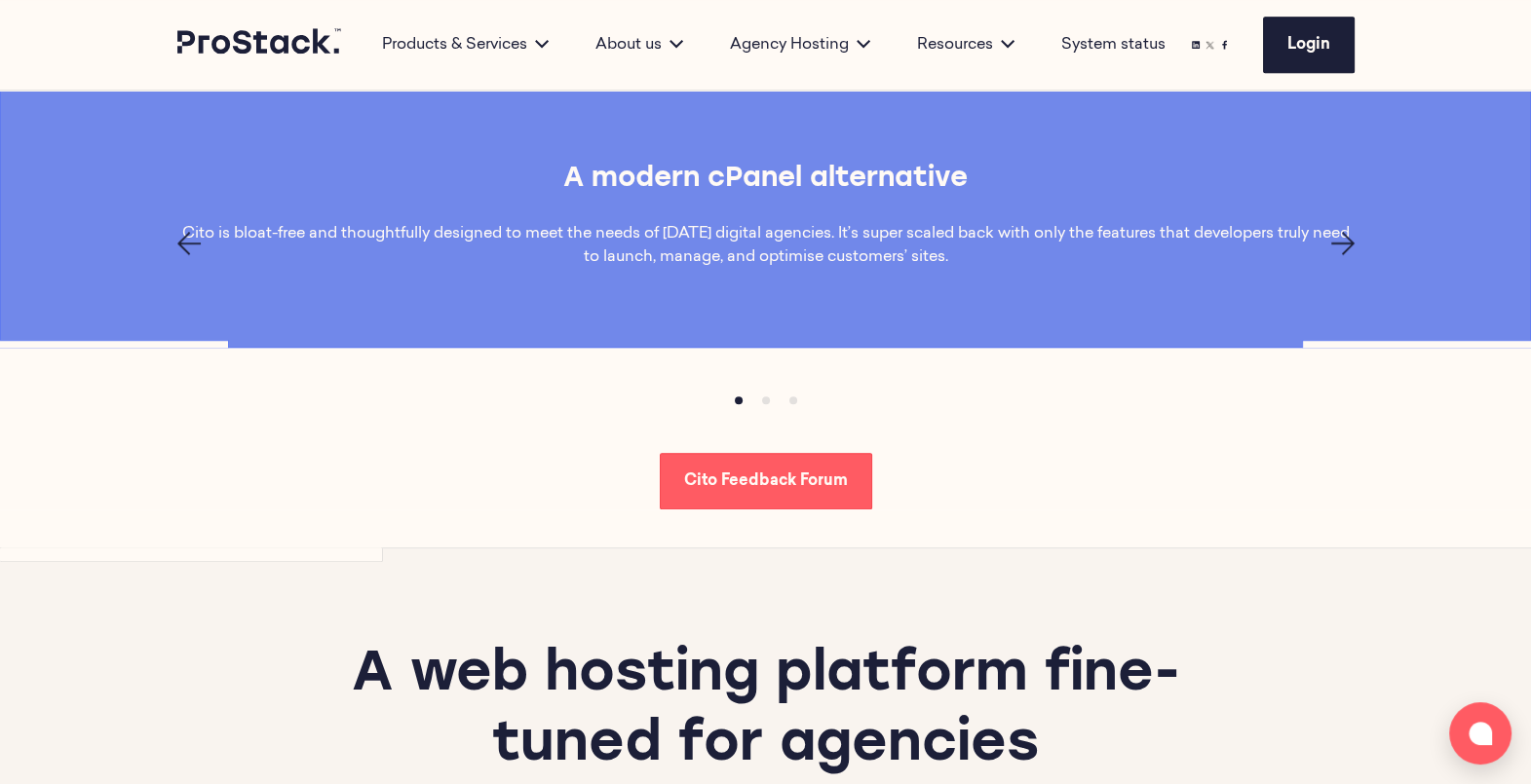
click at [771, 395] on button "Item 1" at bounding box center [766, 401] width 27 height 27
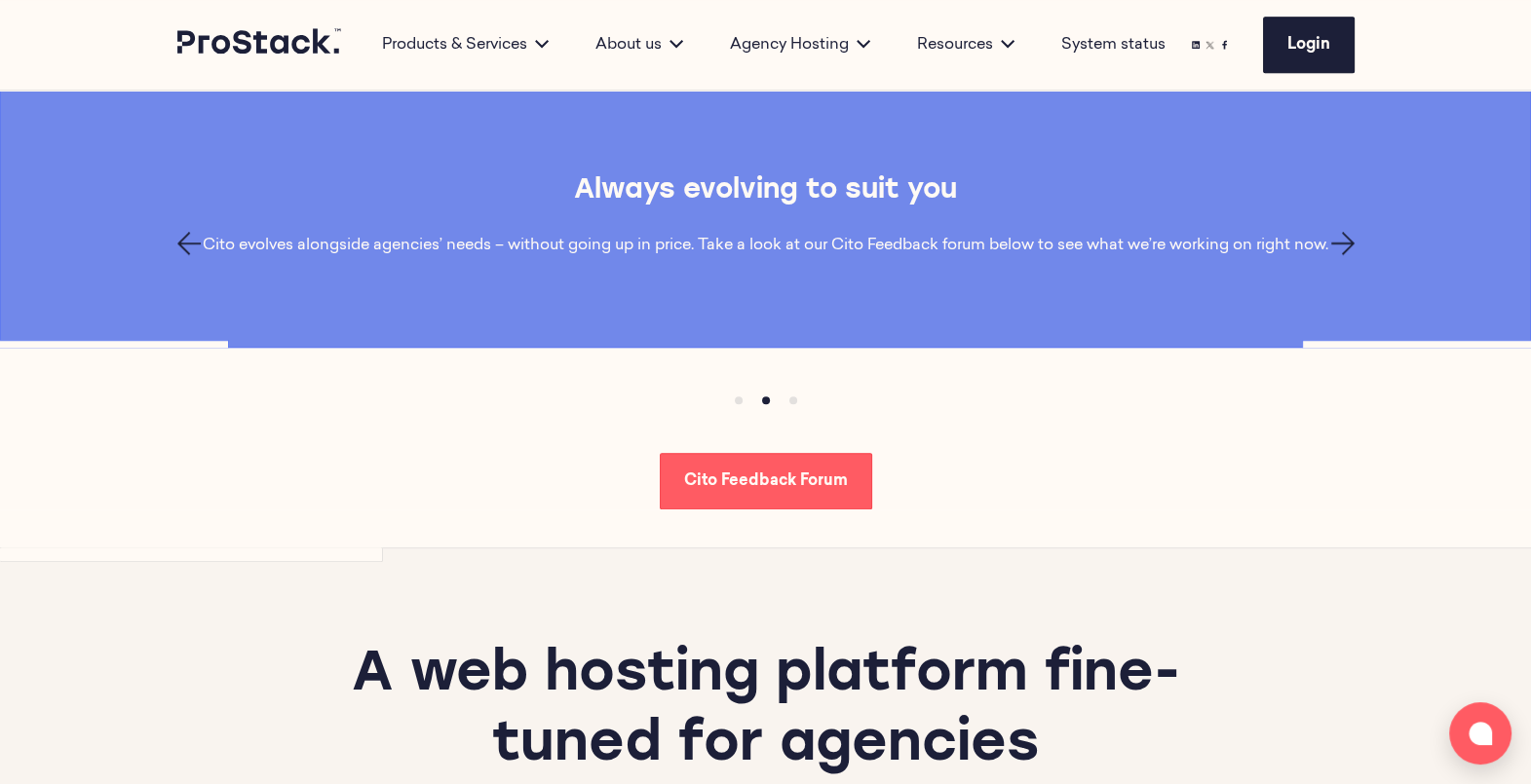
click at [794, 397] on button "Item 2" at bounding box center [793, 401] width 27 height 27
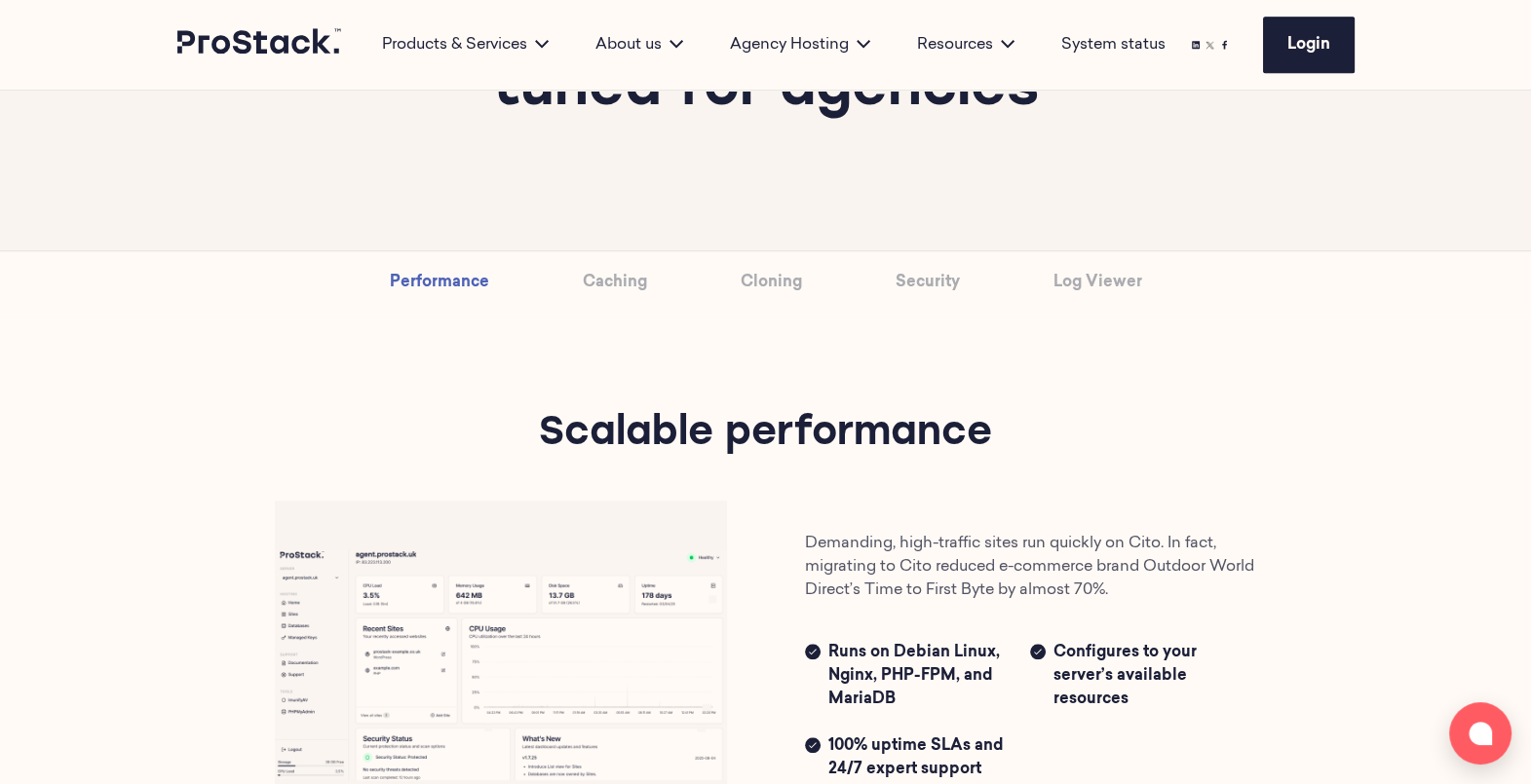
scroll to position [2168, 0]
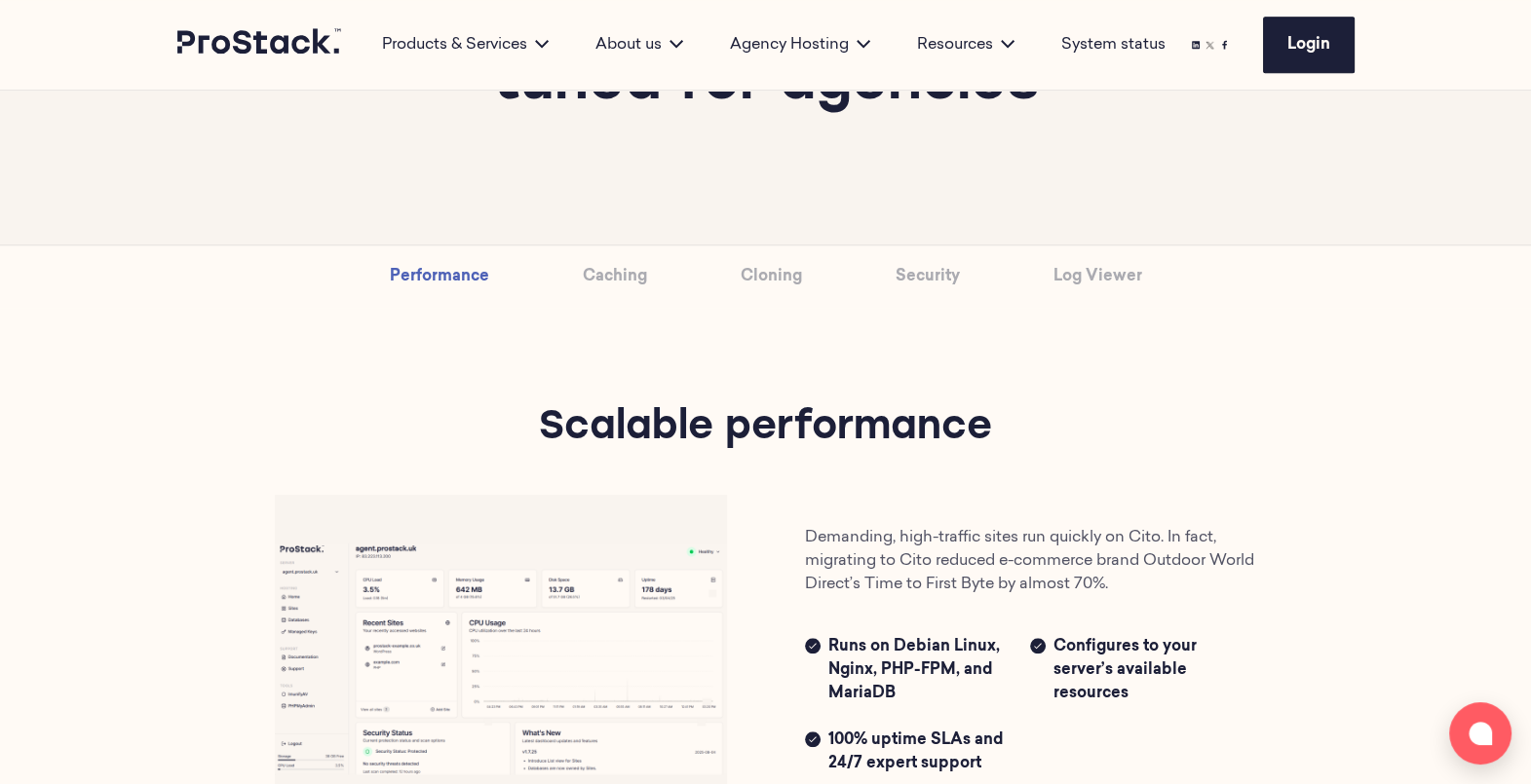
click at [593, 266] on link "Caching" at bounding box center [616, 277] width 65 height 63
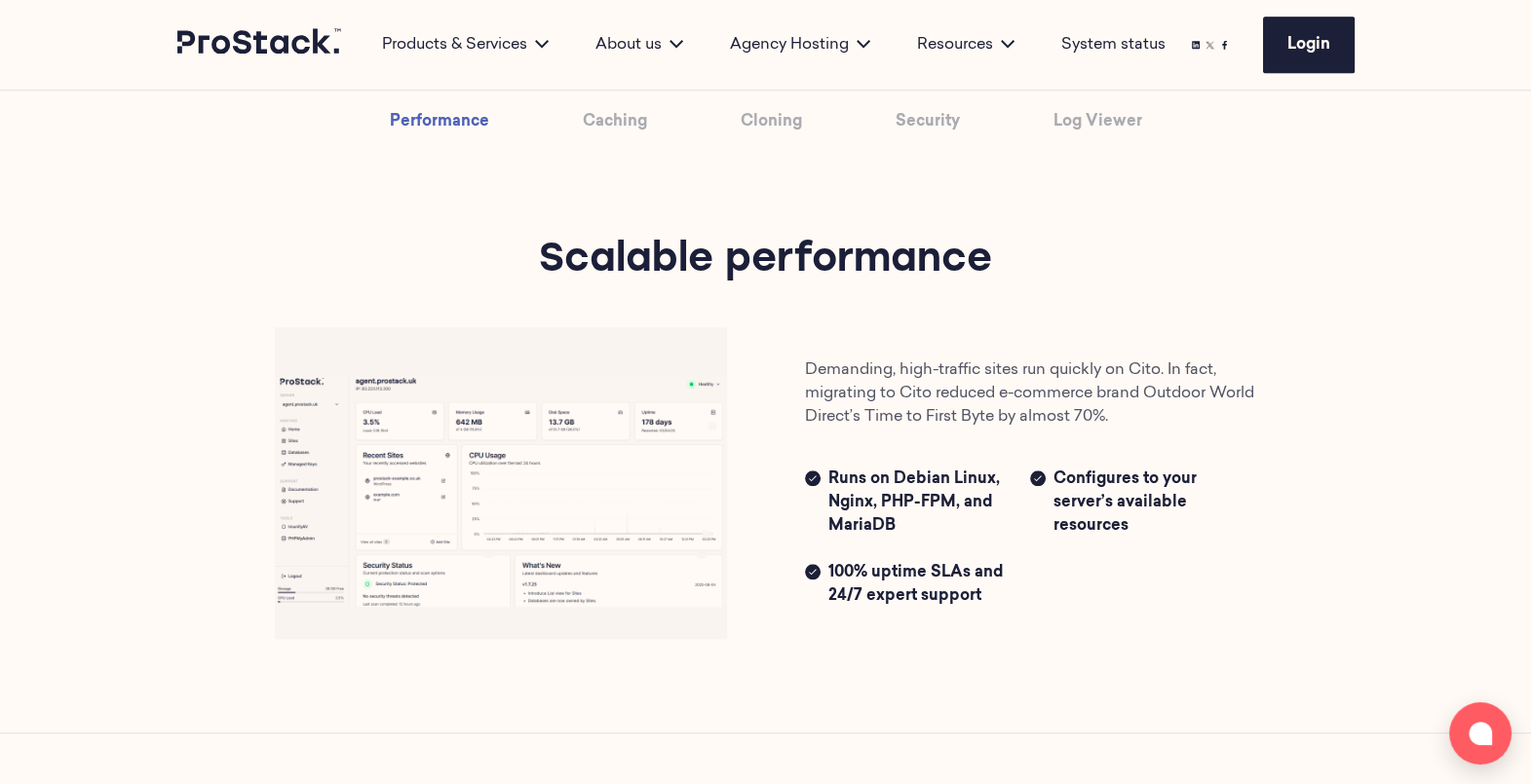
scroll to position [2394, 0]
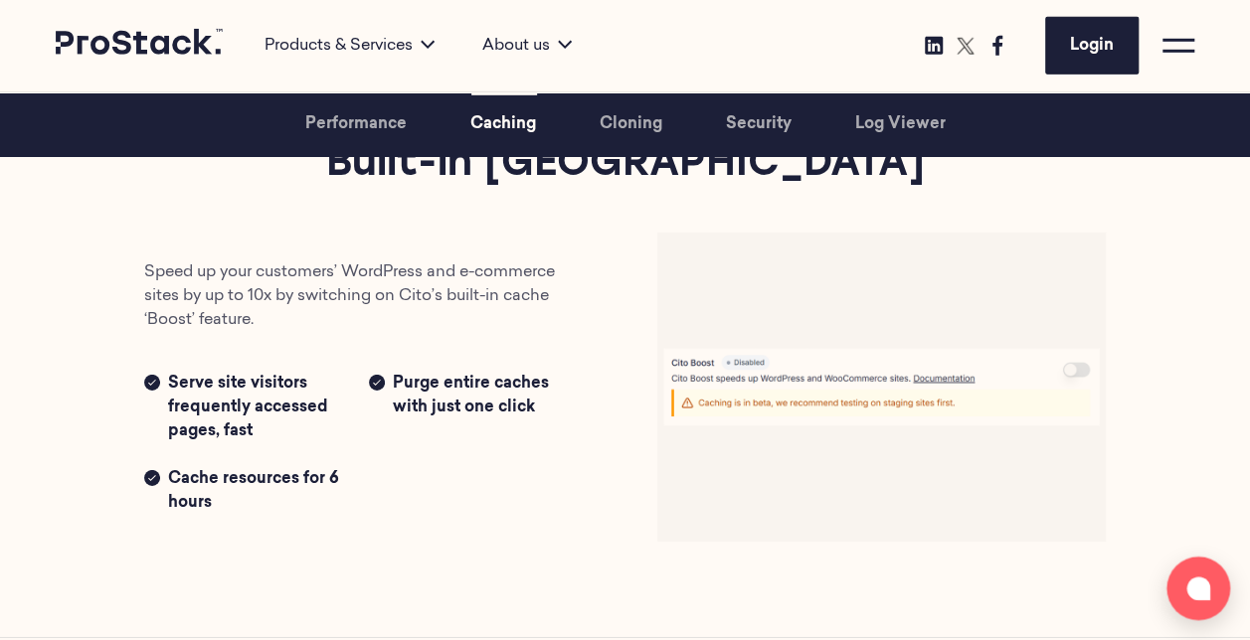
scroll to position [2980, 0]
